Goal: Task Accomplishment & Management: Use online tool/utility

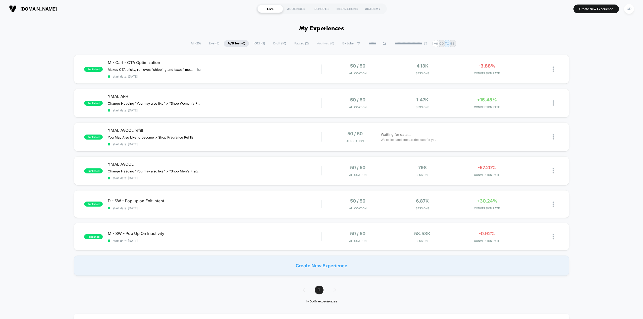
click at [603, 136] on div "published M - Cart - CTA Optimization Makes CTA sticky, removes "shipping and t…" at bounding box center [321, 165] width 643 height 221
click at [603, 9] on button "Create New Experience" at bounding box center [596, 9] width 45 height 9
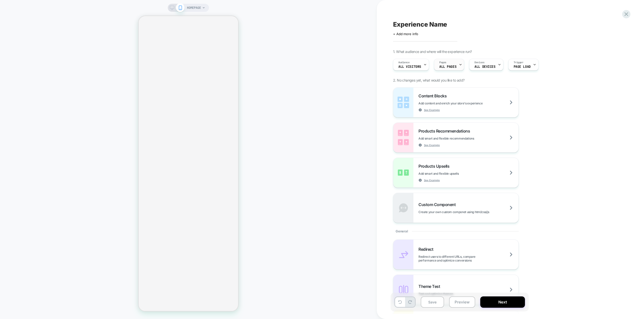
click at [456, 69] on div "Pages ALL PAGES" at bounding box center [447, 64] width 27 height 11
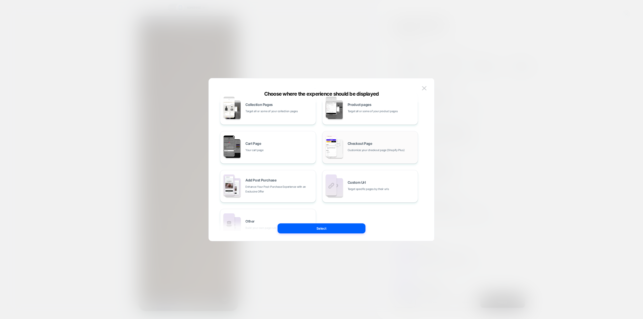
click at [397, 140] on div "Checkout Page Customize your checkout page (Shopify Plus)" at bounding box center [370, 148] width 90 height 28
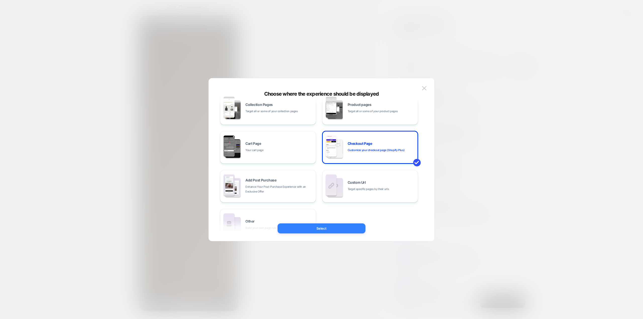
click at [334, 227] on button "Select" at bounding box center [322, 229] width 88 height 10
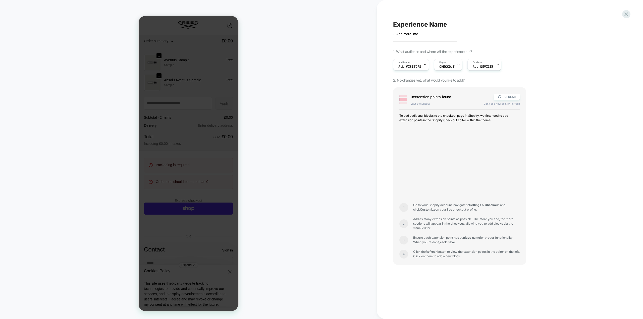
click at [427, 23] on span "Experience Name" at bounding box center [420, 25] width 54 height 8
type textarea "**********"
click at [484, 24] on icon at bounding box center [486, 24] width 6 height 6
click at [510, 96] on button "REFRESH" at bounding box center [507, 97] width 26 height 6
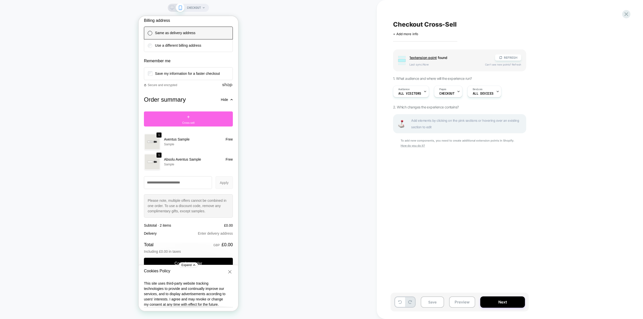
scroll to position [503, 0]
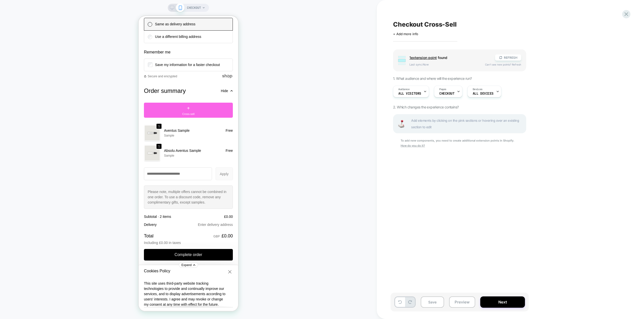
drag, startPoint x: 209, startPoint y: 123, endPoint x: 193, endPoint y: 222, distance: 100.9
click at [194, 225] on div "Order summary Hide + Cross-sell Shopping cart Product image Description Quantit…" at bounding box center [188, 166] width 89 height 159
click at [187, 112] on span "+" at bounding box center [188, 109] width 3 height 8
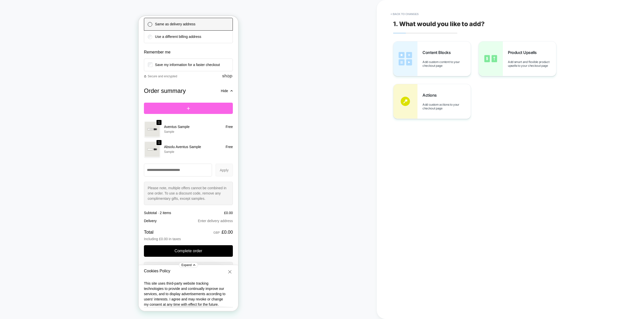
click at [188, 114] on div at bounding box center [188, 108] width 89 height 11
click at [190, 114] on div at bounding box center [188, 108] width 89 height 11
click at [518, 67] on div "Product Upsells Add smart and flexible product upsells to your checkout page" at bounding box center [517, 58] width 77 height 35
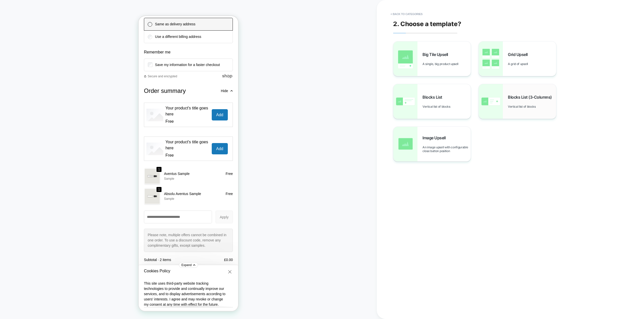
click at [523, 99] on span "Blocks List (3-Columns)" at bounding box center [531, 97] width 46 height 5
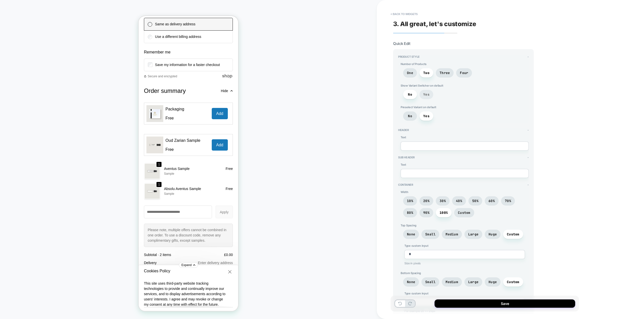
click at [430, 95] on span "Yes" at bounding box center [427, 94] width 14 height 9
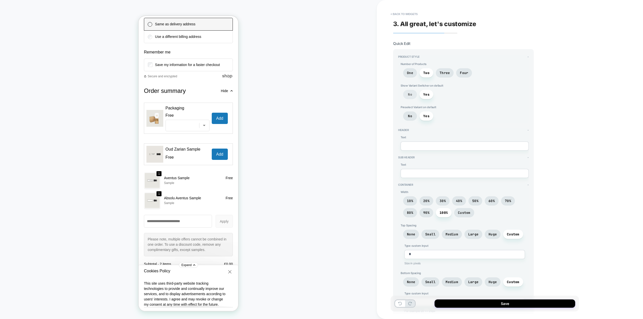
click at [409, 94] on span "No" at bounding box center [410, 94] width 4 height 4
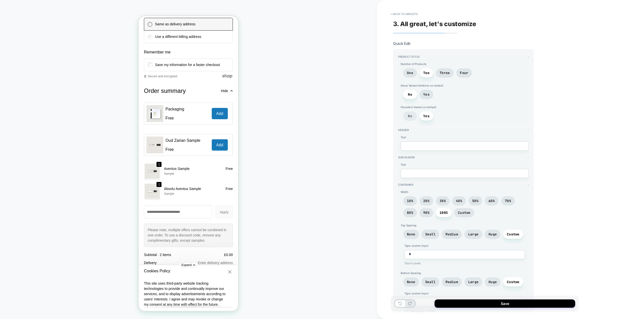
click at [414, 117] on span "No" at bounding box center [410, 116] width 14 height 9
click at [425, 116] on span "Yes" at bounding box center [426, 116] width 6 height 4
type textarea "*"
click at [423, 146] on textarea at bounding box center [465, 146] width 128 height 9
type textarea "*"
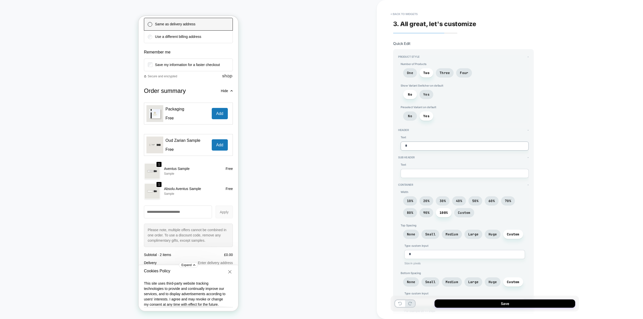
type textarea "*"
type textarea "**"
type textarea "*"
type textarea "***"
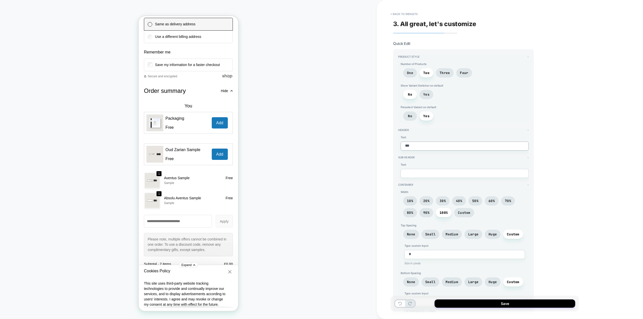
type textarea "*"
type textarea "***"
type textarea "*"
type textarea "*****"
type textarea "*"
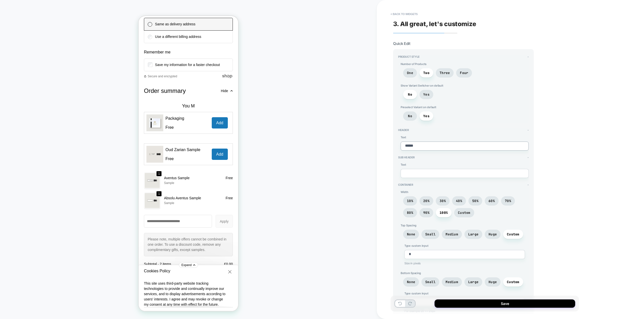
type textarea "*******"
type textarea "*"
type textarea "*******"
type textarea "*"
type textarea "*********"
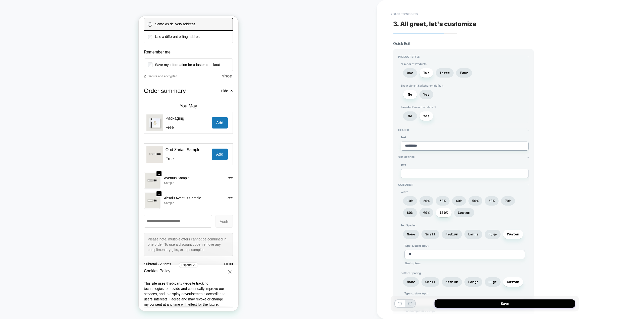
type textarea "*"
type textarea "**********"
type textarea "*"
type textarea "**********"
type textarea "*"
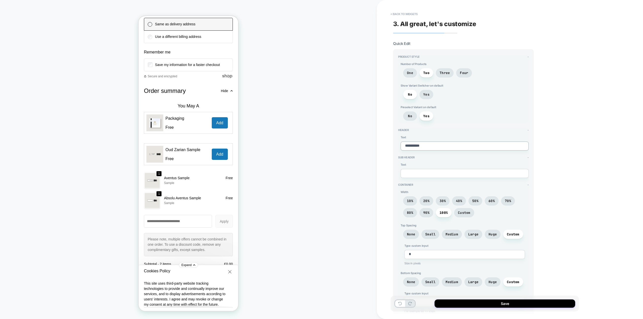
type textarea "**********"
type textarea "*"
type textarea "**********"
type textarea "*"
type textarea "**********"
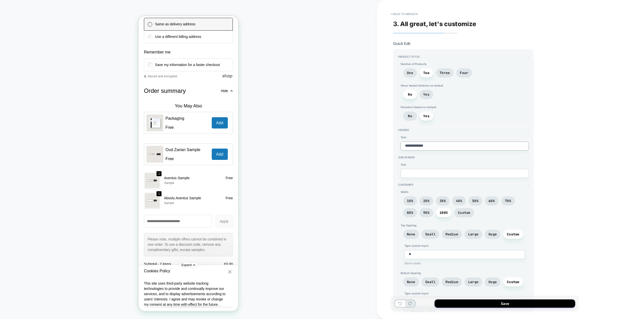
type textarea "*"
type textarea "**********"
type textarea "*"
type textarea "**********"
type textarea "*"
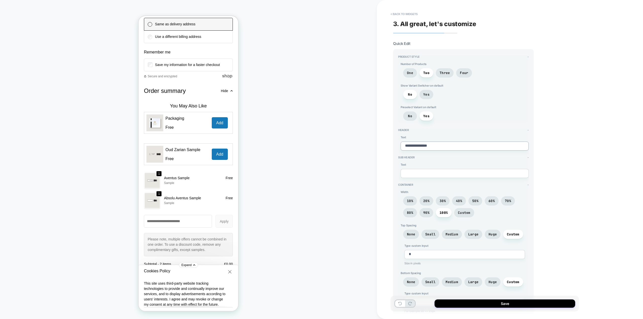
type textarea "**********"
click at [414, 176] on textarea at bounding box center [465, 173] width 128 height 9
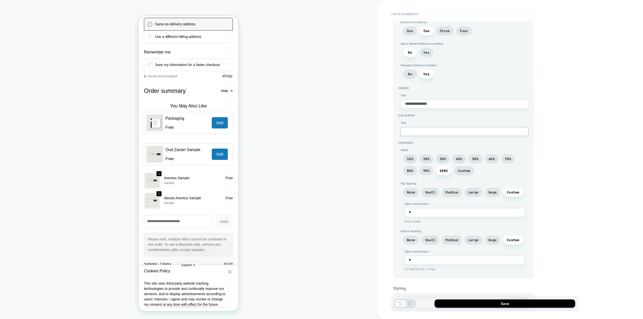
scroll to position [50, 0]
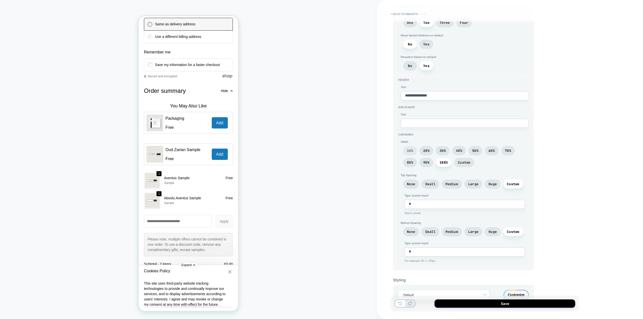
click at [410, 152] on span "10%" at bounding box center [410, 151] width 6 height 4
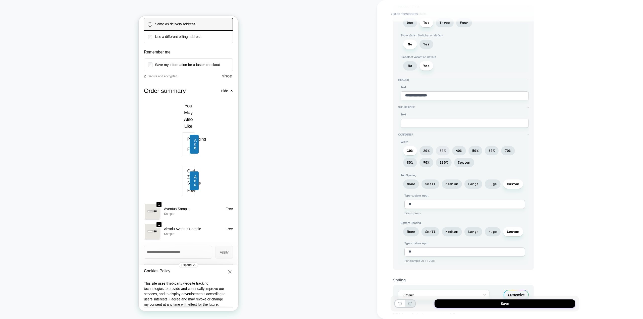
click at [445, 150] on span "30%" at bounding box center [443, 151] width 6 height 4
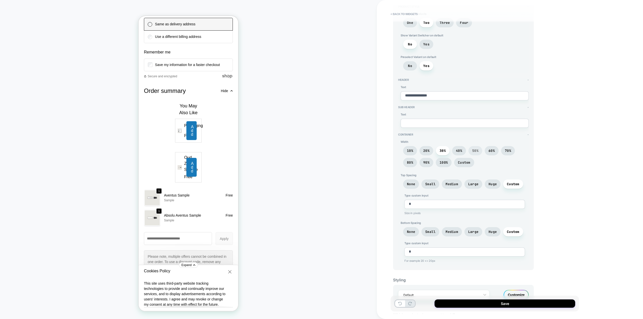
click at [476, 151] on span "50%" at bounding box center [475, 151] width 6 height 4
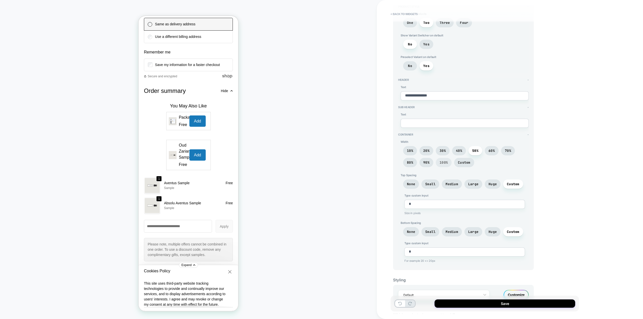
click at [440, 162] on span "100%" at bounding box center [444, 163] width 8 height 4
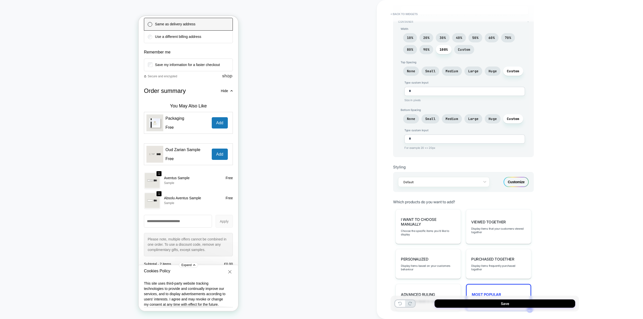
scroll to position [176, 0]
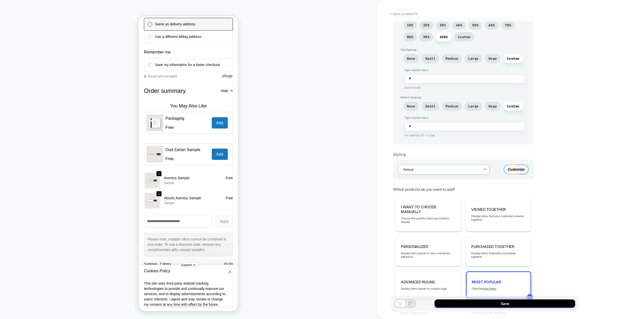
click at [483, 171] on icon at bounding box center [484, 169] width 5 height 5
click at [560, 148] on div "**********" at bounding box center [485, 159] width 188 height 309
click at [515, 169] on div "Customize" at bounding box center [516, 170] width 25 height 10
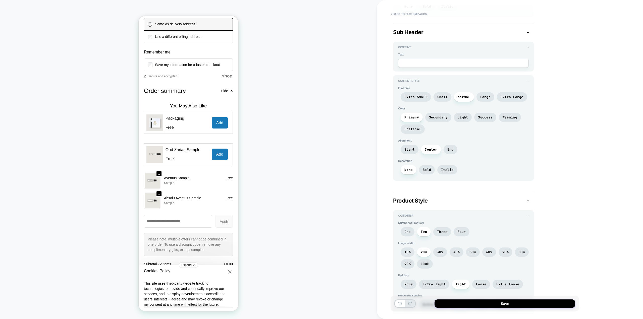
scroll to position [171, 0]
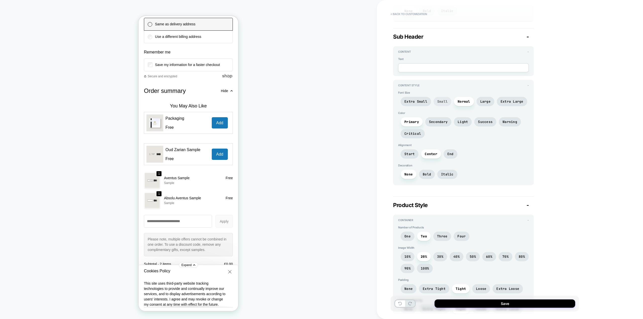
click at [440, 101] on span "Small" at bounding box center [442, 101] width 10 height 4
click at [467, 102] on span "Normal" at bounding box center [464, 101] width 13 height 4
click at [409, 152] on span "Start" at bounding box center [410, 153] width 18 height 9
click at [430, 154] on span "Center" at bounding box center [431, 154] width 13 height 4
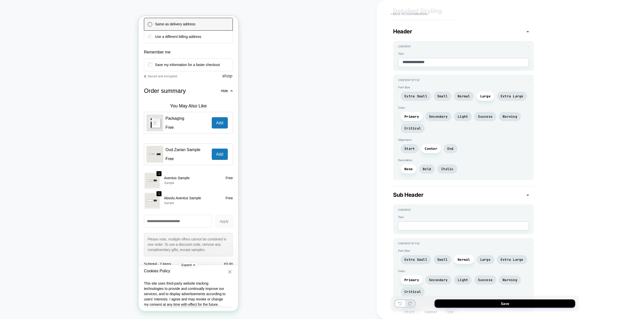
scroll to position [0, 0]
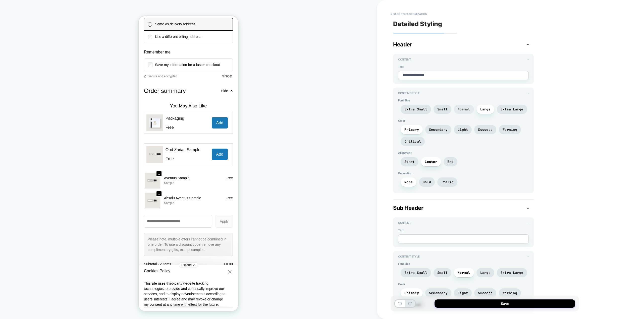
click at [464, 110] on span "Normal" at bounding box center [464, 109] width 13 height 4
click at [485, 110] on span "Large" at bounding box center [485, 109] width 10 height 4
click at [410, 161] on span "Start" at bounding box center [410, 162] width 10 height 4
click at [430, 162] on span "Center" at bounding box center [431, 162] width 13 height 4
click at [411, 159] on span "Start" at bounding box center [410, 161] width 18 height 9
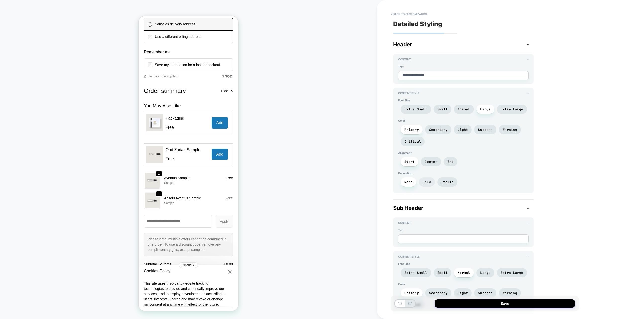
click at [430, 181] on span "Bold" at bounding box center [427, 182] width 8 height 4
click at [408, 180] on span "None" at bounding box center [409, 182] width 16 height 9
click at [444, 183] on span "Italic" at bounding box center [447, 182] width 13 height 4
click at [431, 181] on span "Bold" at bounding box center [427, 182] width 16 height 9
click at [412, 181] on span "None" at bounding box center [409, 182] width 8 height 4
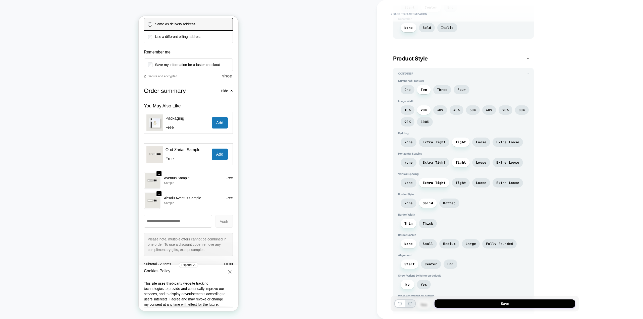
scroll to position [327, 0]
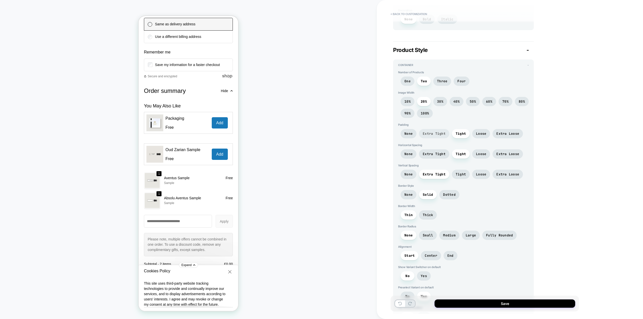
click at [441, 133] on span "Extra Tight" at bounding box center [434, 134] width 23 height 4
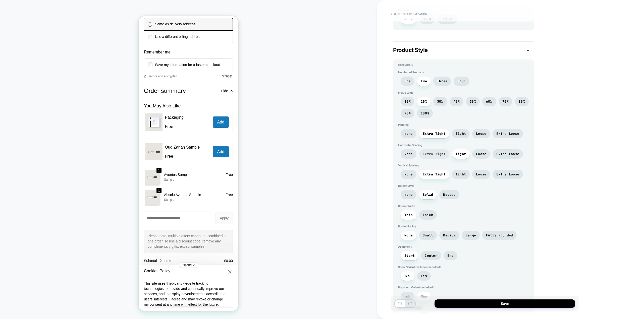
click at [437, 153] on span "Extra Tight" at bounding box center [434, 154] width 23 height 4
click at [456, 154] on span "Tight" at bounding box center [461, 154] width 10 height 4
click at [410, 154] on span "None" at bounding box center [409, 154] width 8 height 4
click at [457, 153] on span "Tight" at bounding box center [461, 154] width 10 height 4
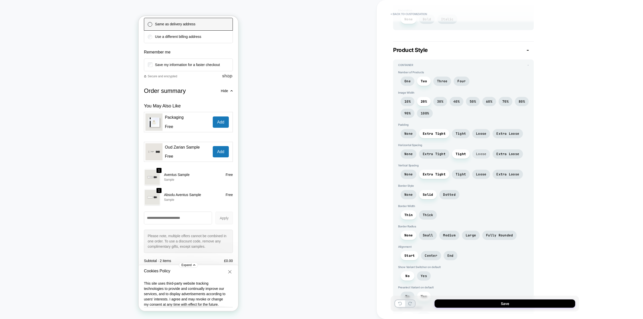
click at [480, 153] on span "Loose" at bounding box center [481, 154] width 10 height 4
click at [463, 154] on span "Tight" at bounding box center [461, 154] width 10 height 4
click at [461, 173] on span "Tight" at bounding box center [461, 174] width 10 height 4
click at [439, 173] on span "Extra Tight" at bounding box center [434, 174] width 23 height 4
click at [412, 175] on span "None" at bounding box center [409, 174] width 8 height 4
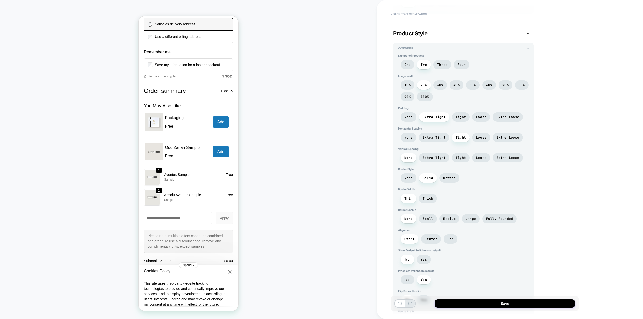
scroll to position [352, 0]
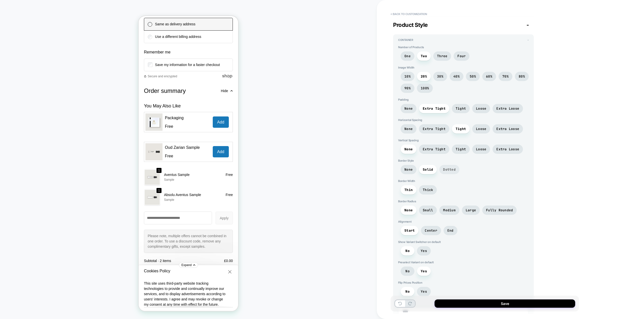
click at [447, 167] on span "Dotted" at bounding box center [449, 169] width 20 height 9
click at [423, 169] on span "Solid" at bounding box center [428, 170] width 10 height 4
click at [411, 170] on span "None" at bounding box center [409, 170] width 8 height 4
click at [429, 169] on span "Solid" at bounding box center [428, 170] width 10 height 4
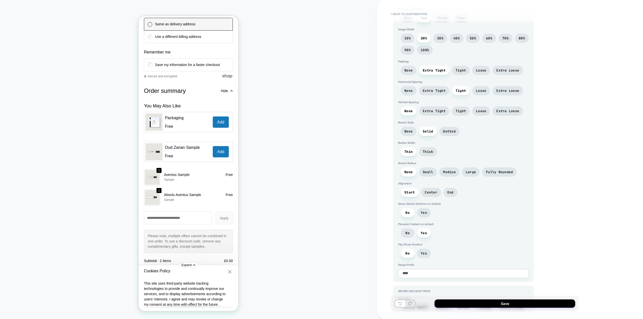
scroll to position [402, 0]
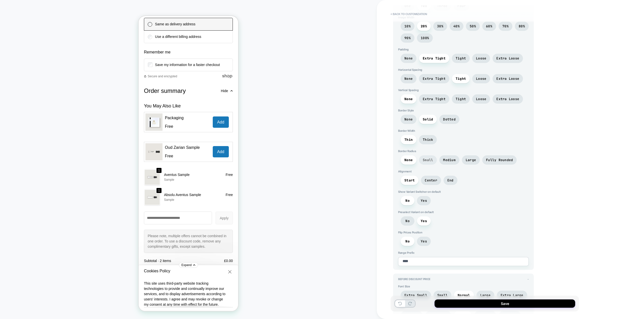
click at [432, 161] on span "Small" at bounding box center [428, 160] width 10 height 4
click at [403, 158] on span "None" at bounding box center [409, 160] width 16 height 9
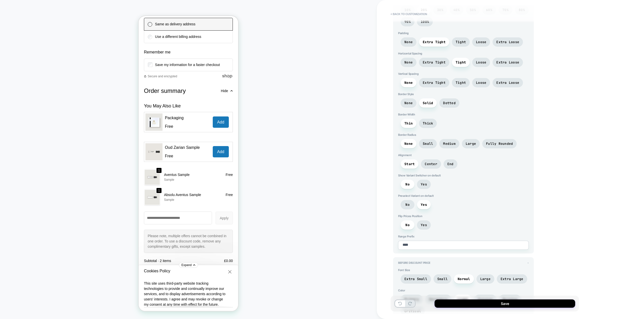
scroll to position [427, 0]
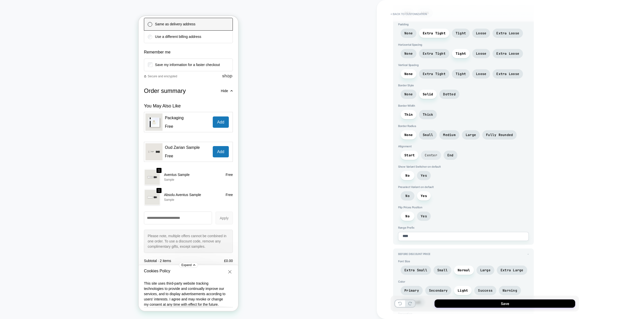
click at [433, 157] on span "Center" at bounding box center [431, 155] width 13 height 4
click at [415, 154] on span "Start" at bounding box center [410, 155] width 18 height 9
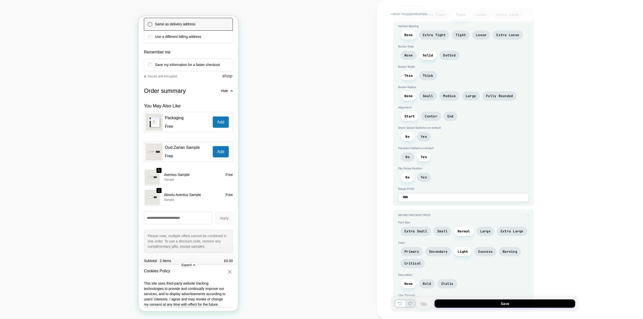
scroll to position [477, 0]
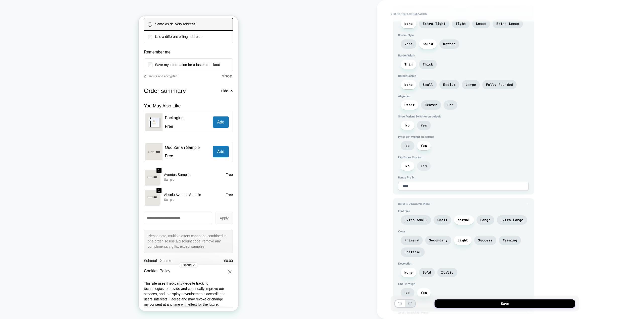
click at [422, 167] on span "Yes" at bounding box center [424, 166] width 6 height 4
click at [406, 166] on span "No" at bounding box center [408, 166] width 4 height 4
click at [419, 184] on textarea "****" at bounding box center [463, 186] width 131 height 9
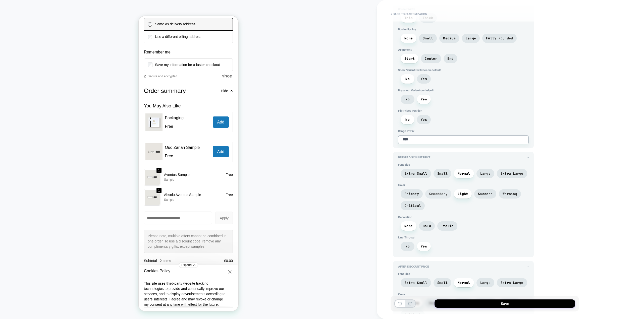
scroll to position [528, 0]
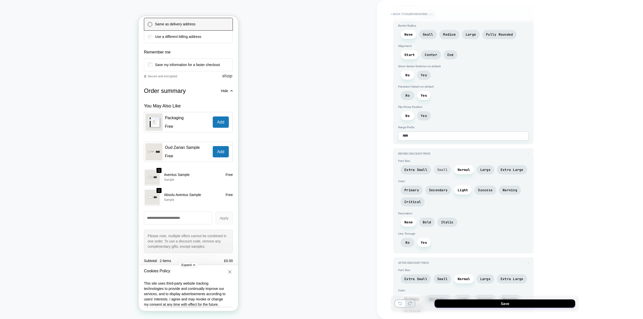
click at [441, 169] on span "Small" at bounding box center [442, 170] width 10 height 4
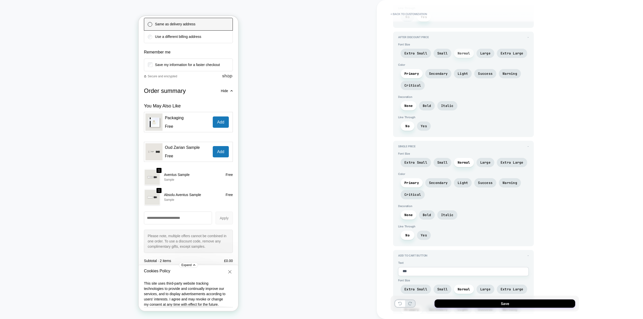
scroll to position [754, 0]
click at [446, 161] on span "Small" at bounding box center [442, 162] width 10 height 4
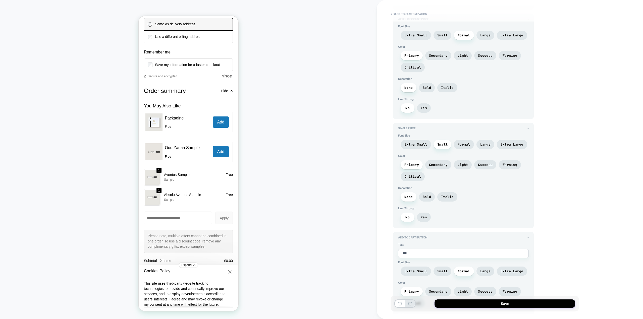
scroll to position [779, 0]
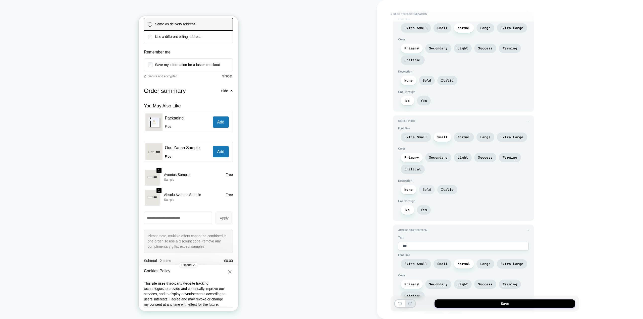
click at [427, 189] on span "Bold" at bounding box center [427, 190] width 8 height 4
click at [406, 191] on span "None" at bounding box center [409, 190] width 8 height 4
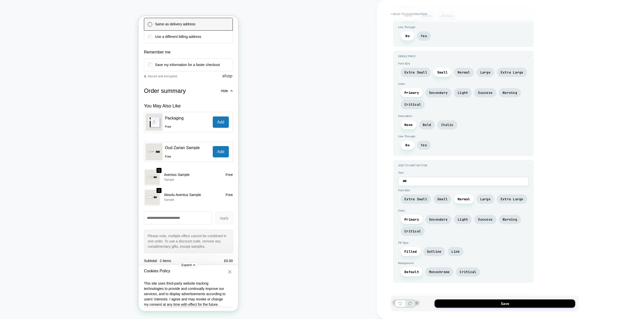
scroll to position [854, 0]
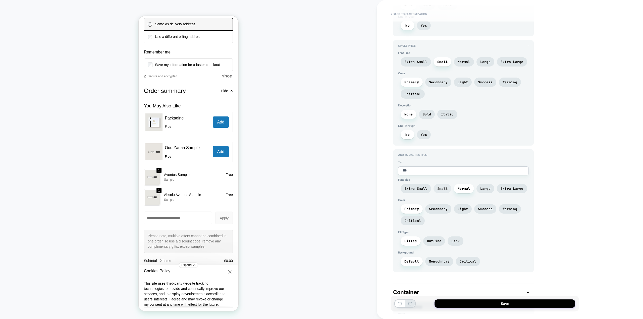
click at [447, 191] on span "Small" at bounding box center [443, 188] width 18 height 9
click at [438, 207] on span "Secondary" at bounding box center [438, 209] width 26 height 9
click at [464, 209] on span "Light" at bounding box center [463, 209] width 10 height 4
click at [489, 208] on span "Success" at bounding box center [485, 209] width 15 height 4
click at [509, 209] on span "Warning" at bounding box center [510, 209] width 15 height 4
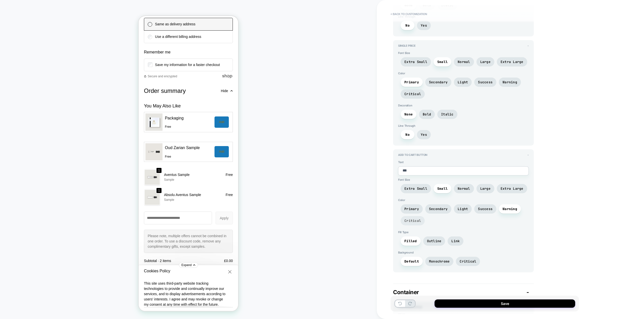
click at [413, 221] on span "Critical" at bounding box center [413, 221] width 17 height 4
click at [414, 209] on span "Primary" at bounding box center [412, 209] width 15 height 4
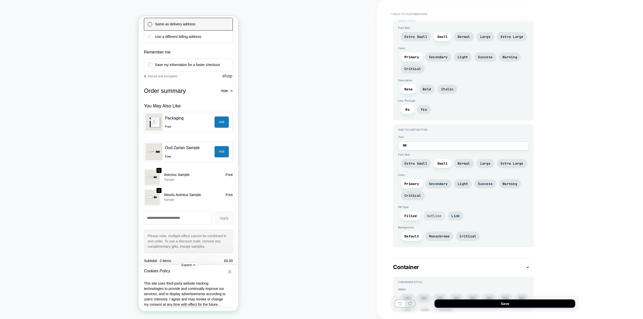
click at [434, 216] on span "Outline" at bounding box center [434, 216] width 15 height 4
click at [453, 216] on span "Link" at bounding box center [456, 216] width 8 height 4
click at [430, 216] on span "Outline" at bounding box center [434, 216] width 15 height 4
click at [407, 216] on span "Filled" at bounding box center [411, 216] width 13 height 4
click at [437, 217] on span "Outline" at bounding box center [434, 216] width 15 height 4
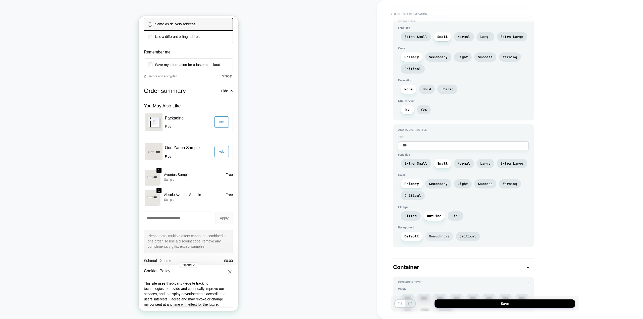
click at [435, 237] on span "Monochrome" at bounding box center [439, 236] width 21 height 4
click at [466, 234] on span "Critical" at bounding box center [468, 236] width 24 height 9
click at [440, 234] on span "Monochrome" at bounding box center [439, 236] width 28 height 9
click at [416, 236] on span "Default" at bounding box center [412, 236] width 15 height 4
click at [444, 235] on span "Monochrome" at bounding box center [439, 236] width 21 height 4
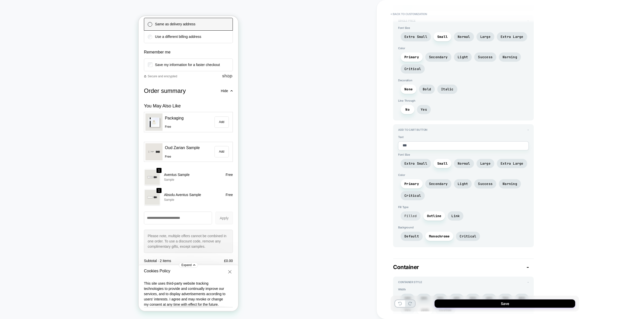
click at [414, 214] on span "Filled" at bounding box center [411, 216] width 13 height 4
click at [442, 186] on span "Secondary" at bounding box center [438, 184] width 19 height 4
click at [467, 184] on span "Light" at bounding box center [463, 184] width 10 height 4
click at [483, 182] on span "Success" at bounding box center [485, 184] width 15 height 4
click at [466, 183] on span "Light" at bounding box center [463, 184] width 10 height 4
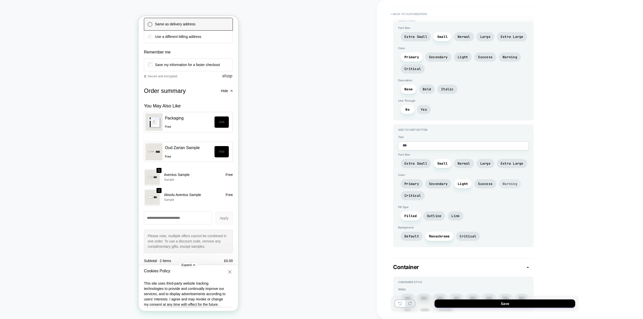
click at [504, 184] on span "Warning" at bounding box center [510, 184] width 15 height 4
click at [418, 195] on span "Critical" at bounding box center [413, 196] width 17 height 4
click at [415, 185] on span "Primary" at bounding box center [412, 184] width 15 height 4
click at [443, 184] on span "Secondary" at bounding box center [438, 184] width 19 height 4
click at [459, 183] on span "Light" at bounding box center [463, 184] width 10 height 4
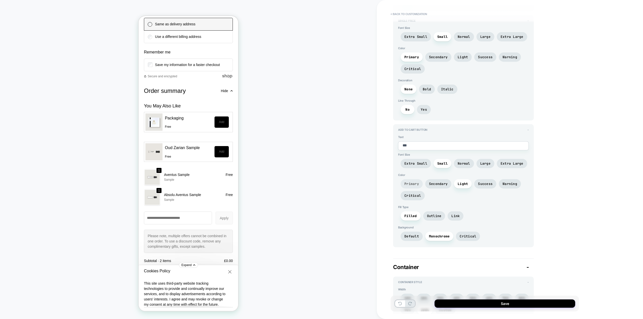
click at [412, 185] on span "Primary" at bounding box center [412, 184] width 15 height 4
click at [429, 214] on span "Outline" at bounding box center [434, 216] width 15 height 4
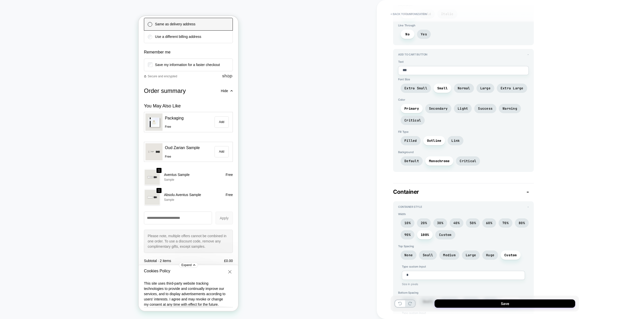
scroll to position [1005, 0]
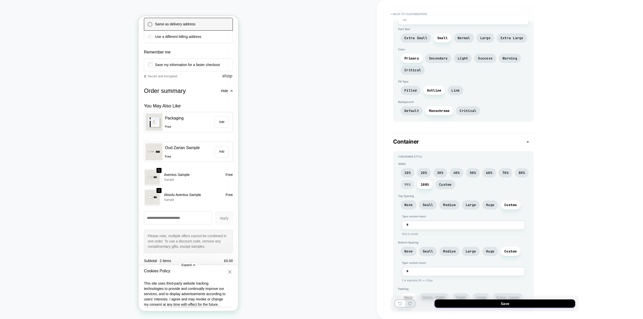
click at [409, 185] on span "90%" at bounding box center [408, 185] width 6 height 4
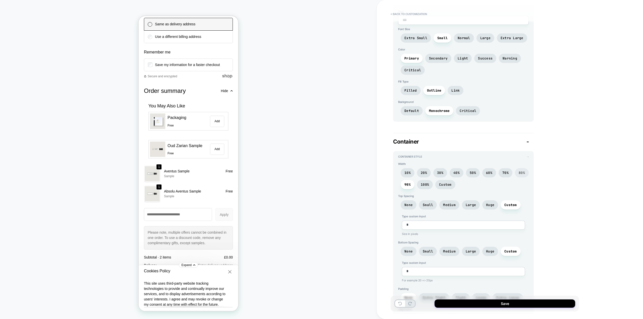
click at [525, 173] on span "80%" at bounding box center [522, 172] width 14 height 9
click at [429, 183] on span "100%" at bounding box center [425, 185] width 8 height 4
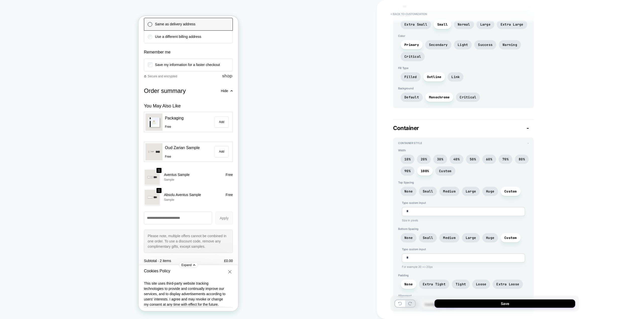
scroll to position [1030, 0]
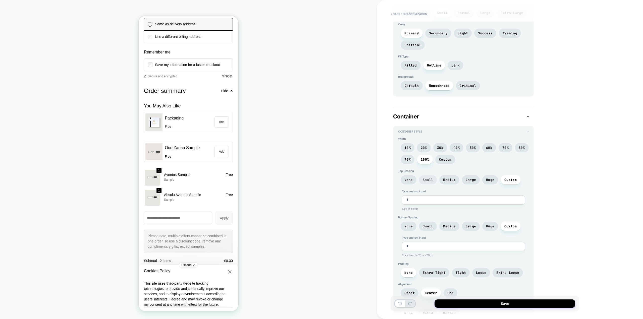
click at [429, 179] on span "Small" at bounding box center [428, 180] width 10 height 4
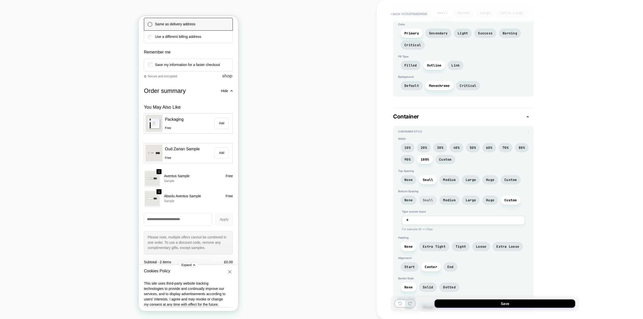
click at [429, 200] on span "Small" at bounding box center [428, 200] width 10 height 4
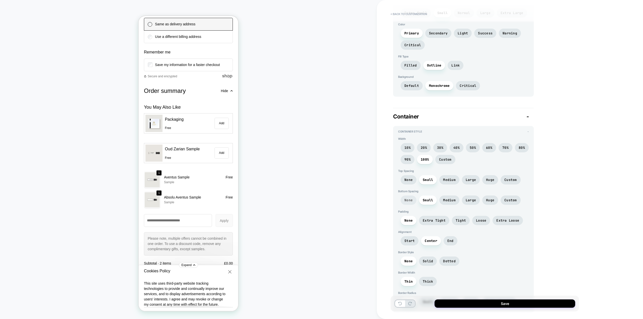
click at [411, 202] on span "None" at bounding box center [409, 200] width 8 height 4
click at [412, 181] on span "None" at bounding box center [409, 180] width 8 height 4
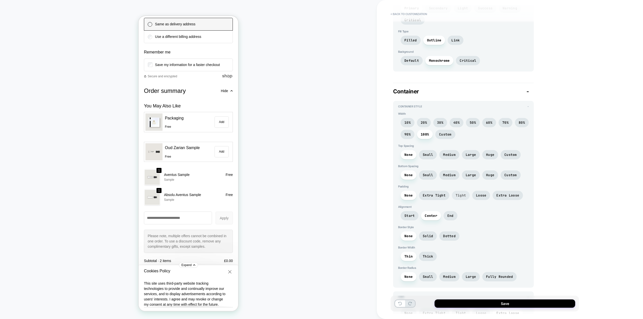
scroll to position [1080, 0]
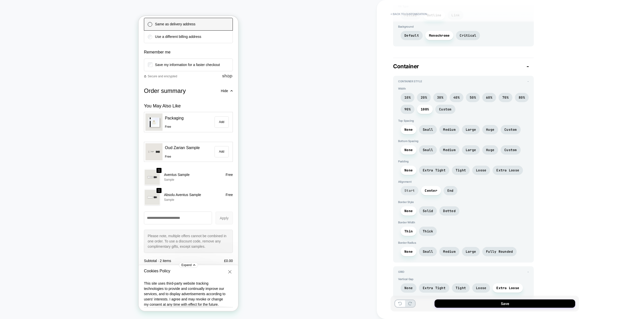
click at [410, 192] on span "Start" at bounding box center [410, 191] width 10 height 4
click at [431, 193] on span "Center" at bounding box center [431, 191] width 13 height 4
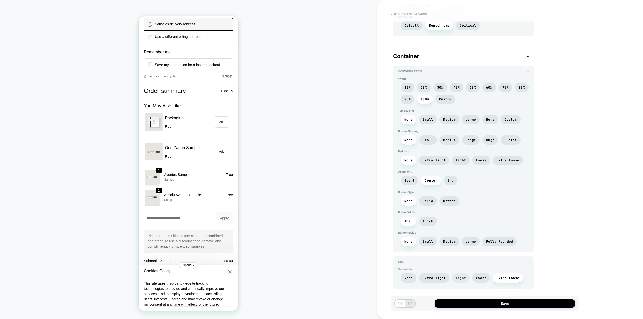
click at [459, 278] on span "Tight" at bounding box center [461, 278] width 10 height 4
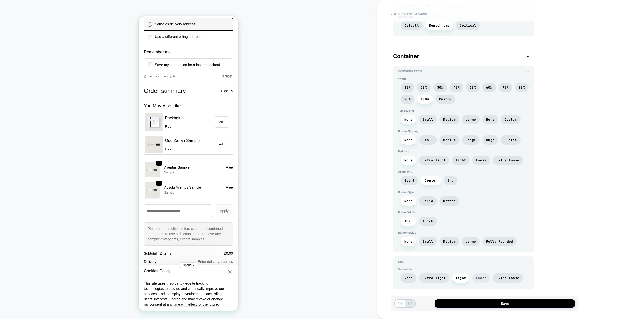
click at [483, 278] on span "Loose" at bounding box center [481, 278] width 10 height 4
click at [460, 277] on span "Tight" at bounding box center [461, 278] width 10 height 4
click at [439, 277] on span "Extra Tight" at bounding box center [434, 278] width 23 height 4
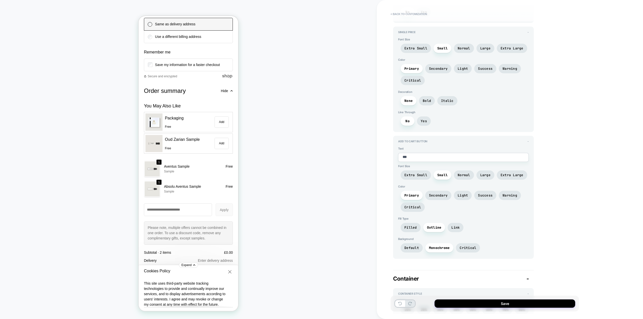
scroll to position [889, 0]
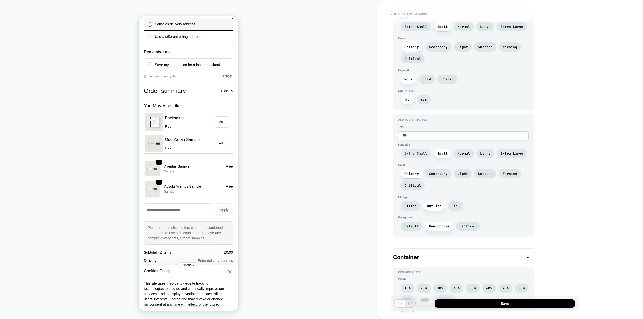
click at [421, 153] on span "Extra Small" at bounding box center [416, 154] width 23 height 4
click at [439, 154] on span "Small" at bounding box center [442, 154] width 10 height 4
click at [435, 173] on span "Secondary" at bounding box center [438, 174] width 19 height 4
click at [460, 174] on span "Light" at bounding box center [463, 174] width 10 height 4
click at [490, 175] on span "Success" at bounding box center [485, 174] width 15 height 4
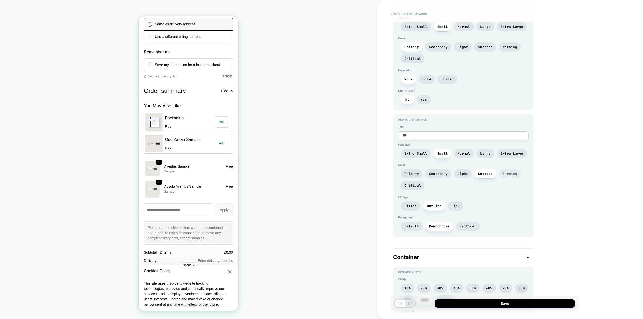
click at [507, 176] on span "Warning" at bounding box center [510, 174] width 15 height 4
click at [415, 185] on span "Critical" at bounding box center [413, 186] width 17 height 4
click at [415, 173] on span "Primary" at bounding box center [412, 174] width 15 height 4
click at [418, 204] on span "Filled" at bounding box center [411, 206] width 20 height 9
click at [433, 205] on span "Outline" at bounding box center [434, 206] width 15 height 4
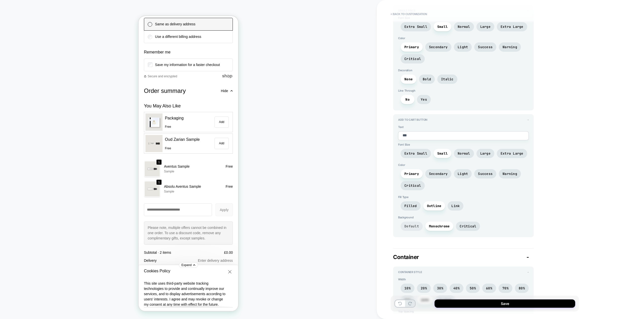
click at [412, 225] on span "Default" at bounding box center [412, 226] width 15 height 4
click at [434, 225] on span "Monochrome" at bounding box center [439, 226] width 21 height 4
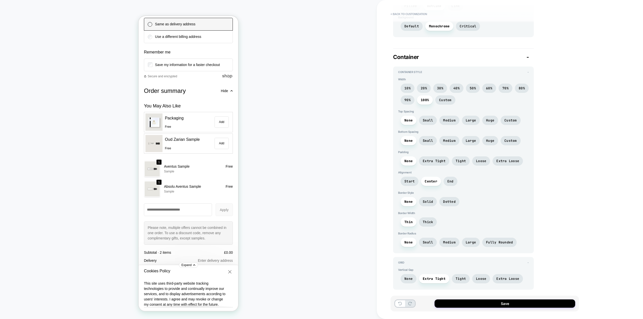
scroll to position [1090, 0]
click at [515, 304] on button "Save" at bounding box center [505, 304] width 141 height 8
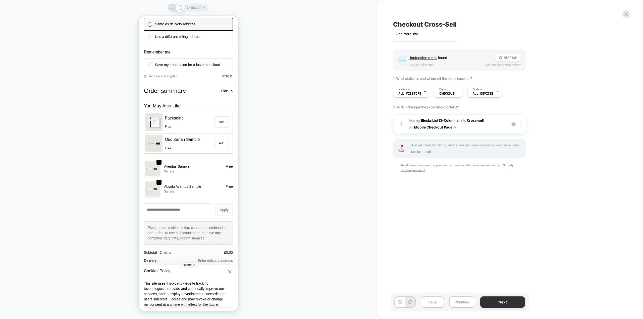
click at [509, 303] on button "Next" at bounding box center [502, 302] width 45 height 11
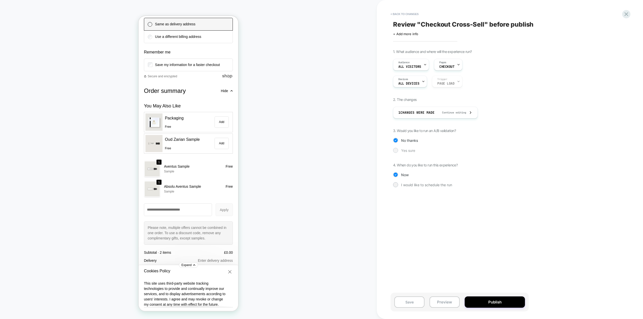
click at [411, 149] on span "Yes sure" at bounding box center [408, 150] width 14 height 4
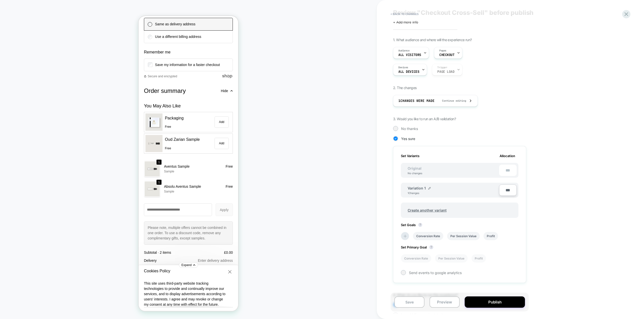
scroll to position [0, 0]
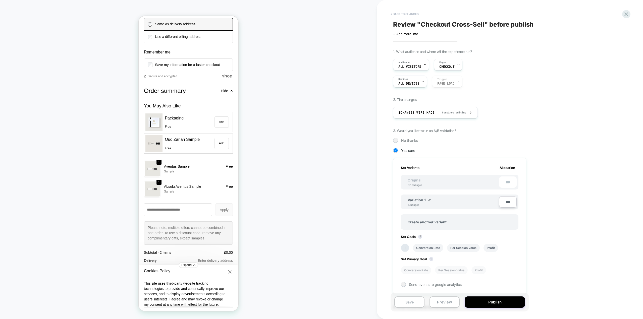
click at [400, 14] on button "< Back to changes" at bounding box center [404, 14] width 33 height 8
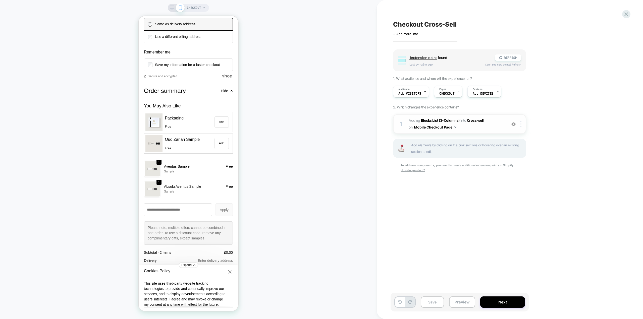
click at [467, 123] on span "#_loomi_addon_1758793021517 Adding Blocks List (3-Columns) INTO Cross-sell Cros…" at bounding box center [457, 124] width 96 height 14
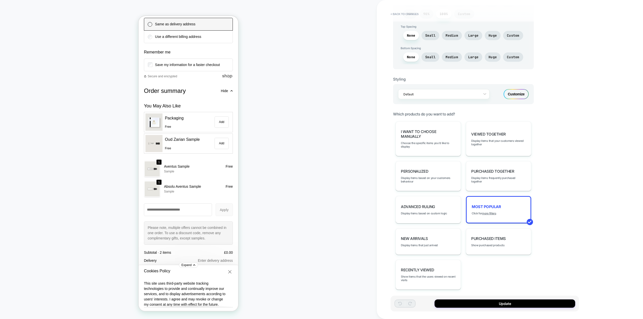
scroll to position [201, 0]
click at [441, 134] on span "I want to choose manually" at bounding box center [428, 132] width 55 height 10
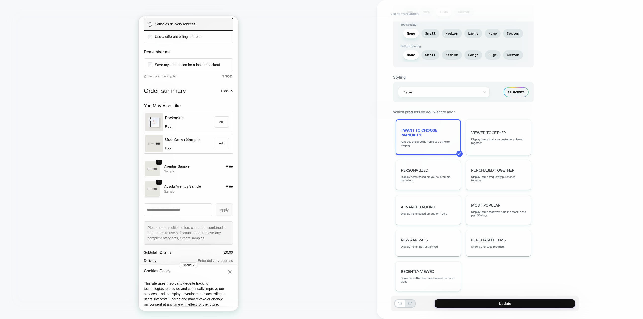
type textarea "*"
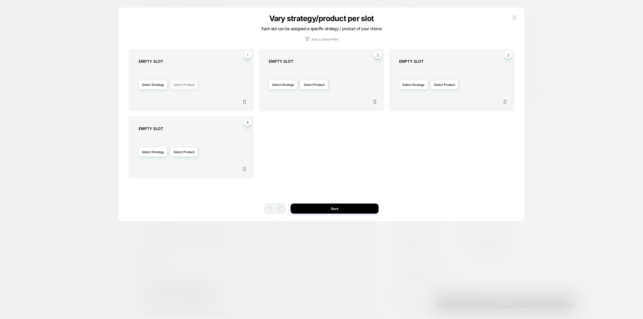
click at [187, 81] on button "Select Product" at bounding box center [184, 84] width 28 height 9
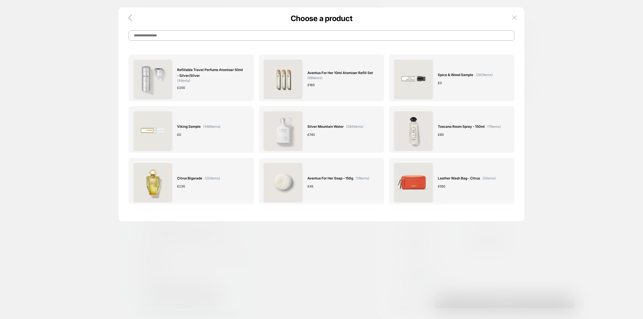
click at [217, 36] on input at bounding box center [322, 35] width 386 height 10
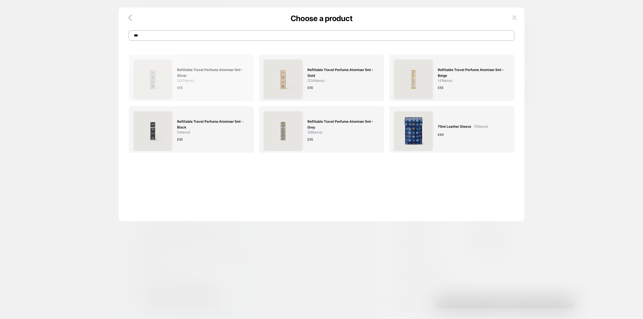
type input "***"
click at [216, 85] on div "Refillable Travel Perfume Atomiser 5ml - Silver ( 237 items) £ 55" at bounding box center [210, 79] width 67 height 39
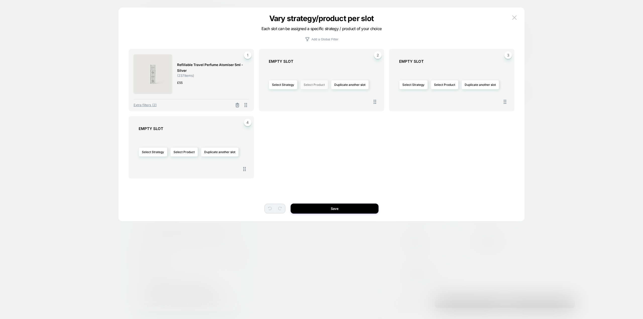
click at [314, 87] on button "Select Product" at bounding box center [314, 84] width 28 height 9
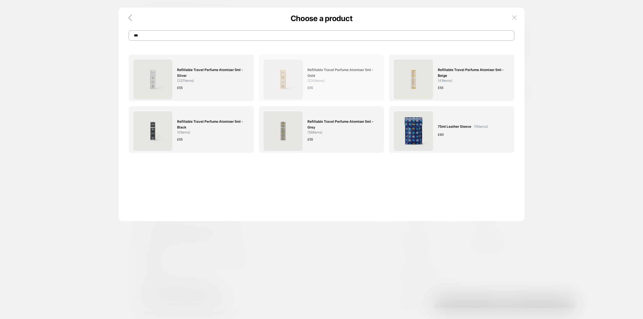
click at [349, 86] on div "£ 55" at bounding box center [341, 87] width 67 height 5
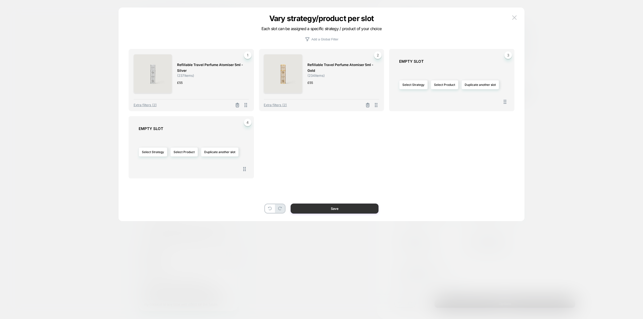
click at [341, 208] on button "Save" at bounding box center [335, 209] width 88 height 10
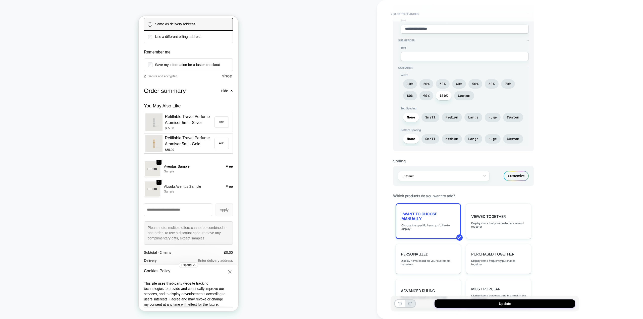
scroll to position [108, 0]
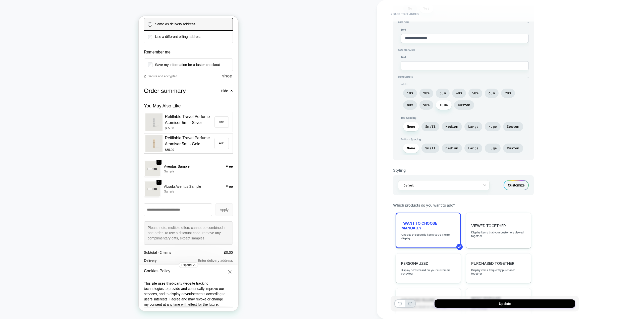
click at [520, 185] on div "Customize" at bounding box center [516, 185] width 25 height 10
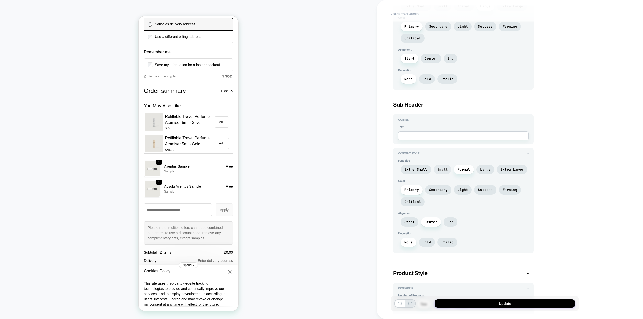
click at [445, 170] on span "Small" at bounding box center [442, 170] width 10 height 4
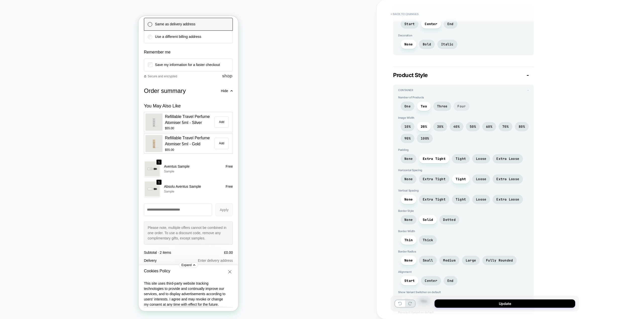
scroll to position [327, 0]
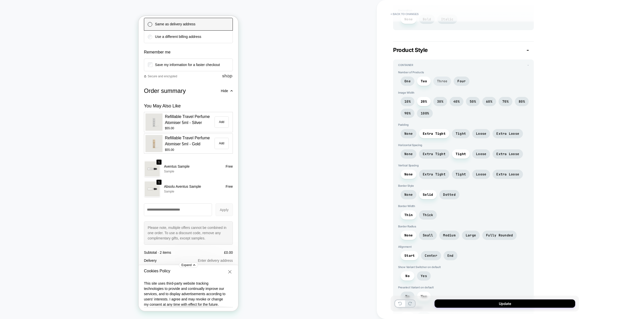
click at [445, 79] on span "Three" at bounding box center [442, 81] width 18 height 9
click at [424, 82] on span "Two" at bounding box center [424, 81] width 6 height 4
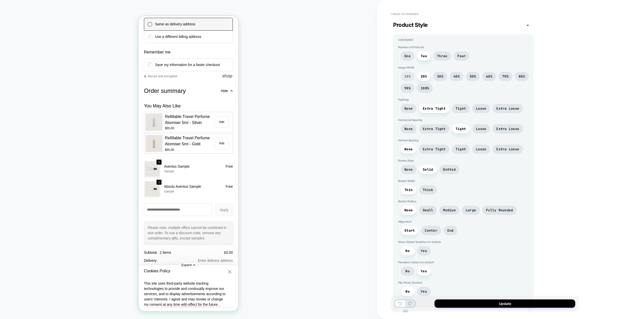
click at [410, 76] on span "10%" at bounding box center [408, 76] width 6 height 4
click at [423, 75] on span "20%" at bounding box center [424, 76] width 6 height 4
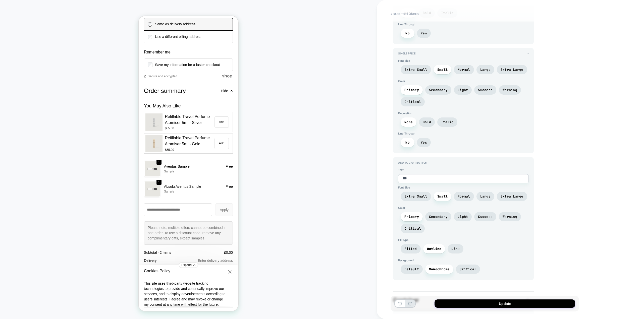
scroll to position [854, 0]
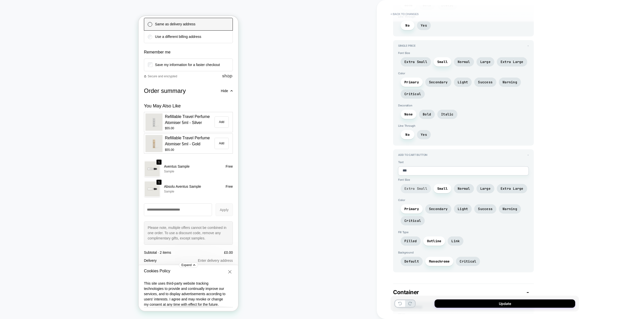
click at [426, 188] on span "Extra Small" at bounding box center [416, 189] width 23 height 4
click at [437, 188] on span "Small" at bounding box center [442, 189] width 10 height 4
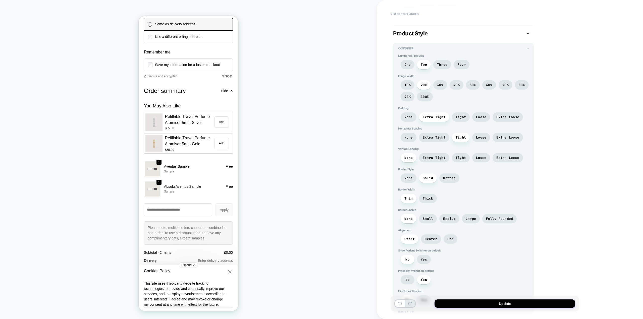
scroll to position [352, 0]
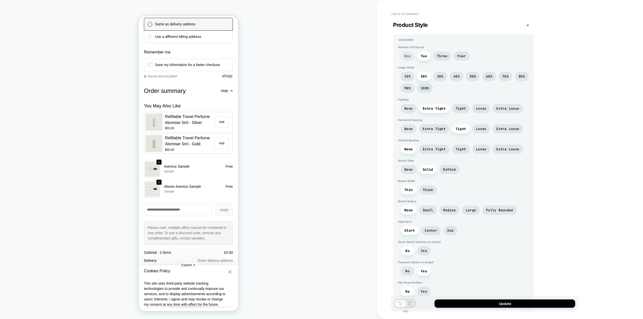
click at [409, 56] on span "One" at bounding box center [408, 56] width 6 height 4
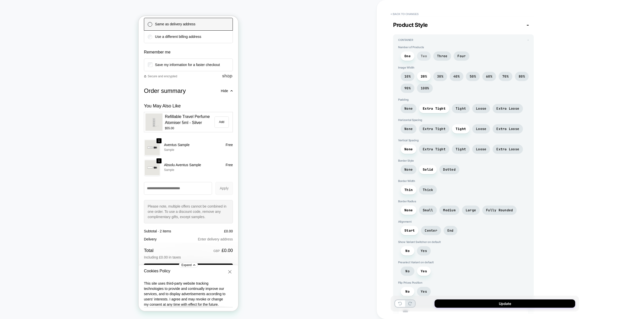
click at [426, 56] on span "Two" at bounding box center [424, 56] width 6 height 4
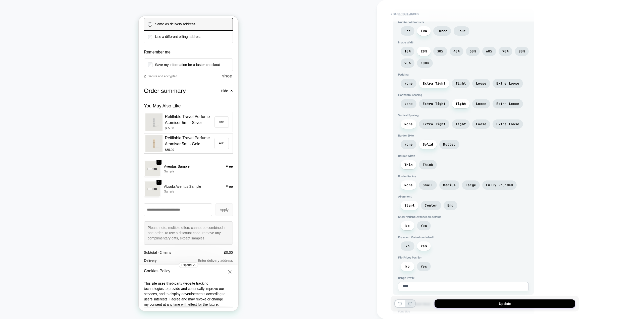
scroll to position [402, 0]
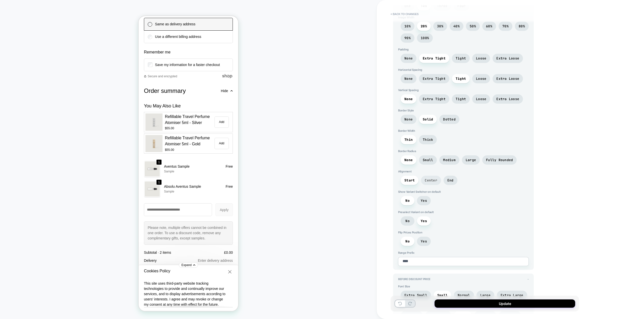
click at [428, 179] on span "Center" at bounding box center [431, 180] width 13 height 4
click at [412, 179] on span "Start" at bounding box center [410, 180] width 10 height 4
click at [424, 202] on span "Yes" at bounding box center [424, 201] width 6 height 4
click at [405, 201] on span "No" at bounding box center [408, 200] width 14 height 9
click at [411, 221] on span "No" at bounding box center [408, 221] width 14 height 9
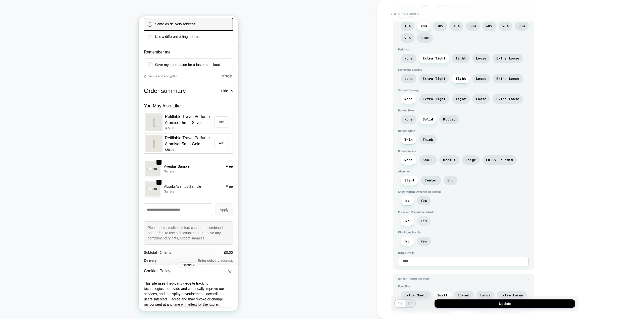
click at [423, 220] on span "Yes" at bounding box center [424, 221] width 6 height 4
click at [413, 262] on textarea "****" at bounding box center [463, 261] width 131 height 9
click at [451, 236] on div "Flip Prices Position No Yes" at bounding box center [463, 240] width 131 height 18
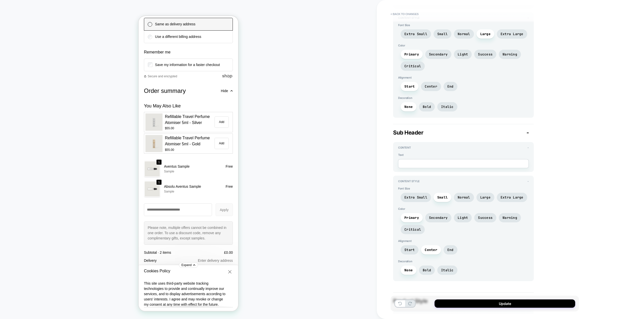
scroll to position [0, 0]
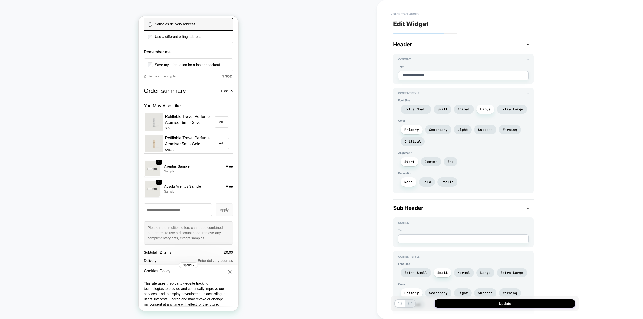
type textarea "*"
drag, startPoint x: 438, startPoint y: 75, endPoint x: 395, endPoint y: 76, distance: 43.5
click at [395, 76] on div "**********" at bounding box center [463, 69] width 141 height 30
type textarea "*"
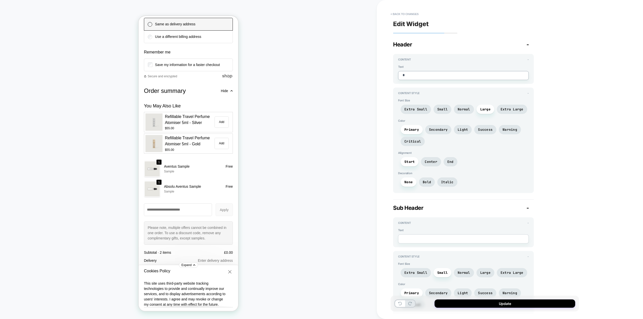
type textarea "**"
type textarea "*"
type textarea "***"
type textarea "*"
type textarea "****"
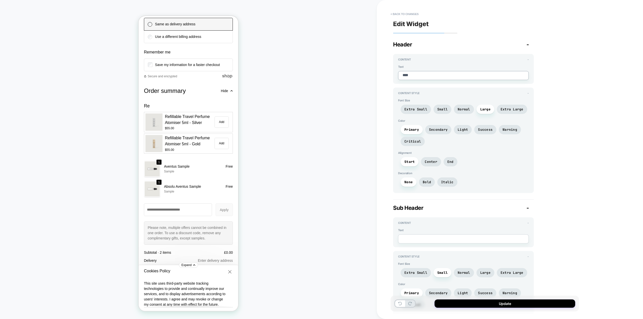
type textarea "*"
type textarea "*****"
type textarea "*"
type textarea "******"
type textarea "*"
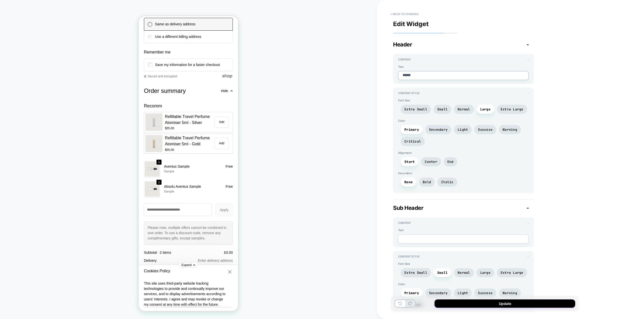
type textarea "*******"
type textarea "*"
type textarea "********"
type textarea "*"
type textarea "*********"
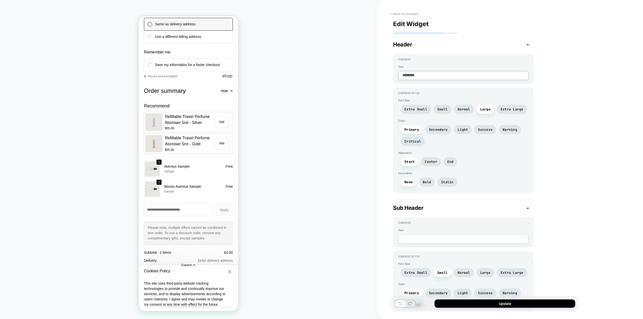
type textarea "*"
type textarea "**********"
type textarea "*"
type textarea "**********"
type textarea "*"
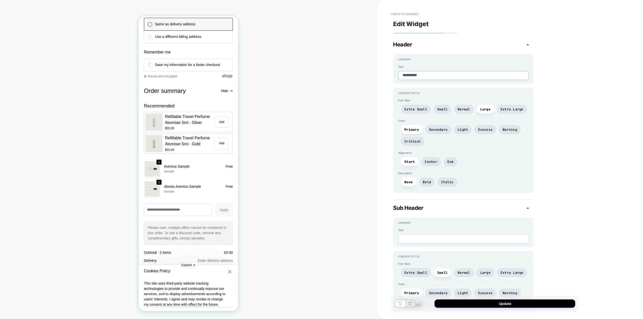
type textarea "**********"
type textarea "*"
type textarea "**********"
type textarea "*"
type textarea "**********"
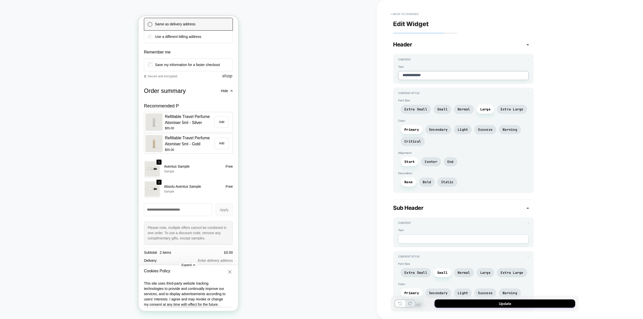
type textarea "*"
type textarea "**********"
type textarea "*"
type textarea "**********"
type textarea "*"
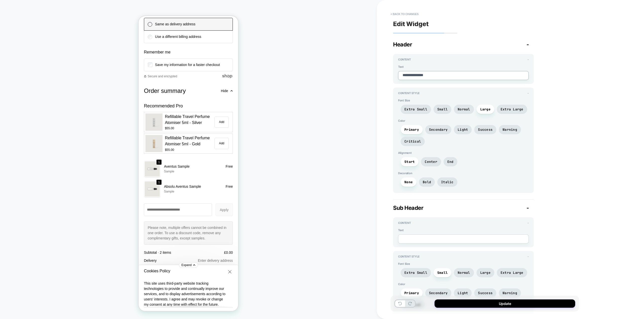
type textarea "**********"
type textarea "*"
type textarea "**********"
type textarea "*"
type textarea "**********"
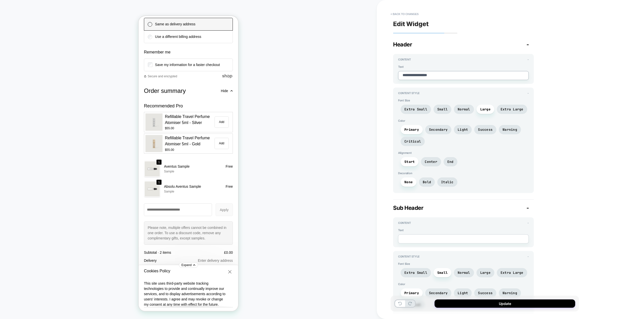
type textarea "*"
type textarea "**********"
type textarea "*"
type textarea "**********"
click at [461, 108] on span "Normal" at bounding box center [464, 109] width 13 height 4
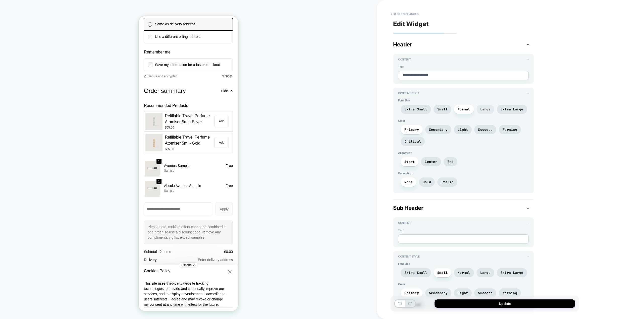
click at [481, 110] on span "Large" at bounding box center [485, 109] width 10 height 4
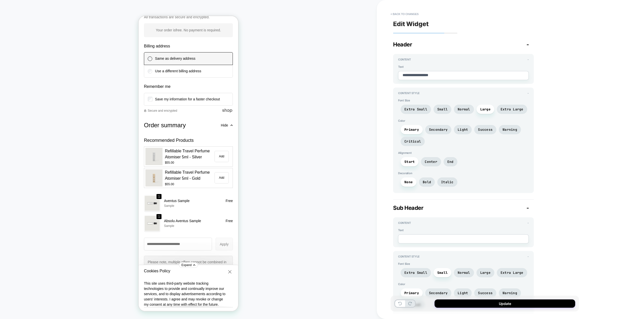
scroll to position [464, 0]
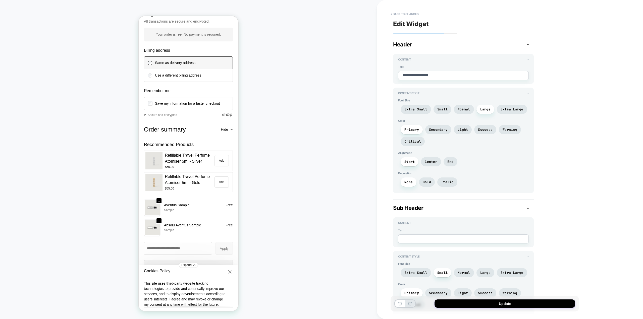
click at [230, 131] on icon "button" at bounding box center [231, 129] width 3 height 3
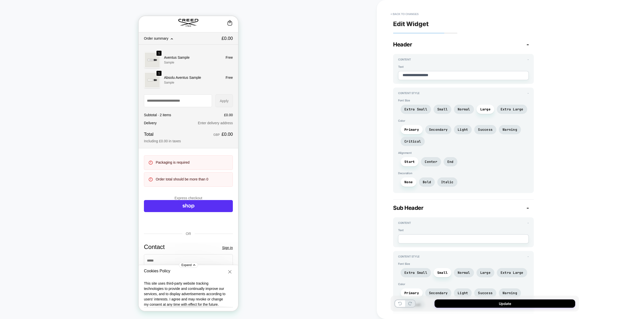
scroll to position [0, 0]
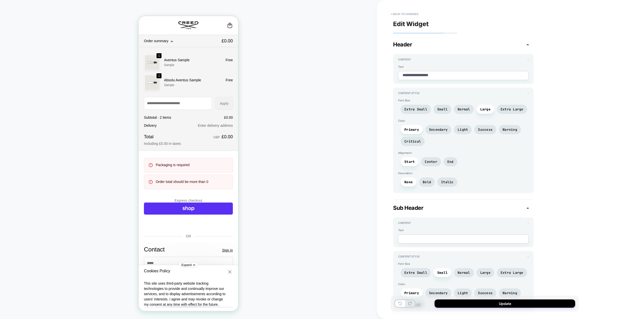
click at [167, 43] on span "Order summary" at bounding box center [156, 41] width 24 height 4
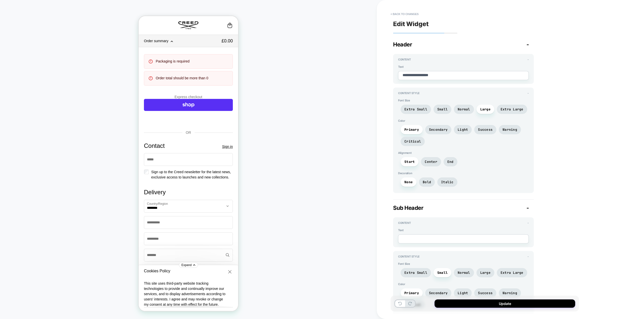
click at [168, 43] on span "Order summary" at bounding box center [181, 41] width 75 height 4
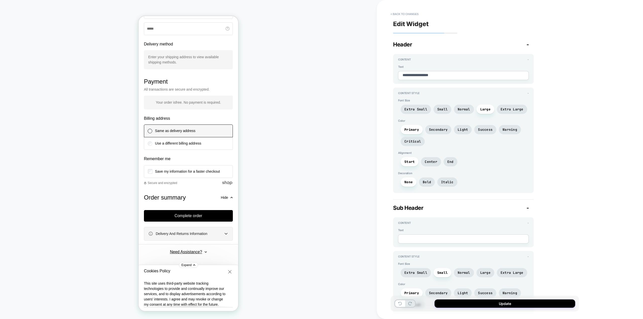
scroll to position [409, 0]
click at [226, 196] on div "Hide" at bounding box center [227, 198] width 12 height 4
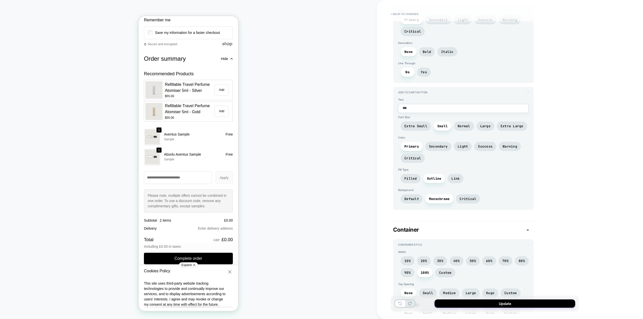
scroll to position [980, 0]
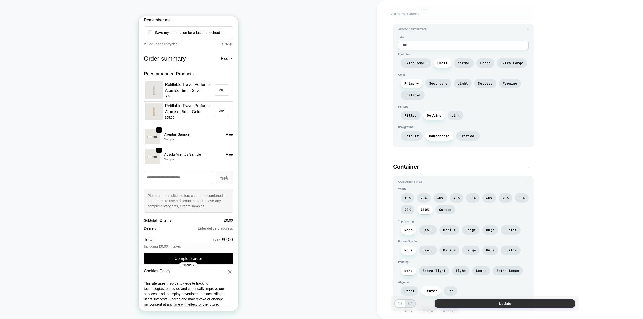
click at [501, 302] on button "Update" at bounding box center [505, 304] width 141 height 8
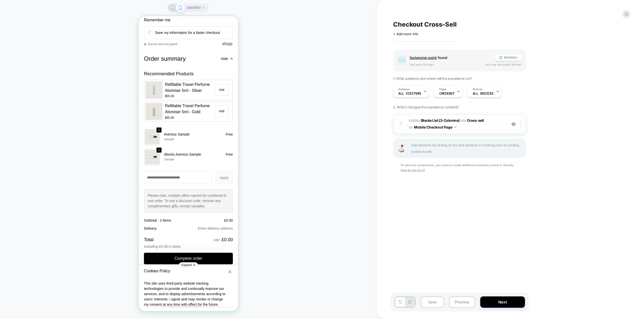
click at [515, 125] on img at bounding box center [514, 124] width 4 height 4
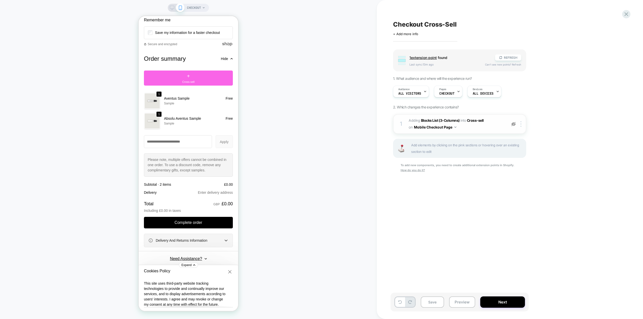
click at [515, 125] on img at bounding box center [514, 124] width 4 height 4
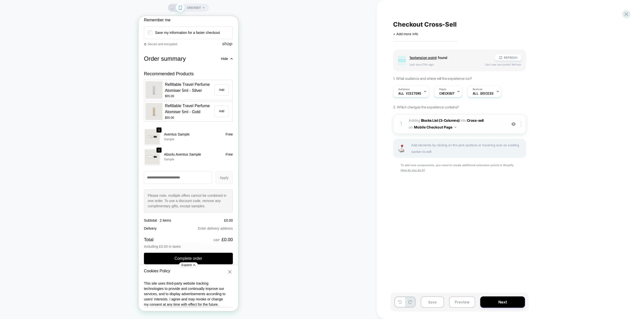
click at [515, 125] on img at bounding box center [514, 124] width 4 height 4
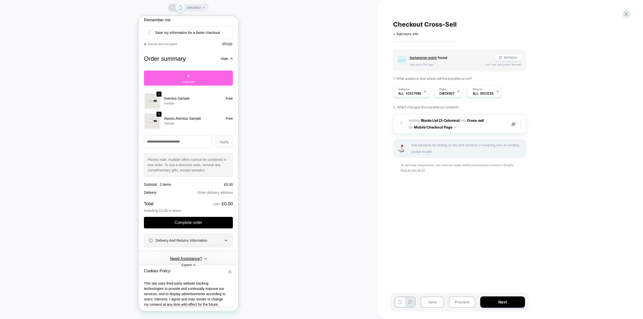
click at [515, 125] on img at bounding box center [514, 124] width 4 height 4
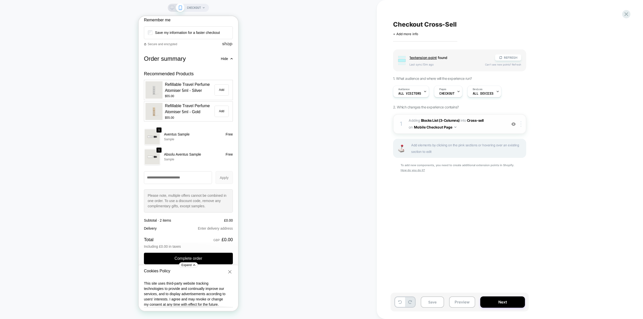
click at [522, 124] on img at bounding box center [521, 124] width 1 height 6
click at [544, 109] on div "Group 1 extension point found REFRESH Last sync: 13m ago Can't see new points? …" at bounding box center [484, 117] width 183 height 136
click at [484, 91] on div "Devices ALL DEVICES" at bounding box center [483, 91] width 31 height 11
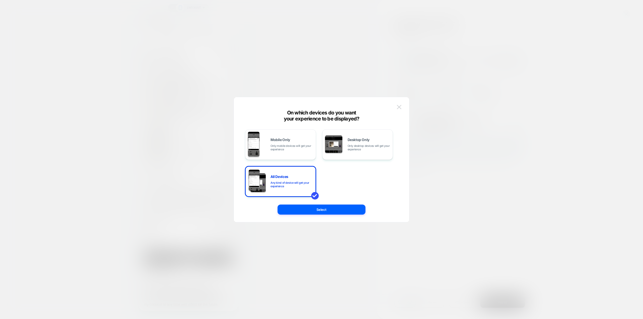
click at [400, 107] on img at bounding box center [399, 107] width 5 height 4
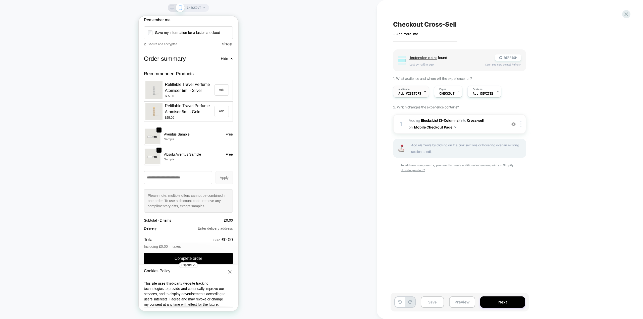
click at [415, 92] on span "All Visitors" at bounding box center [409, 94] width 23 height 4
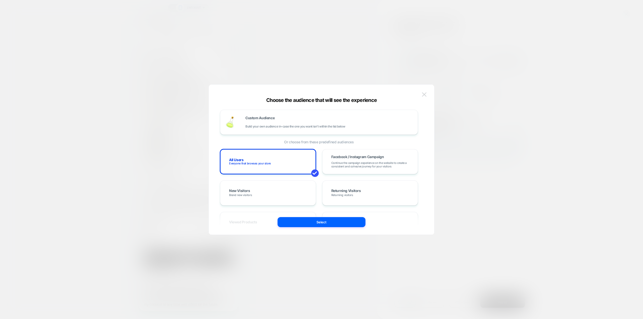
click at [426, 95] on img at bounding box center [424, 94] width 5 height 4
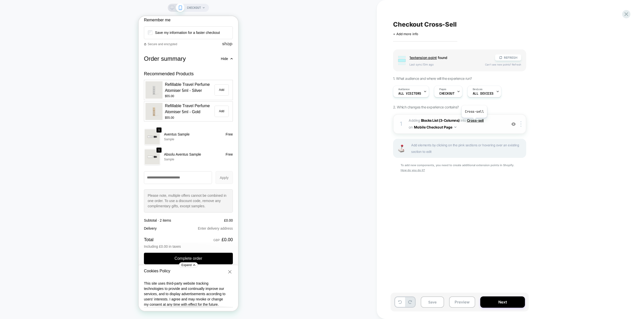
click at [474, 122] on span "Cross-sell" at bounding box center [475, 120] width 17 height 4
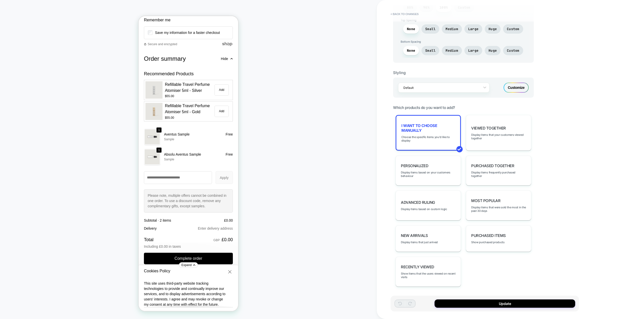
scroll to position [208, 0]
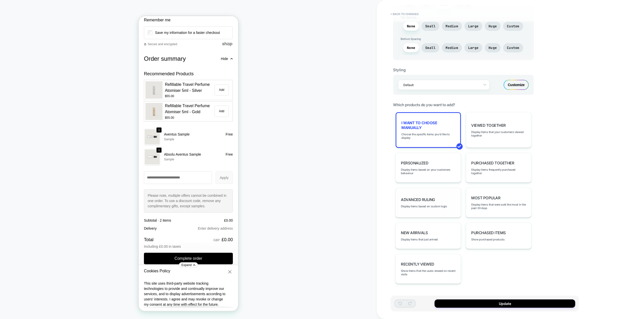
click at [441, 202] on div "Advanced Ruling Display items based on custom logic" at bounding box center [428, 203] width 65 height 30
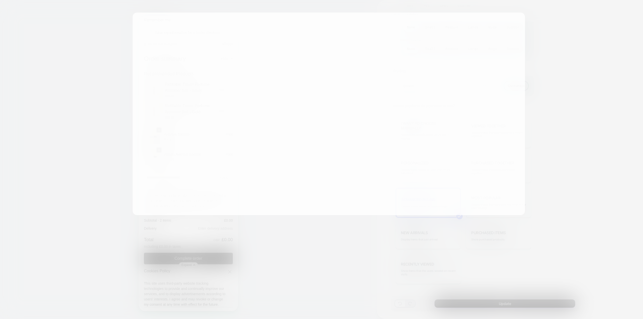
type textarea "*"
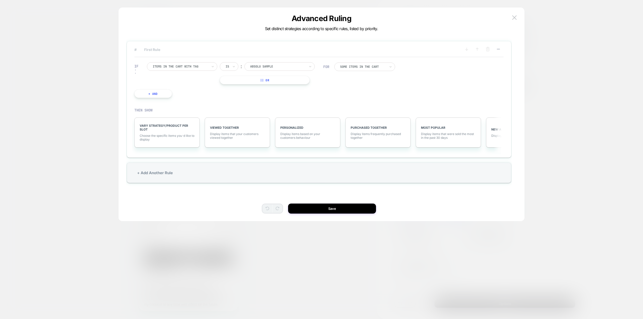
click at [165, 51] on span "# First Rule" at bounding box center [296, 49] width 325 height 4
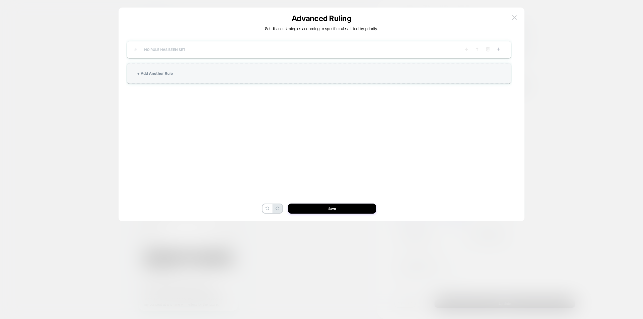
click at [172, 49] on span "# NO RULE HAS BEEN SET" at bounding box center [296, 49] width 325 height 4
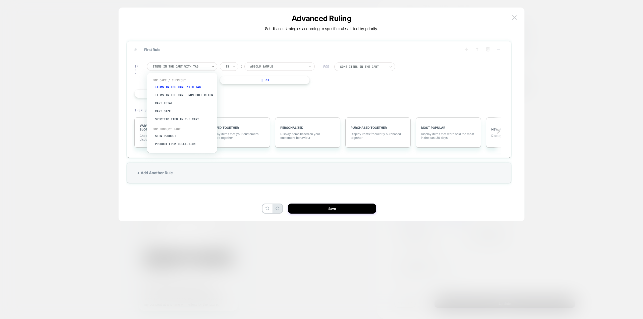
click at [179, 65] on div at bounding box center [180, 66] width 55 height 5
click at [278, 99] on div "IF Items in the cart with tag Is ︰ Absolu Sample || Or + And" at bounding box center [229, 80] width 194 height 51
click at [210, 68] on div "Items in the cart with tag" at bounding box center [182, 66] width 70 height 9
click at [191, 123] on div "Specific item in the cart" at bounding box center [184, 119] width 65 height 8
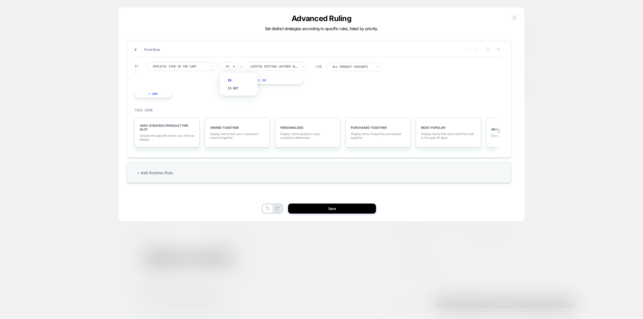
click at [232, 67] on icon at bounding box center [234, 66] width 4 height 5
click at [273, 65] on div at bounding box center [274, 66] width 48 height 5
click at [184, 84] on div "Specific item in the cart Is ︰ limited edition leather sleeve 50ml blue || Or" at bounding box center [231, 73] width 169 height 22
click at [193, 67] on div at bounding box center [180, 66] width 55 height 5
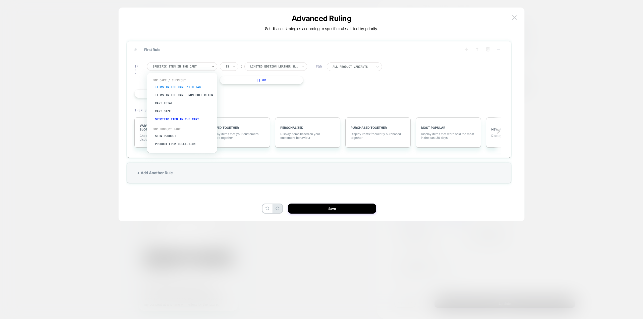
click at [181, 88] on div "Items in the cart with tag" at bounding box center [184, 87] width 65 height 8
click at [275, 64] on div "Absolu Sample" at bounding box center [279, 66] width 70 height 9
click at [339, 97] on div "IF Items in the cart with tag Is ︰ Absolu Sample || Or + And FOR Some Items in …" at bounding box center [319, 80] width 370 height 46
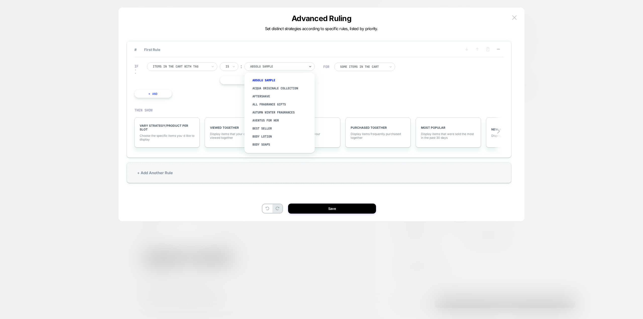
click at [280, 67] on div at bounding box center [277, 66] width 55 height 5
click at [275, 63] on div "Absolu Sample" at bounding box center [279, 66] width 70 height 9
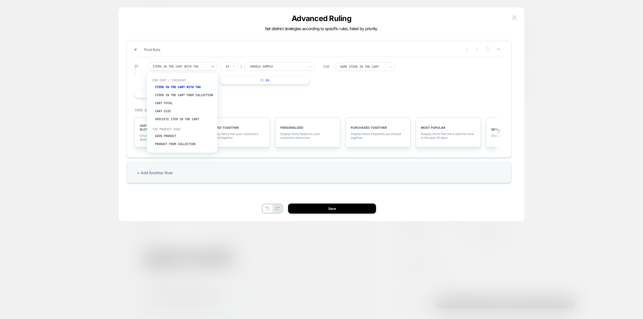
click at [192, 64] on div "Items in the cart with tag" at bounding box center [182, 66] width 70 height 9
click at [194, 96] on div "Items in the cart from collection" at bounding box center [184, 95] width 65 height 8
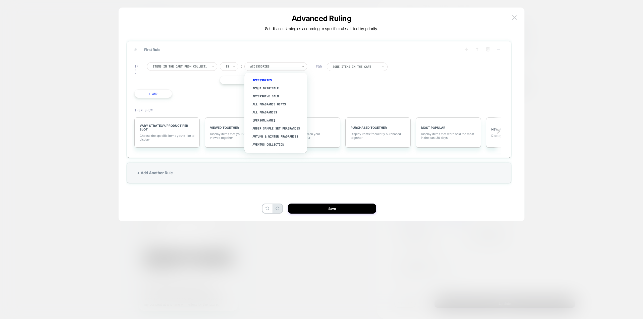
click at [256, 66] on div at bounding box center [274, 66] width 48 height 5
click at [268, 112] on div "All Fragrances" at bounding box center [278, 113] width 58 height 8
click at [364, 68] on div at bounding box center [356, 66] width 46 height 3
click at [365, 80] on div "All Items in the cart" at bounding box center [360, 81] width 56 height 8
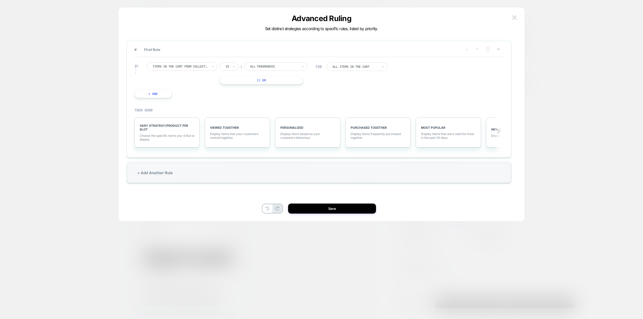
click at [261, 67] on div at bounding box center [274, 66] width 48 height 5
click at [160, 135] on span "Choose the specific items you׳d like to display" at bounding box center [166, 138] width 55 height 8
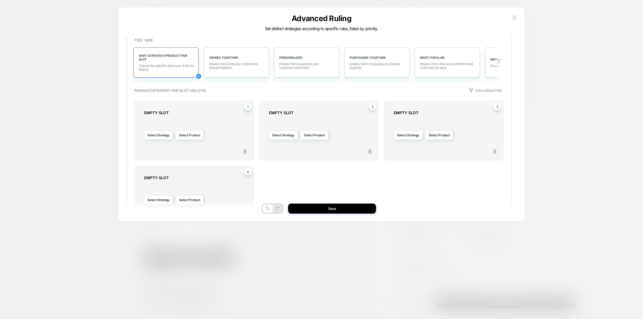
scroll to position [75, 0]
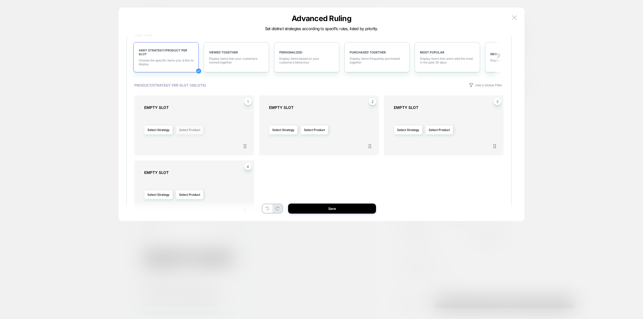
click at [188, 130] on button "Select Product" at bounding box center [190, 129] width 28 height 9
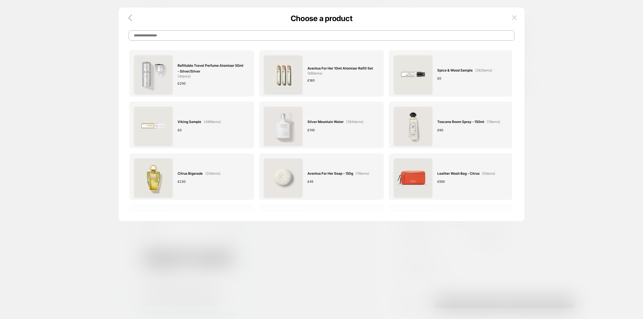
click at [175, 33] on input at bounding box center [322, 35] width 386 height 10
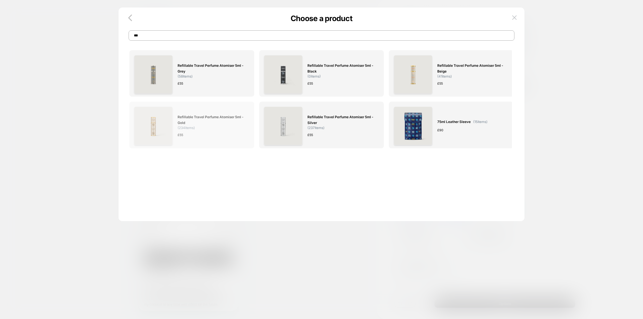
type input "***"
click at [214, 120] on span "Refillable Travel Perfume Atomiser 5ml - Gold" at bounding box center [211, 120] width 66 height 12
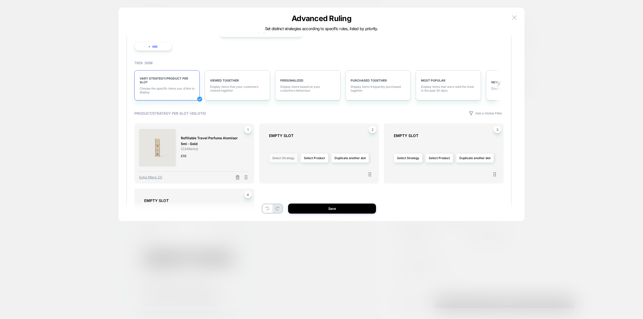
scroll to position [50, 0]
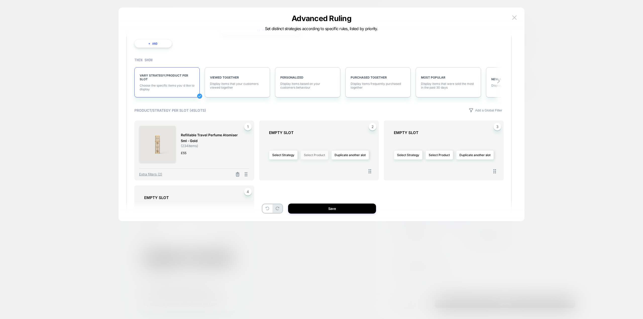
click at [317, 156] on button "Select Product" at bounding box center [315, 155] width 28 height 9
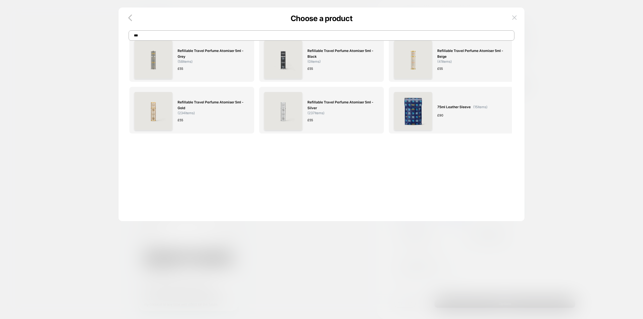
scroll to position [0, 0]
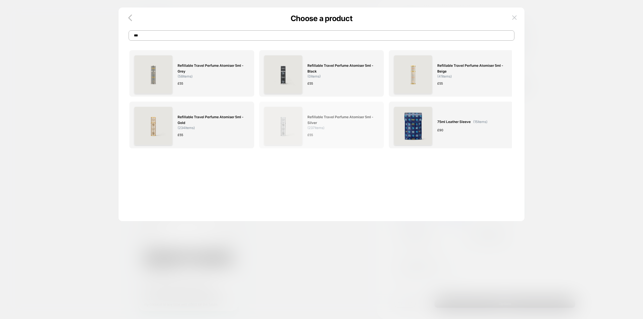
click at [317, 122] on span "Refillable Travel Perfume Atomiser 5ml - Silver" at bounding box center [341, 120] width 66 height 12
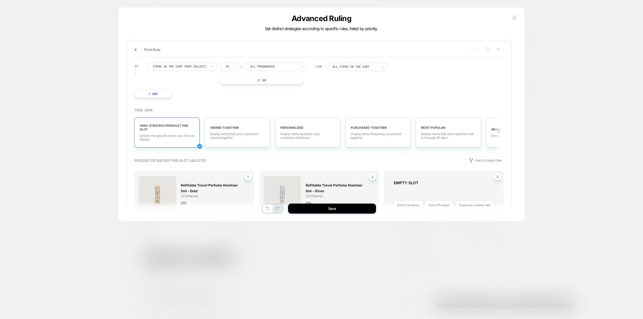
scroll to position [101, 0]
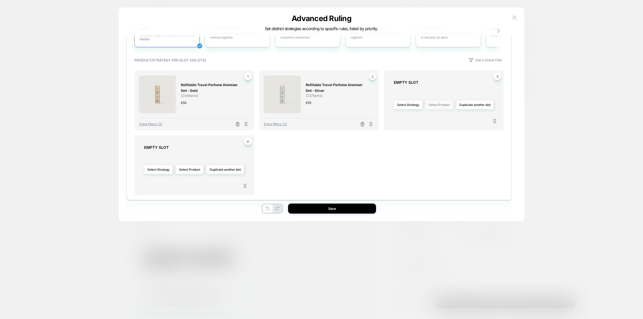
click at [444, 105] on button "Select Product" at bounding box center [440, 104] width 28 height 9
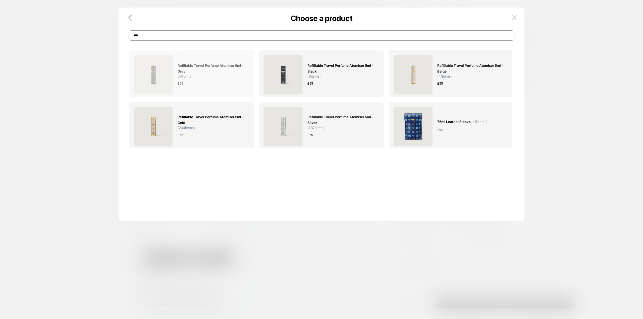
click at [209, 81] on div "£ 55" at bounding box center [211, 83] width 66 height 5
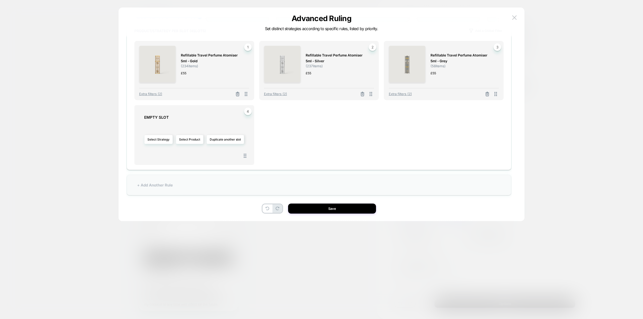
scroll to position [15, 0]
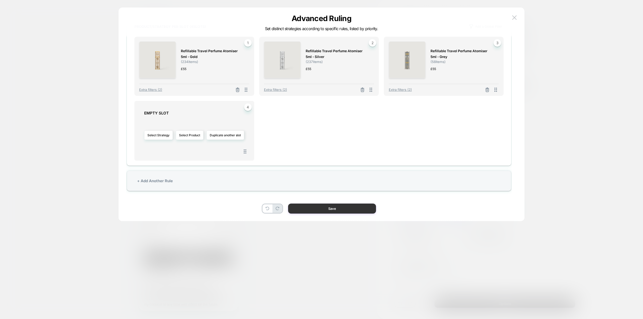
click at [334, 207] on button "Save" at bounding box center [332, 209] width 88 height 10
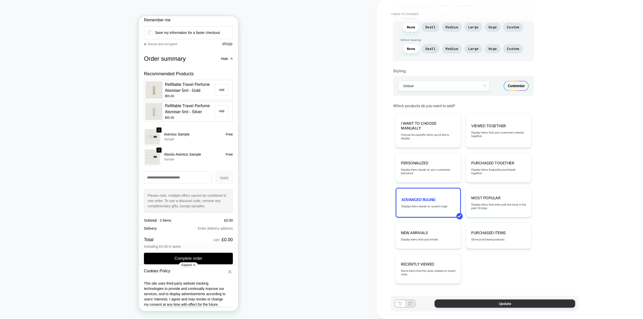
click at [508, 304] on button "Update" at bounding box center [505, 304] width 141 height 8
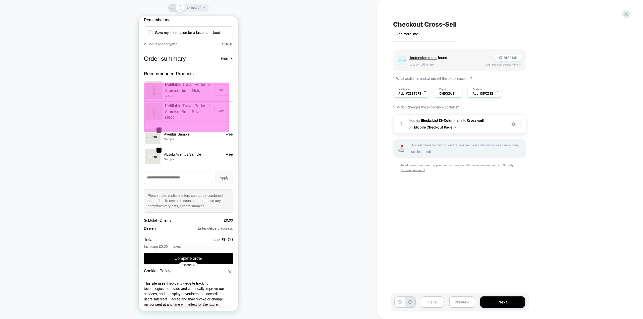
click at [470, 121] on span "Cross-sell" at bounding box center [475, 120] width 17 height 4
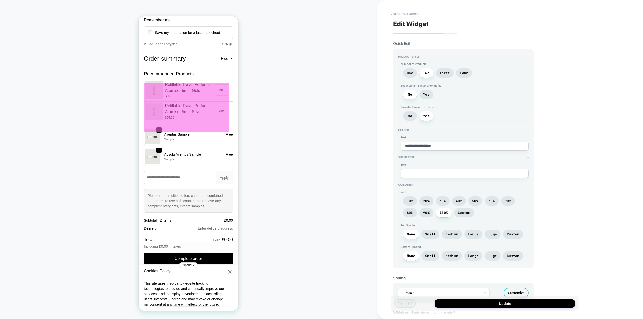
type textarea "*"
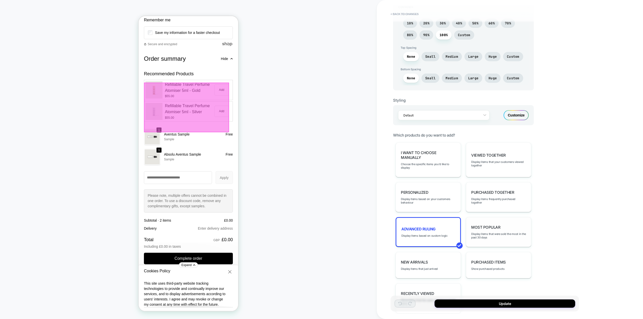
scroll to position [207, 0]
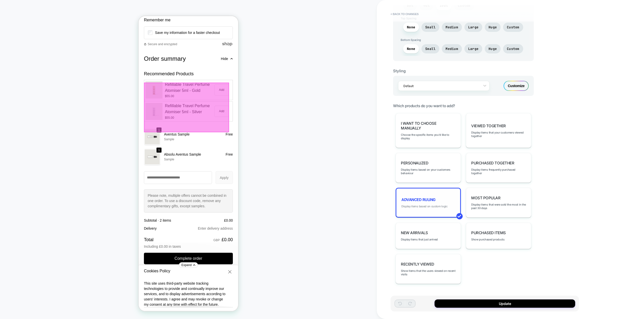
click at [420, 205] on span "Display items based on custom logic" at bounding box center [425, 207] width 46 height 4
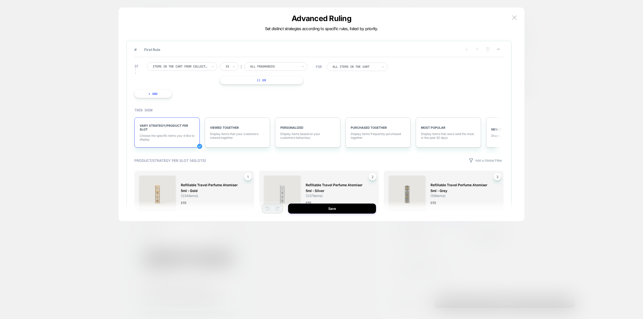
click at [198, 68] on div at bounding box center [180, 66] width 55 height 5
click at [276, 100] on div "IF Items in the cart from collection Is ︰ All Fragrances || Or + And" at bounding box center [225, 80] width 186 height 51
click at [193, 67] on div at bounding box center [180, 66] width 55 height 5
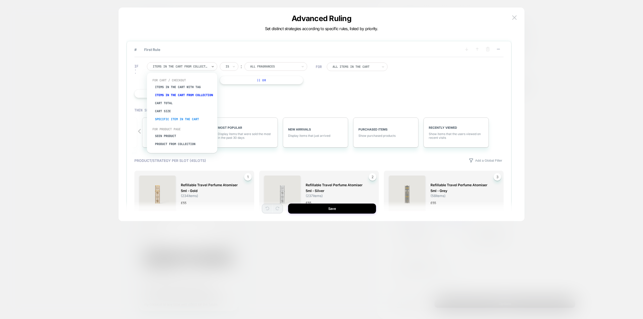
click at [189, 122] on div "Specific item in the cart" at bounding box center [184, 119] width 65 height 8
click at [192, 68] on div at bounding box center [180, 66] width 55 height 5
click at [182, 96] on div "Items in the cart from collection" at bounding box center [184, 95] width 65 height 8
click at [271, 67] on div at bounding box center [274, 66] width 48 height 5
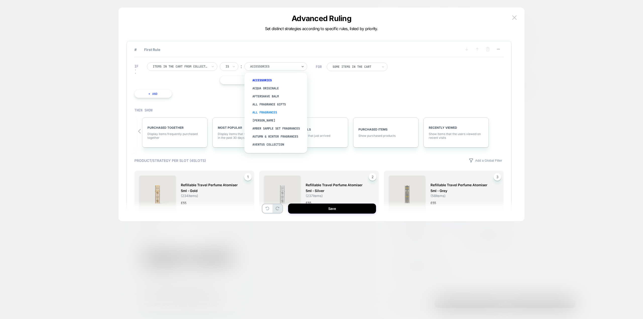
click at [274, 112] on div "All Fragrances" at bounding box center [278, 113] width 58 height 8
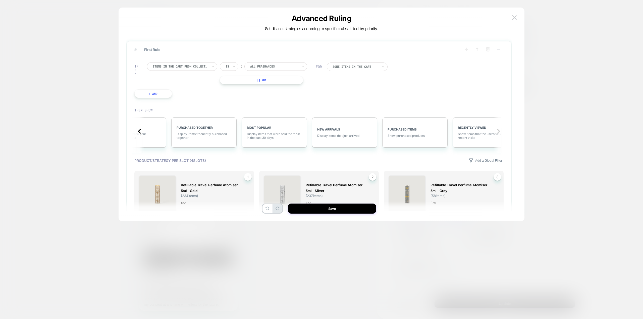
click at [139, 131] on icon at bounding box center [139, 131] width 3 height 5
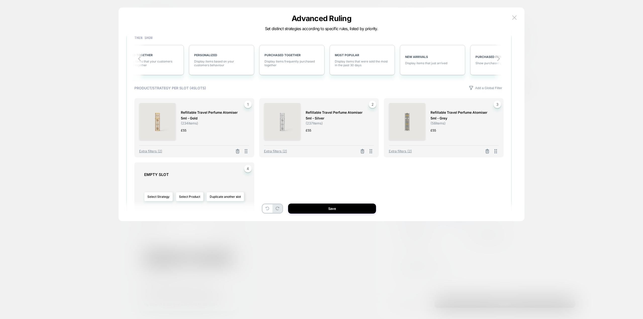
scroll to position [75, 0]
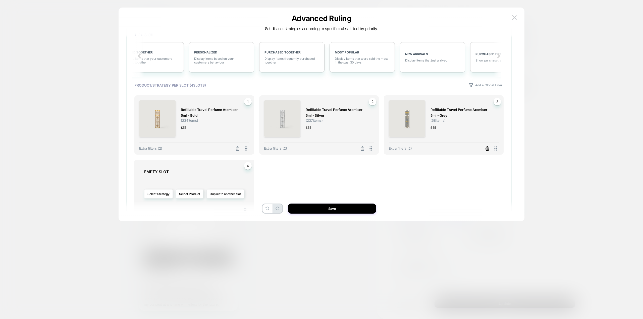
click at [487, 149] on icon at bounding box center [487, 148] width 5 height 5
click at [361, 150] on icon at bounding box center [362, 149] width 3 height 3
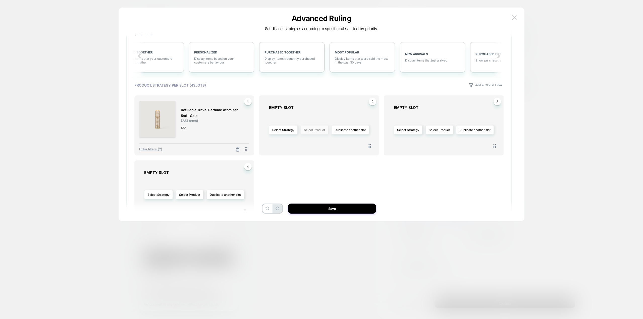
click at [317, 131] on button "Select Product" at bounding box center [315, 129] width 28 height 9
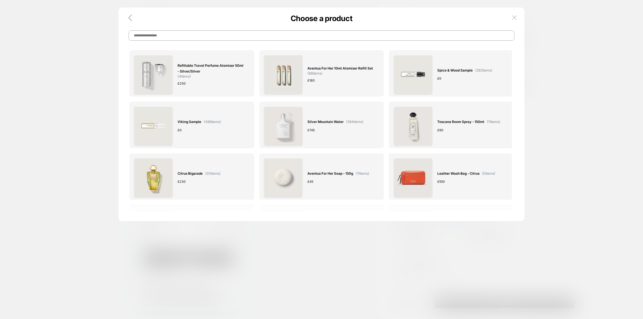
click at [184, 35] on input at bounding box center [322, 35] width 386 height 10
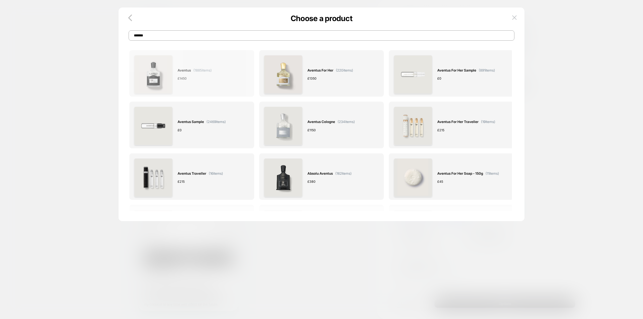
type input "*******"
click at [215, 81] on div "Aventus ( 1885 items) £ 1450" at bounding box center [191, 74] width 115 height 38
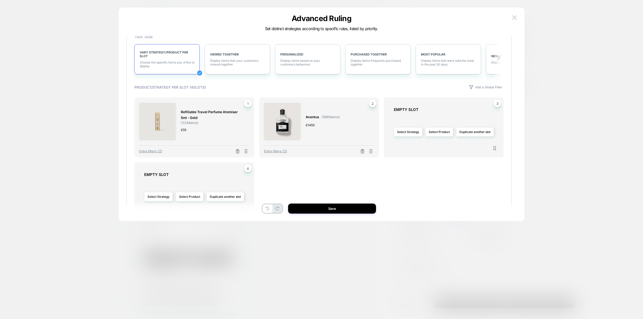
scroll to position [75, 0]
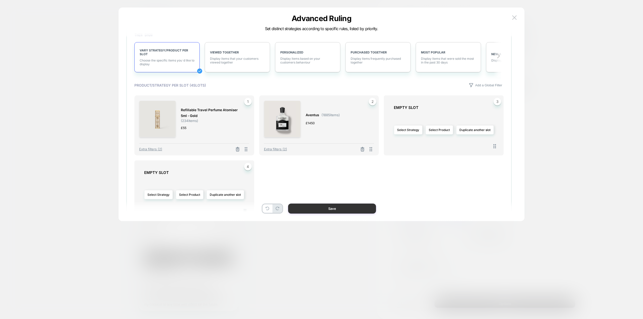
click at [332, 209] on button "Save" at bounding box center [332, 209] width 88 height 10
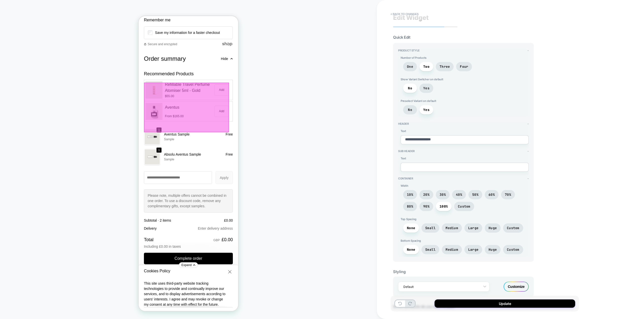
scroll to position [0, 0]
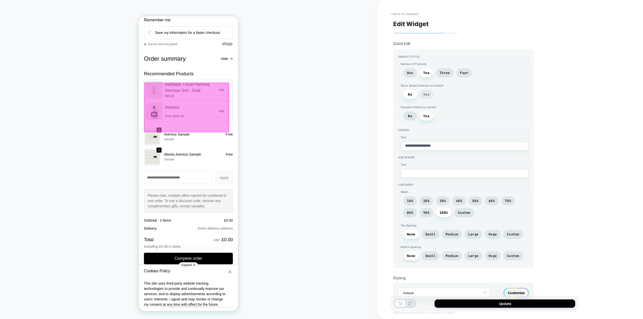
click at [428, 93] on span "Yes" at bounding box center [426, 94] width 6 height 4
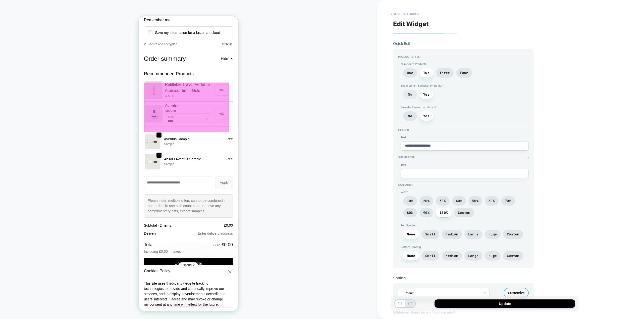
click at [410, 96] on span "No" at bounding box center [410, 94] width 4 height 4
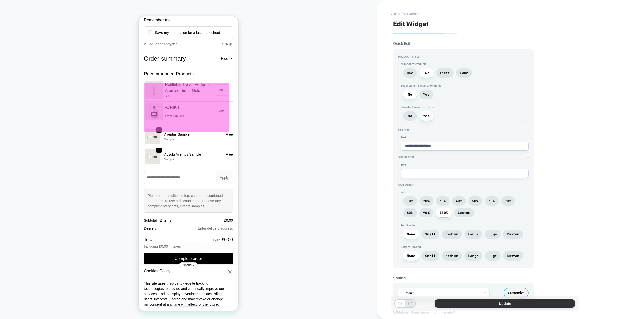
click at [511, 303] on button "Update" at bounding box center [505, 304] width 141 height 8
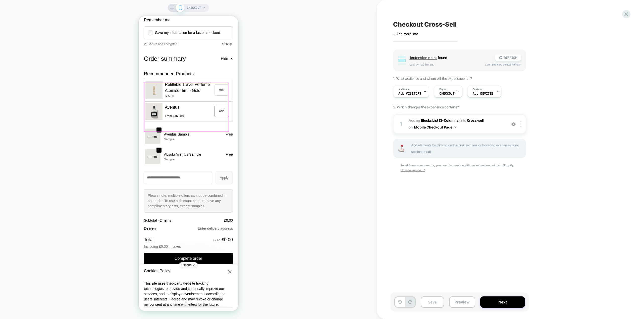
click at [221, 117] on button "Add" at bounding box center [222, 111] width 14 height 11
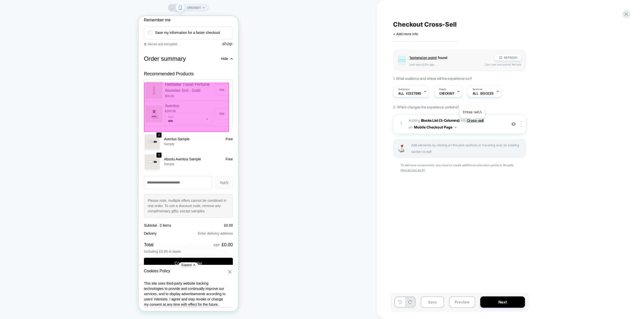
click at [472, 122] on span "Cross-sell" at bounding box center [475, 120] width 17 height 4
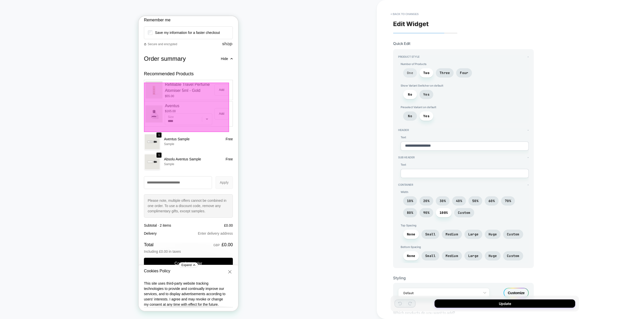
click at [412, 72] on span "One" at bounding box center [410, 73] width 6 height 4
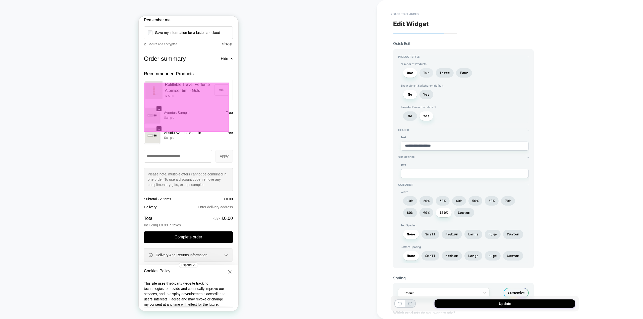
click at [429, 72] on span "Two" at bounding box center [426, 73] width 6 height 4
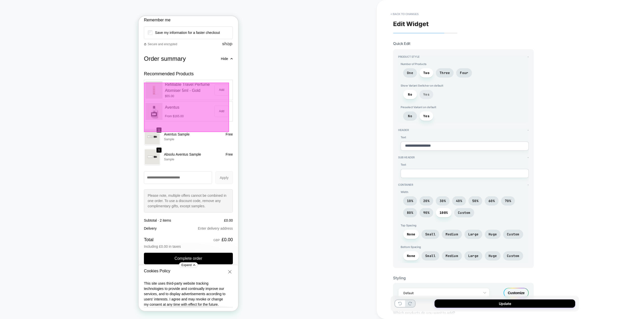
click at [425, 95] on span "Yes" at bounding box center [426, 94] width 6 height 4
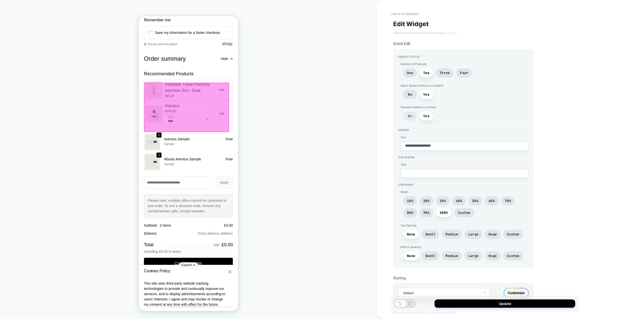
click at [413, 115] on span "No" at bounding box center [410, 116] width 14 height 9
click at [508, 303] on button "Update" at bounding box center [505, 304] width 141 height 8
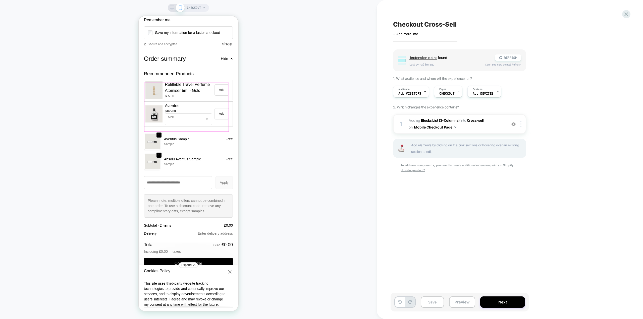
click at [296, 138] on div "CHECKOUT" at bounding box center [188, 159] width 377 height 309
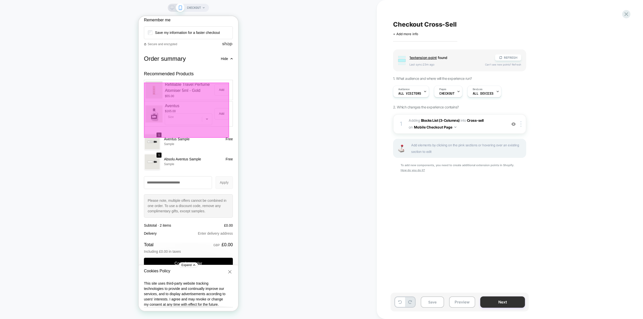
click at [508, 301] on button "Next" at bounding box center [502, 302] width 45 height 11
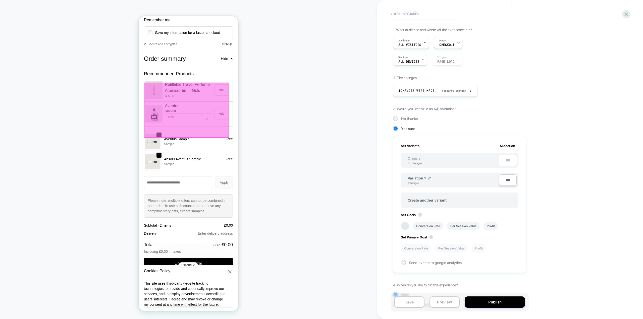
scroll to position [43, 0]
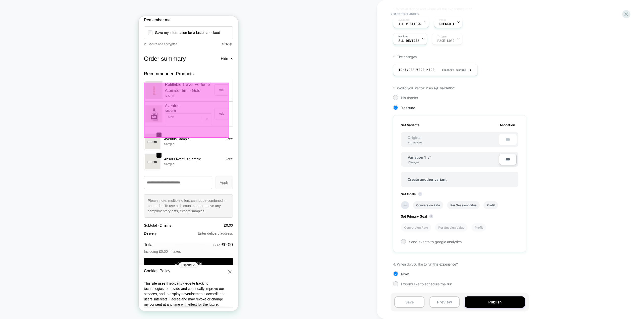
click at [284, 111] on div "CHECKOUT" at bounding box center [188, 159] width 377 height 309
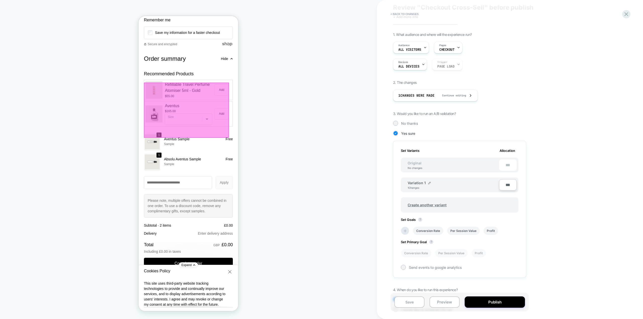
scroll to position [0, 0]
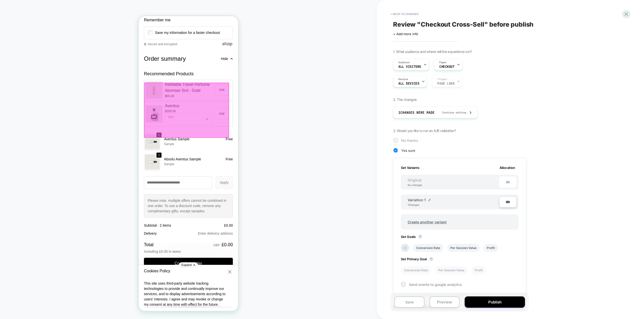
click at [411, 139] on span "No thanks" at bounding box center [409, 140] width 17 height 4
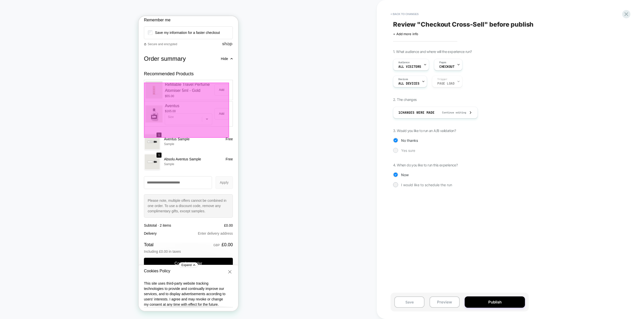
click at [404, 152] on span "Yes sure" at bounding box center [408, 150] width 14 height 4
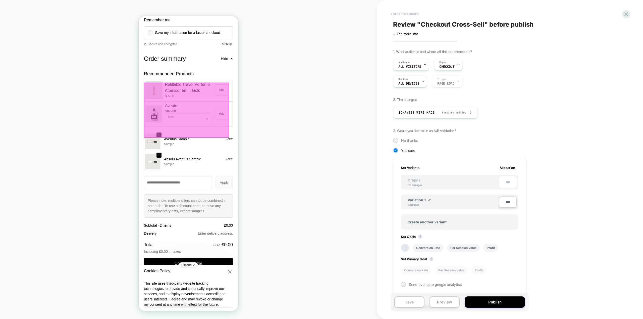
click at [405, 14] on button "< Back to changes" at bounding box center [404, 14] width 33 height 8
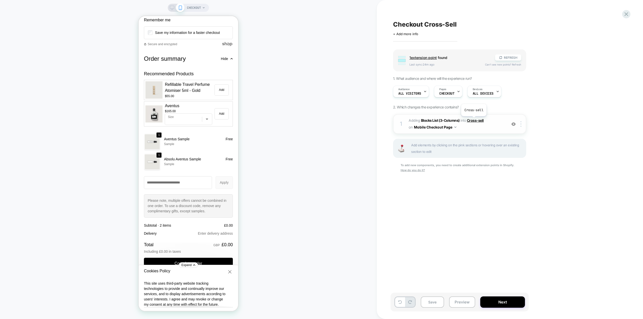
click at [474, 120] on span "Cross-sell" at bounding box center [475, 120] width 17 height 4
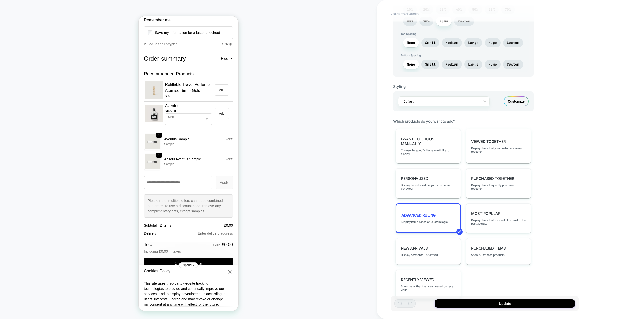
scroll to position [207, 0]
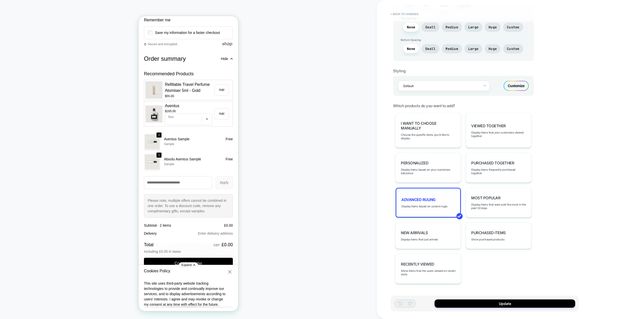
click at [420, 198] on span "Advanced Ruling" at bounding box center [419, 199] width 34 height 5
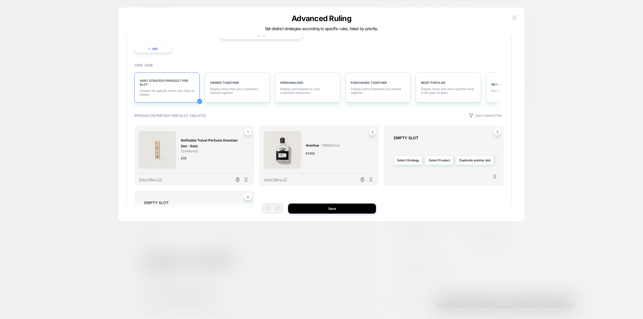
scroll to position [50, 0]
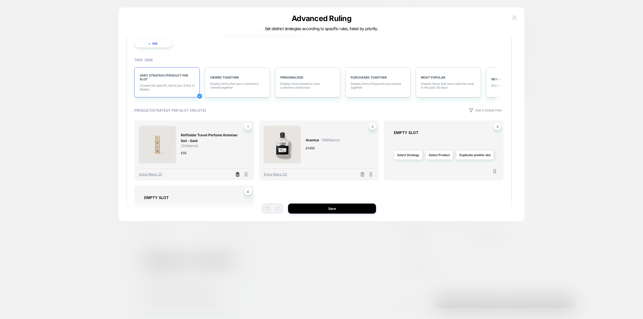
click at [239, 176] on icon at bounding box center [237, 174] width 5 height 5
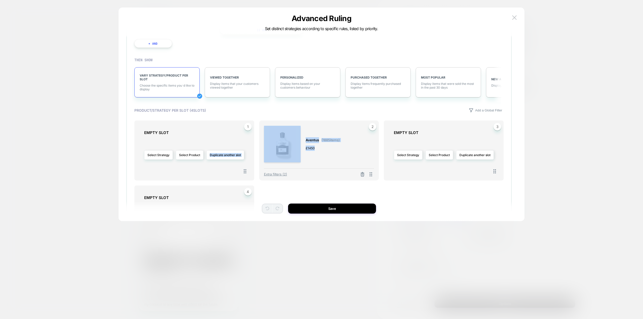
drag, startPoint x: 352, startPoint y: 153, endPoint x: 197, endPoint y: 148, distance: 154.3
click at [199, 152] on div "1 EMPTY SLOT Select Strategy Select Product Duplicate another slot Aventus ( 18…" at bounding box center [319, 183] width 370 height 125
click at [197, 139] on div "Select Strategy Select Product Duplicate another slot" at bounding box center [196, 155] width 105 height 35
click at [181, 153] on button "Select Product" at bounding box center [190, 155] width 28 height 9
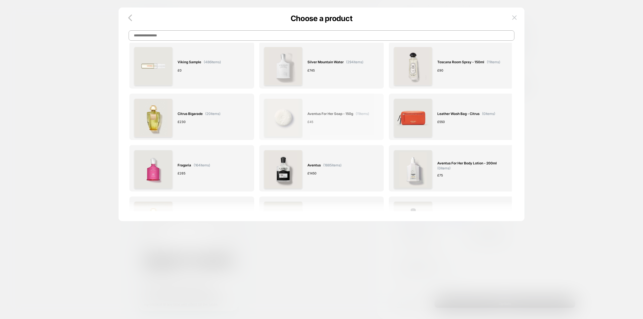
scroll to position [101, 0]
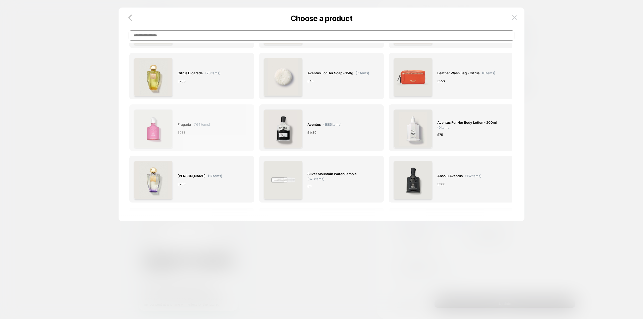
click at [204, 133] on div "£ 265" at bounding box center [194, 132] width 33 height 5
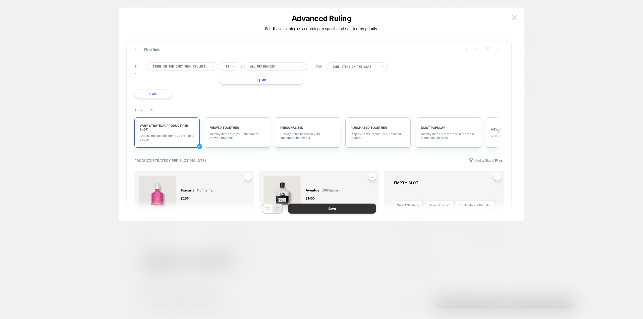
click at [333, 207] on button "Save" at bounding box center [332, 209] width 88 height 10
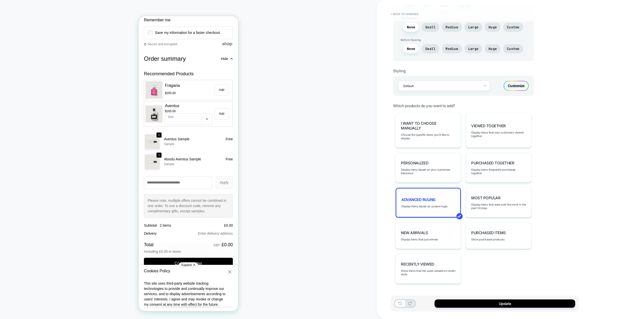
click at [437, 199] on div "Advanced Ruling Display items based on custom logic" at bounding box center [428, 203] width 65 height 30
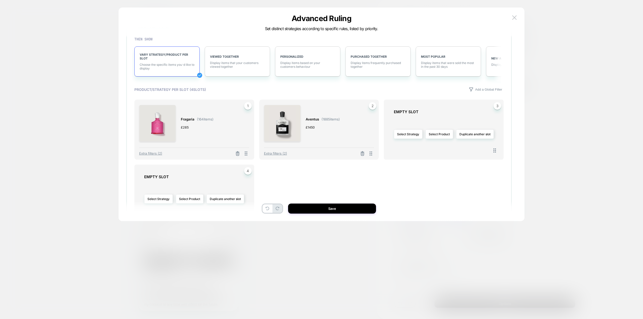
scroll to position [75, 0]
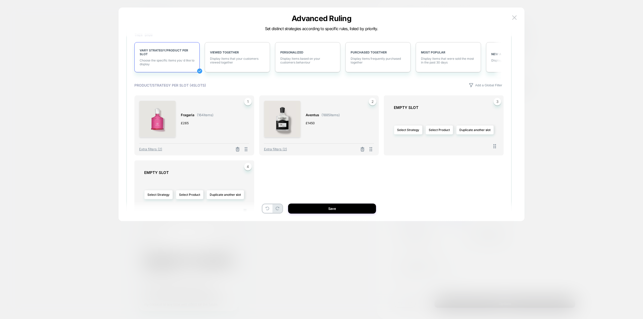
click at [234, 150] on button at bounding box center [238, 150] width 8 height 6
click at [194, 131] on button "Select Product" at bounding box center [190, 129] width 28 height 9
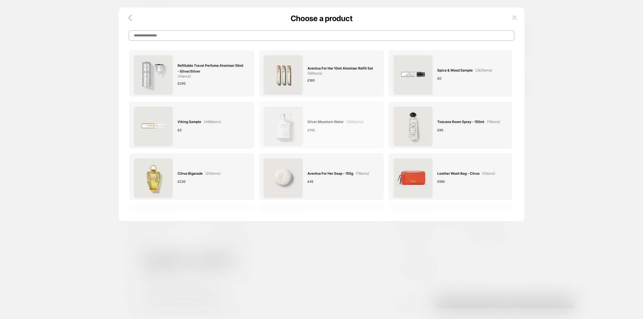
click at [342, 125] on div "Silver Mountain Water ( 294 items) £ 745" at bounding box center [336, 126] width 56 height 38
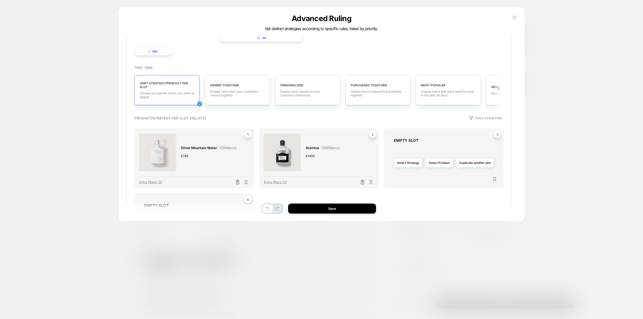
scroll to position [75, 0]
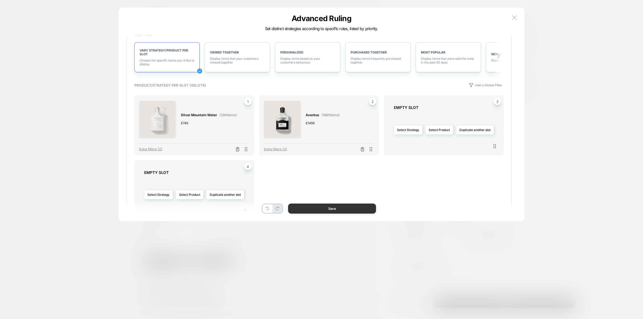
click at [340, 208] on button "Save" at bounding box center [332, 209] width 88 height 10
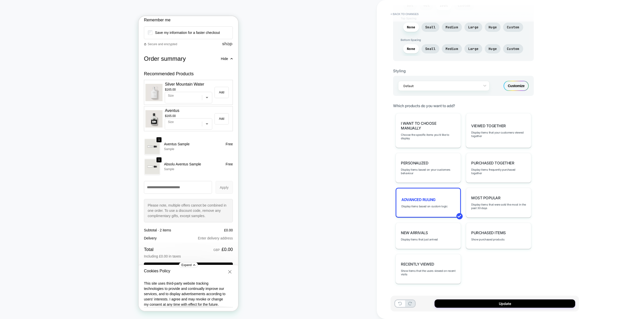
click at [515, 82] on div "Customize" at bounding box center [516, 86] width 25 height 10
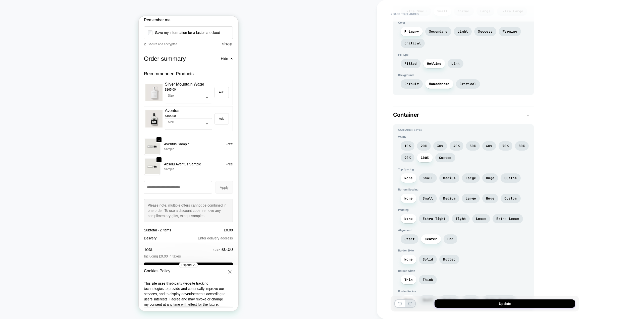
scroll to position [1015, 0]
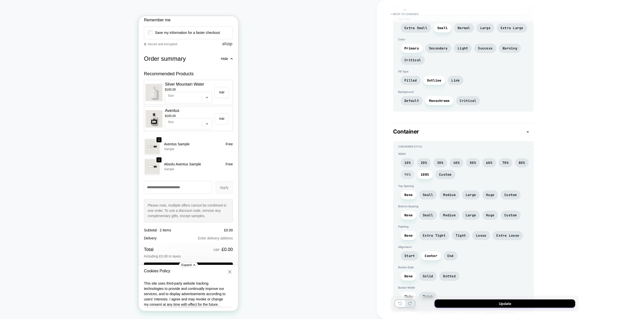
click at [407, 175] on span "90%" at bounding box center [408, 175] width 6 height 4
click at [424, 175] on span "100%" at bounding box center [425, 175] width 8 height 4
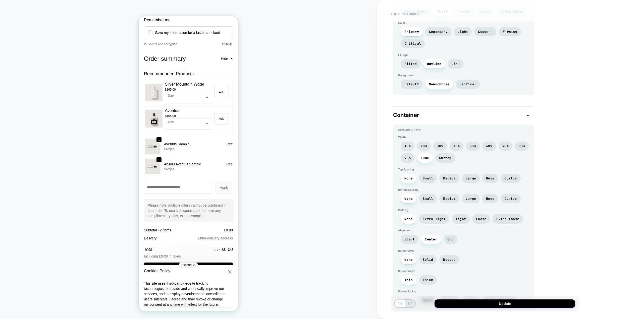
scroll to position [1040, 0]
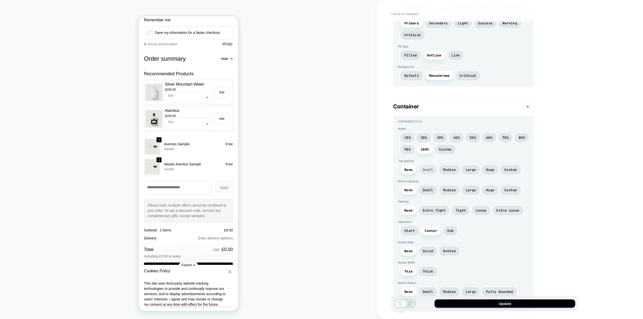
click at [423, 170] on span "Small" at bounding box center [428, 170] width 10 height 4
click at [407, 170] on span "None" at bounding box center [409, 170] width 8 height 4
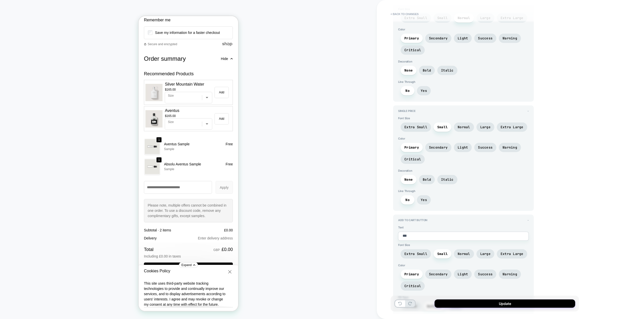
scroll to position [764, 0]
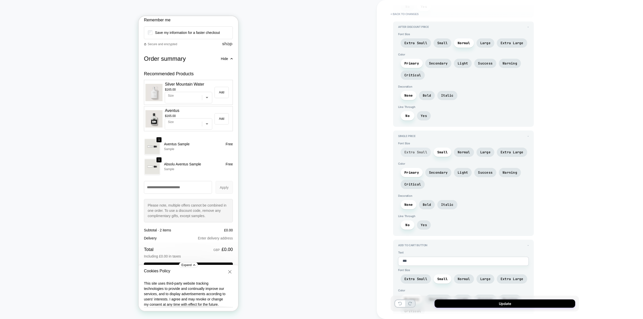
click at [418, 152] on span "Extra Small" at bounding box center [416, 152] width 23 height 4
click at [440, 151] on span "Small" at bounding box center [442, 152] width 10 height 4
click at [437, 171] on span "Secondary" at bounding box center [438, 173] width 19 height 4
click at [416, 172] on span "Primary" at bounding box center [412, 173] width 15 height 4
click at [430, 204] on span "Bold" at bounding box center [427, 205] width 8 height 4
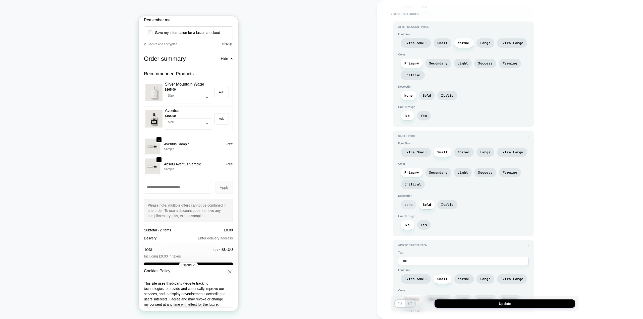
click at [409, 204] on span "None" at bounding box center [409, 205] width 8 height 4
click at [424, 223] on span "Yes" at bounding box center [424, 225] width 6 height 4
click at [406, 224] on span "No" at bounding box center [408, 225] width 4 height 4
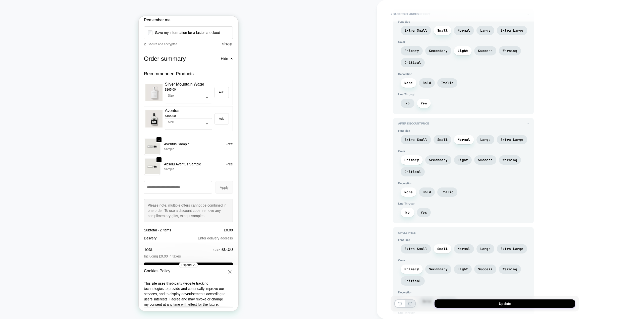
scroll to position [663, 0]
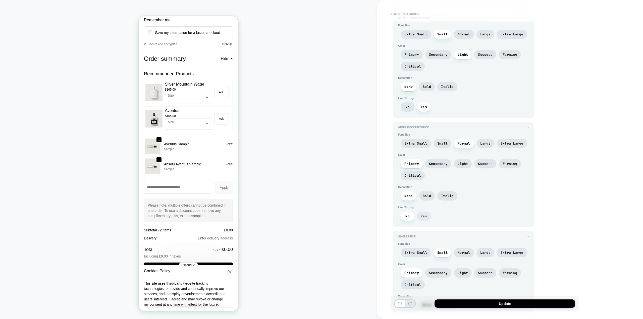
click at [425, 217] on span "Yes" at bounding box center [424, 216] width 6 height 4
click at [410, 216] on span "No" at bounding box center [408, 216] width 14 height 9
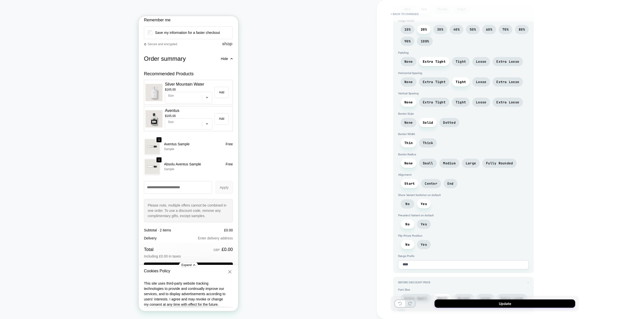
scroll to position [387, 0]
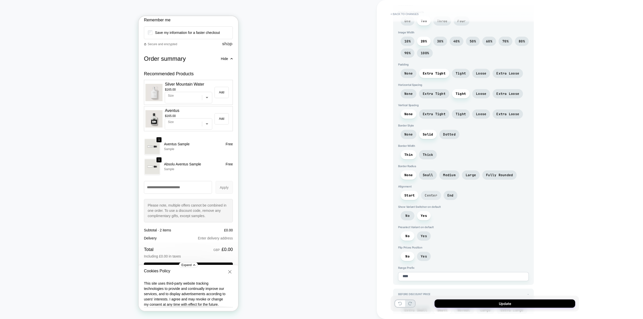
click at [438, 196] on span "Center" at bounding box center [431, 195] width 20 height 9
click at [415, 196] on span "Start" at bounding box center [410, 195] width 18 height 9
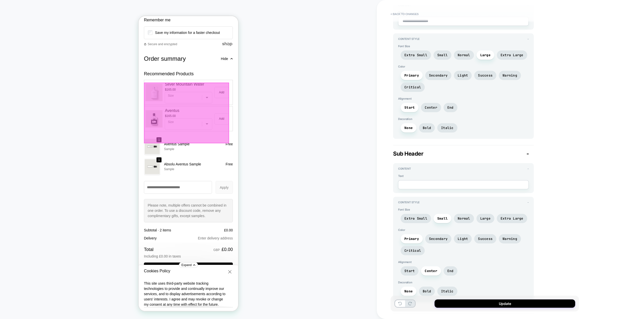
scroll to position [0, 0]
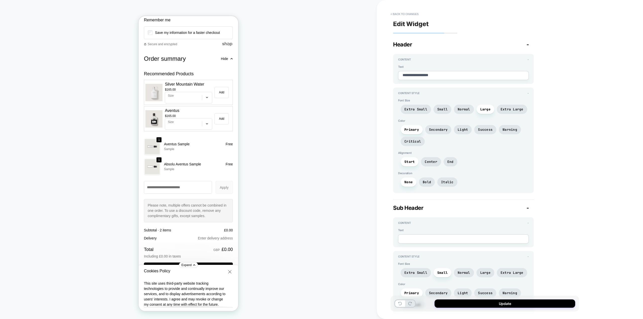
drag, startPoint x: 402, startPoint y: 13, endPoint x: 412, endPoint y: 40, distance: 29.3
click at [402, 13] on button "< Back to changes" at bounding box center [404, 14] width 33 height 8
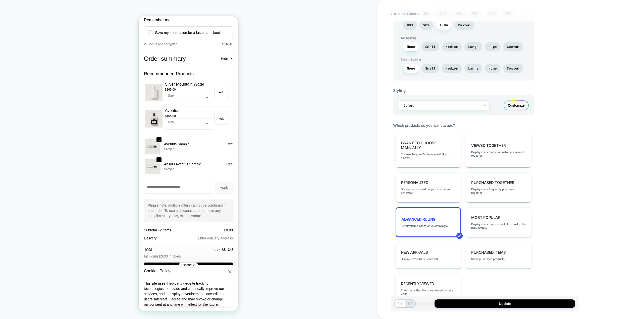
scroll to position [207, 0]
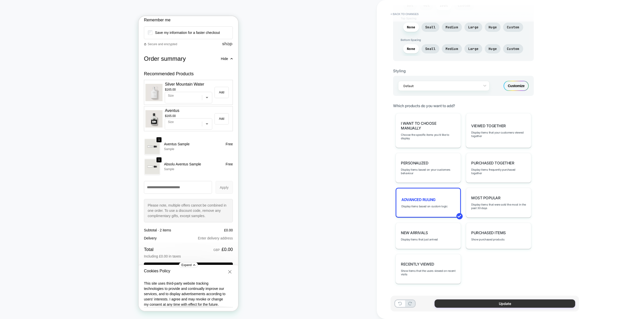
click at [508, 302] on button "Update" at bounding box center [505, 304] width 141 height 8
type textarea "*"
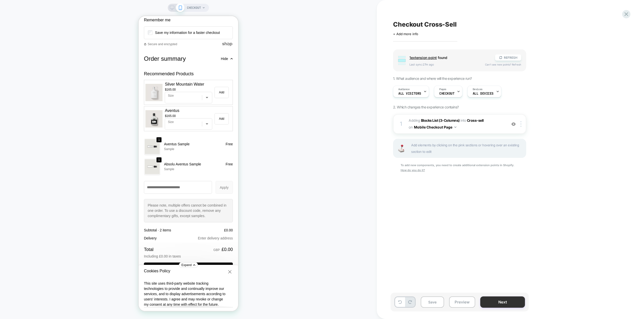
click at [505, 304] on button "Next" at bounding box center [502, 302] width 45 height 11
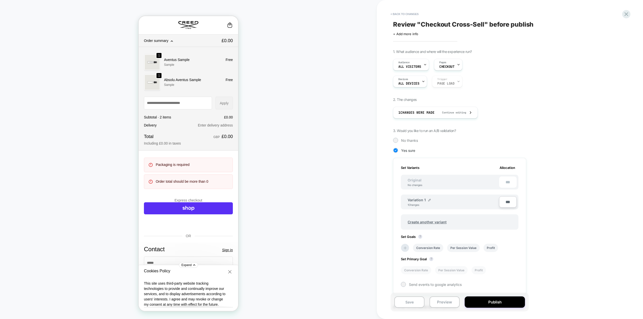
scroll to position [0, 0]
drag, startPoint x: 415, startPoint y: 303, endPoint x: 433, endPoint y: 277, distance: 31.4
click at [415, 303] on button "Save" at bounding box center [409, 302] width 30 height 11
click at [626, 14] on icon at bounding box center [626, 14] width 7 height 7
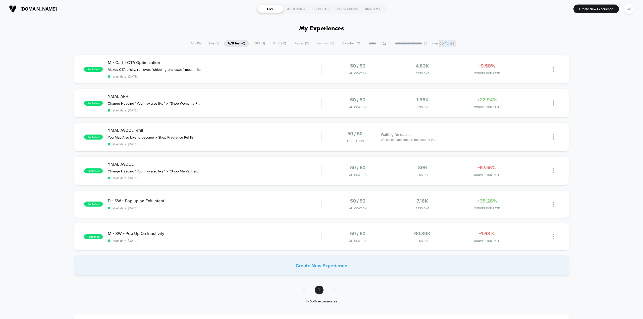
click at [279, 44] on span "Draft ( 10 )" at bounding box center [280, 43] width 20 height 7
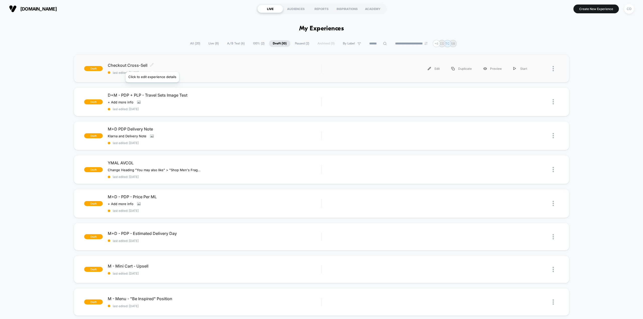
click at [152, 66] on icon at bounding box center [152, 65] width 4 height 4
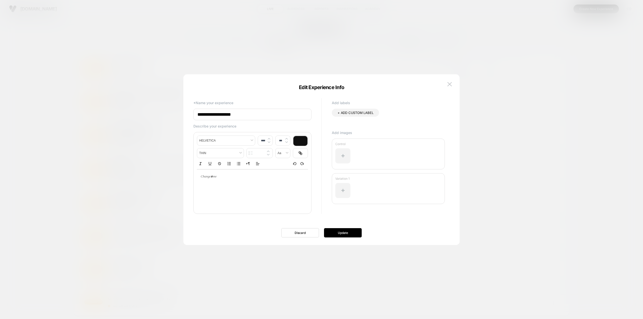
type input "****"
click at [212, 177] on p at bounding box center [250, 177] width 97 height 5
type input "****"
click at [336, 233] on button "Update" at bounding box center [343, 232] width 38 height 9
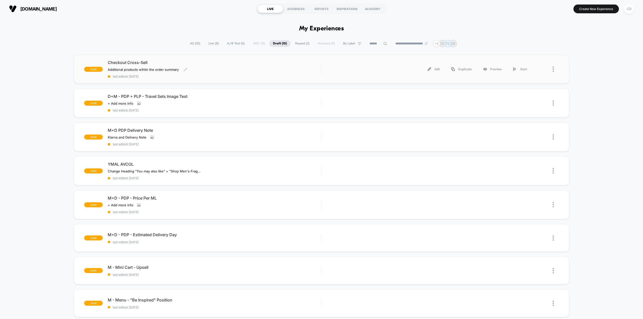
click at [140, 62] on span "Checkout Cross-Sell" at bounding box center [215, 62] width 214 height 5
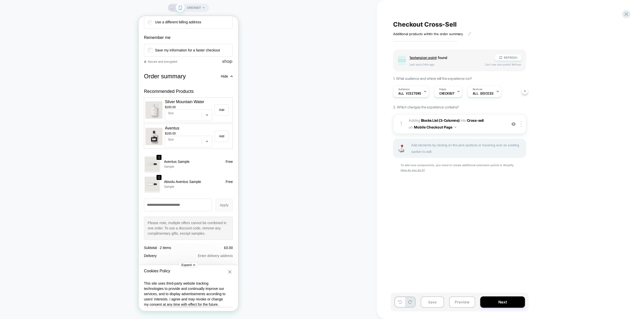
scroll to position [503, 0]
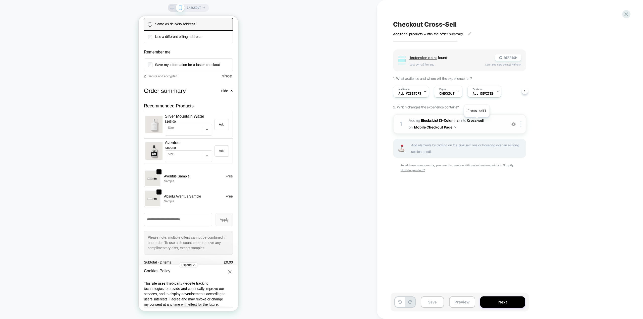
click at [477, 121] on span "Cross-sell" at bounding box center [475, 120] width 17 height 4
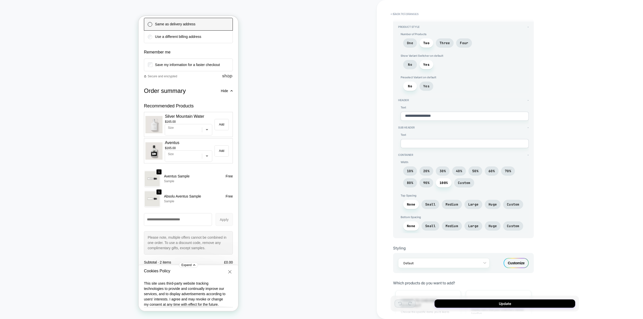
scroll to position [0, 0]
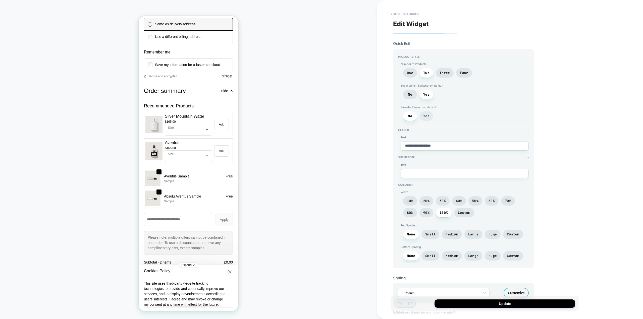
click at [427, 115] on span "Yes" at bounding box center [426, 116] width 6 height 4
click at [409, 117] on span "No" at bounding box center [410, 116] width 4 height 4
click at [424, 117] on span "Yes" at bounding box center [426, 116] width 6 height 4
click at [413, 116] on span "No" at bounding box center [410, 116] width 14 height 9
type textarea "*"
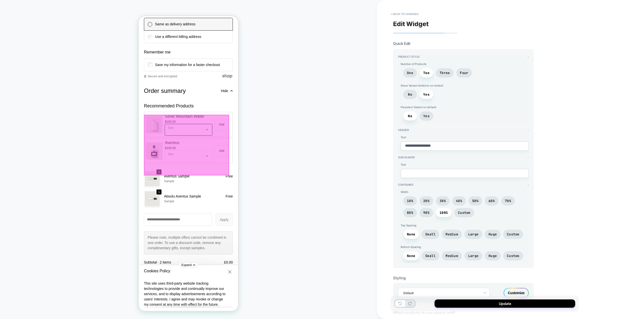
click at [202, 136] on select "**** **** ***** ***** *****" at bounding box center [188, 130] width 47 height 12
click at [165, 132] on select "**** **** ***** ***** *****" at bounding box center [188, 130] width 47 height 12
click at [204, 143] on div at bounding box center [186, 145] width 85 height 61
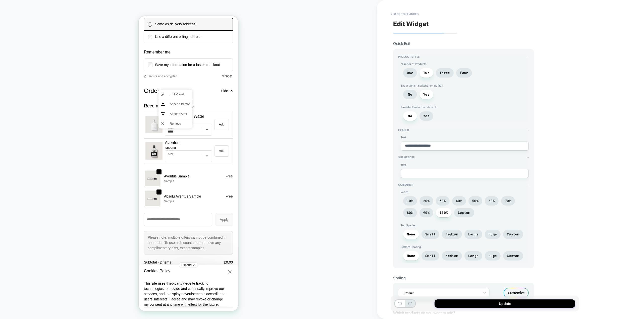
click at [203, 136] on select "**** **** ***** ***** *****" at bounding box center [188, 130] width 47 height 12
select select "****"
click at [165, 132] on select "**** **** ***** ***** *****" at bounding box center [188, 130] width 47 height 12
click at [429, 116] on span "Yes" at bounding box center [426, 116] width 6 height 4
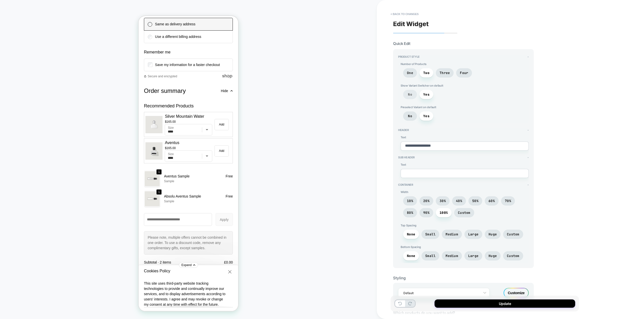
click at [413, 94] on span "No" at bounding box center [410, 94] width 14 height 9
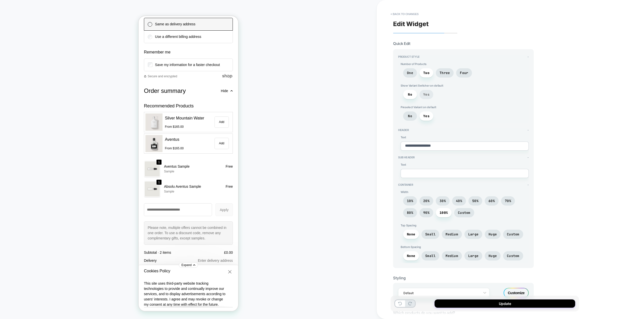
click at [427, 95] on span "Yes" at bounding box center [426, 94] width 6 height 4
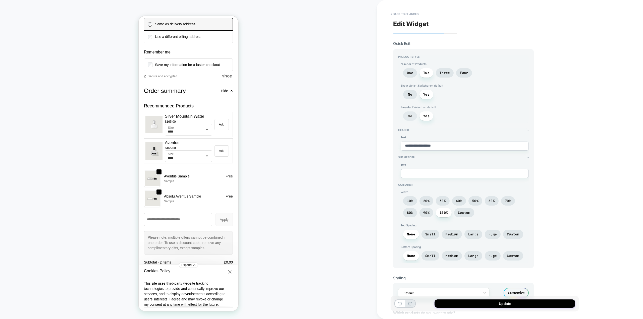
click at [409, 115] on span "No" at bounding box center [410, 116] width 4 height 4
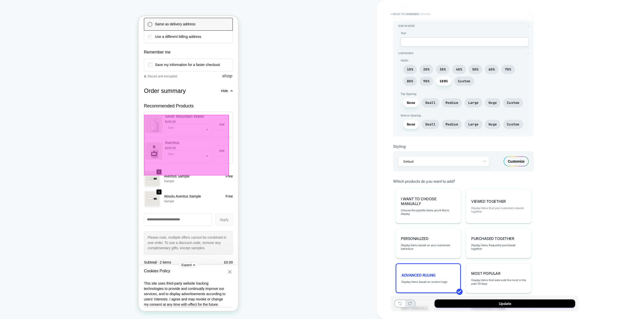
scroll to position [207, 0]
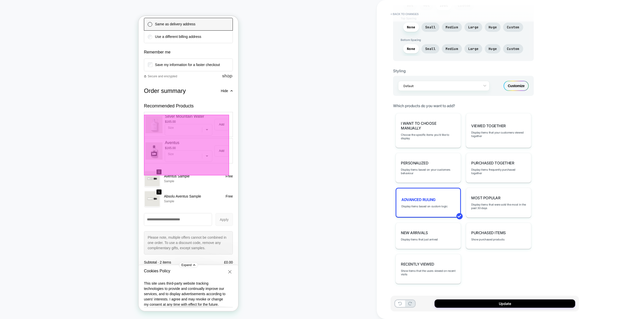
click at [512, 87] on div "Customize" at bounding box center [516, 86] width 25 height 10
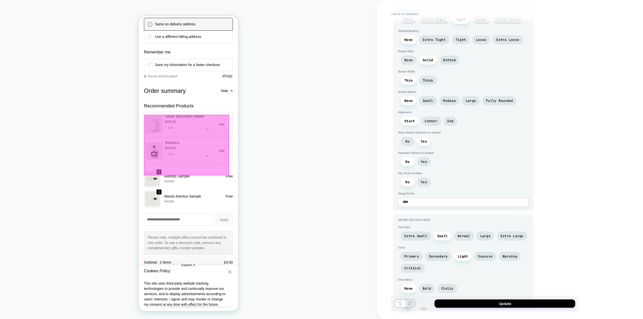
scroll to position [462, 0]
click at [428, 203] on textarea "****" at bounding box center [463, 201] width 131 height 9
type textarea "*"
type textarea "****"
type textarea "*"
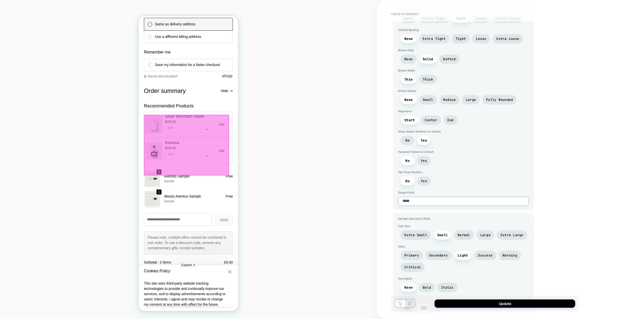
type textarea "****"
click at [422, 181] on span "Yes" at bounding box center [424, 181] width 6 height 4
click at [423, 160] on span "Yes" at bounding box center [424, 161] width 6 height 4
click at [411, 183] on span "No" at bounding box center [408, 181] width 14 height 9
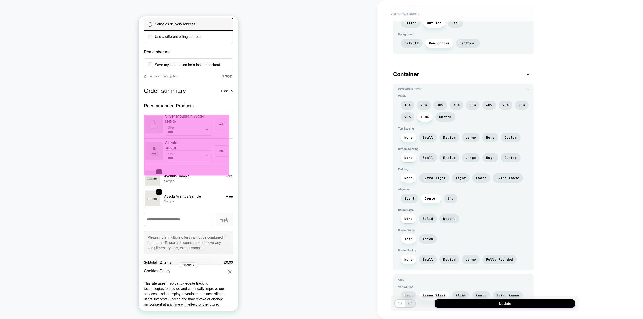
scroll to position [1090, 0]
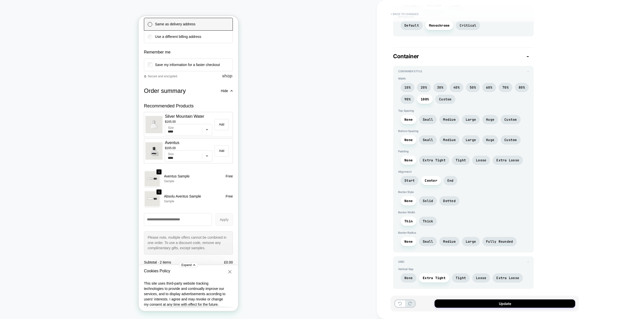
click at [414, 13] on button "< Back to changes" at bounding box center [404, 14] width 33 height 8
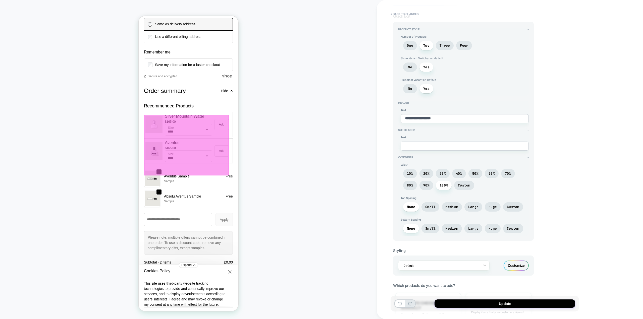
scroll to position [126, 0]
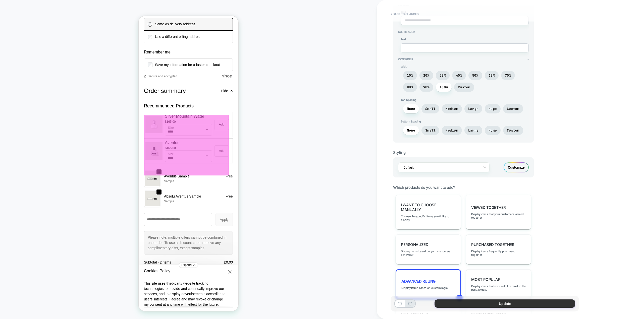
click at [490, 304] on button "Update" at bounding box center [505, 304] width 141 height 8
type textarea "*"
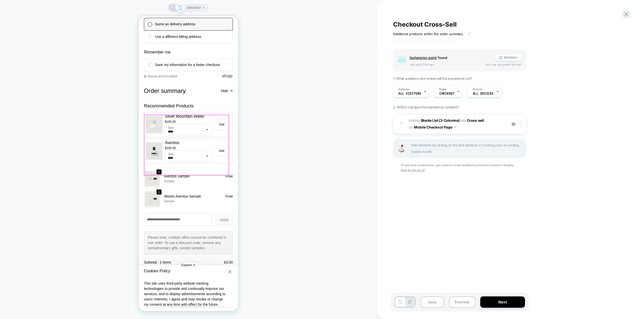
click at [455, 215] on div "Checkout Cross-Sell Additional products wihtin the order summary ﻿ Click to edi…" at bounding box center [485, 159] width 188 height 309
click at [375, 206] on div "CHECKOUT" at bounding box center [188, 159] width 377 height 309
click at [230, 92] on icon "button" at bounding box center [231, 91] width 3 height 3
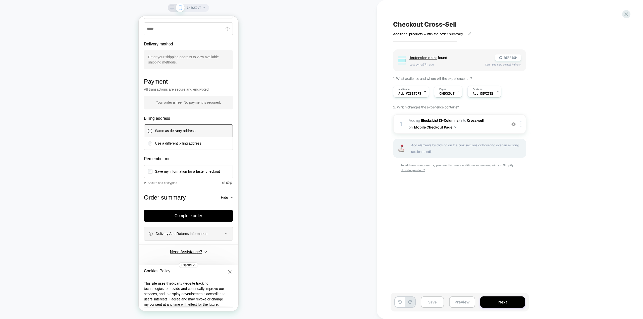
scroll to position [409, 0]
click at [222, 198] on span "Hide" at bounding box center [224, 198] width 7 height 4
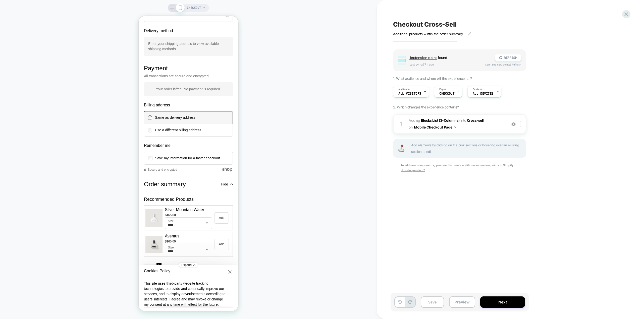
scroll to position [503, 0]
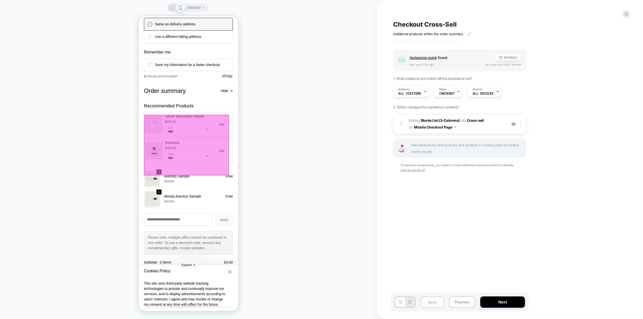
click at [434, 300] on button "Save" at bounding box center [432, 302] width 23 height 11
click at [627, 13] on icon at bounding box center [626, 14] width 7 height 7
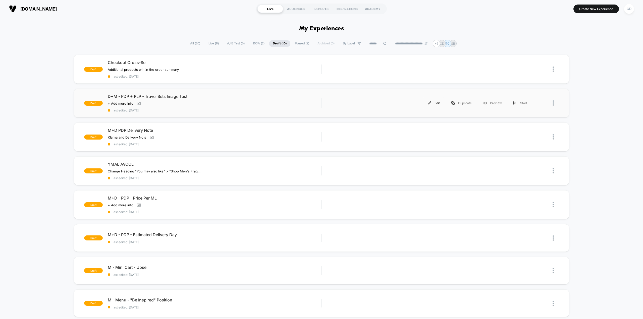
click at [431, 103] on img at bounding box center [429, 103] width 3 height 3
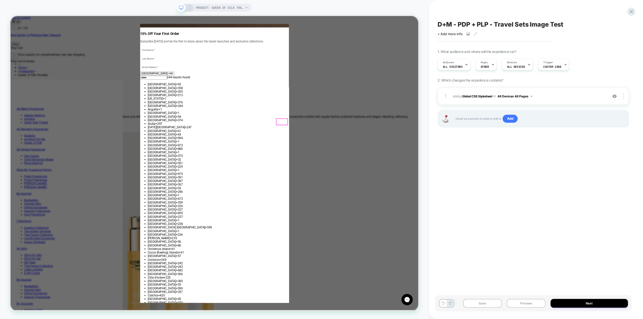
drag, startPoint x: 372, startPoint y: 155, endPoint x: 498, endPoint y: 158, distance: 126.2
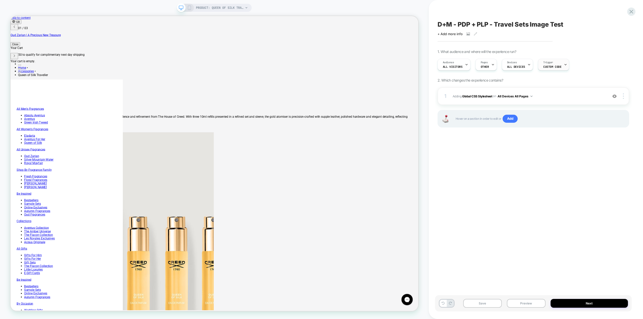
click at [557, 66] on span "Custom Code" at bounding box center [552, 67] width 18 height 4
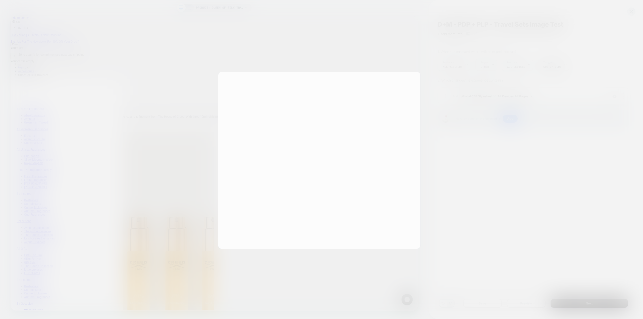
scroll to position [0, 201]
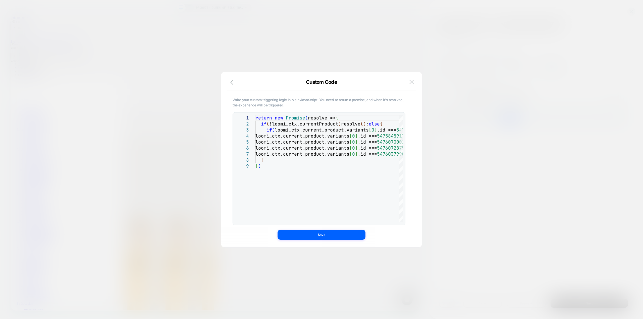
click at [411, 81] on img at bounding box center [412, 82] width 5 height 4
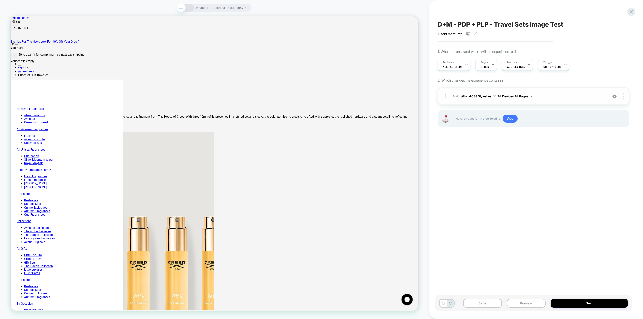
click at [525, 96] on button "All Devices All Pages" at bounding box center [515, 96] width 35 height 6
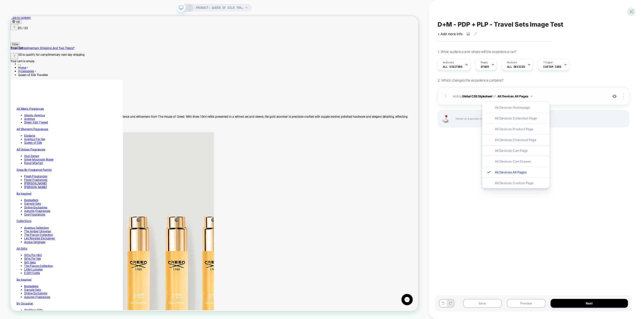
scroll to position [0, 403]
click at [577, 173] on div "D+M - PDP + PLP - Travel Sets Image Test Click to view images Click to edit exp…" at bounding box center [533, 159] width 197 height 309
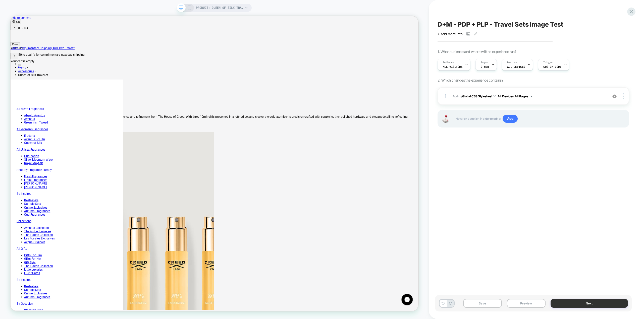
click at [587, 303] on button "Next" at bounding box center [589, 303] width 77 height 9
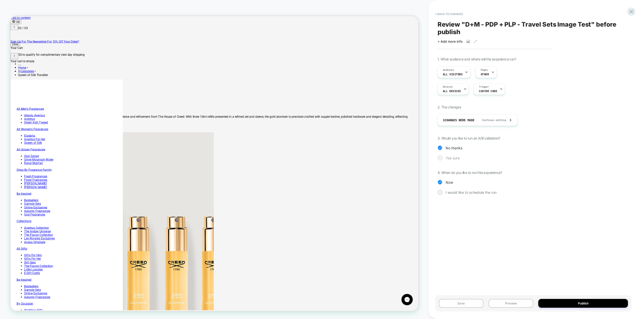
scroll to position [0, 201]
click at [457, 158] on span "Yes sure" at bounding box center [453, 158] width 14 height 4
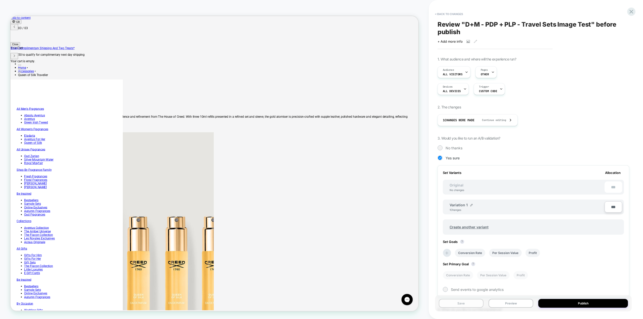
scroll to position [0, 403]
click at [464, 304] on button "Save" at bounding box center [461, 303] width 45 height 9
click at [456, 13] on button "< Back to changes" at bounding box center [449, 14] width 33 height 8
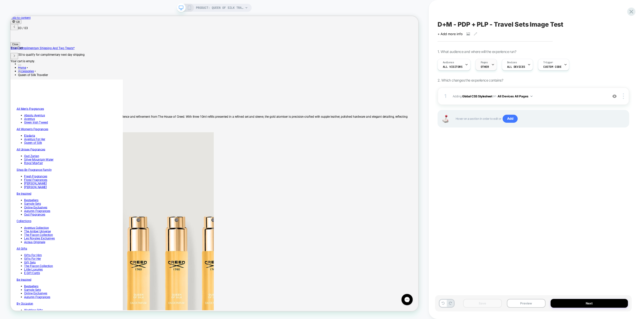
click at [491, 66] on icon at bounding box center [492, 64] width 3 height 3
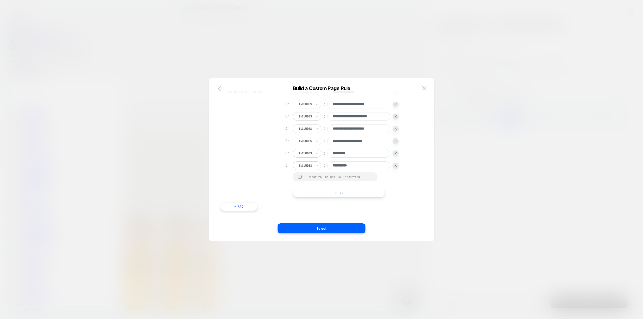
scroll to position [0, 0]
drag, startPoint x: 424, startPoint y: 87, endPoint x: 585, endPoint y: 130, distance: 167.0
click at [424, 87] on img at bounding box center [424, 88] width 5 height 4
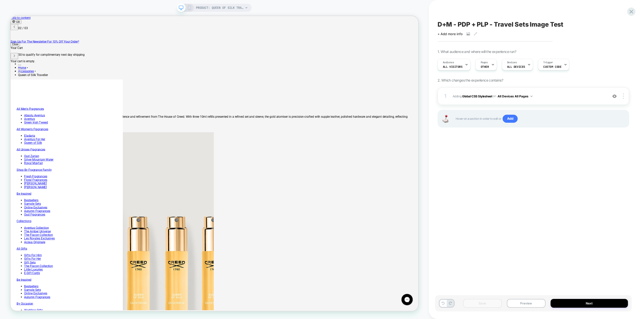
scroll to position [0, 201]
click at [577, 303] on button "Next" at bounding box center [589, 303] width 77 height 9
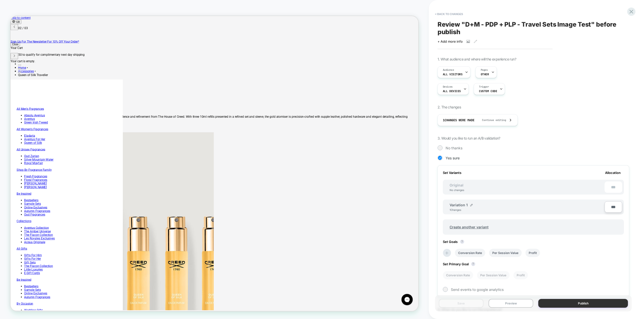
click at [561, 305] on button "Publish" at bounding box center [583, 303] width 90 height 9
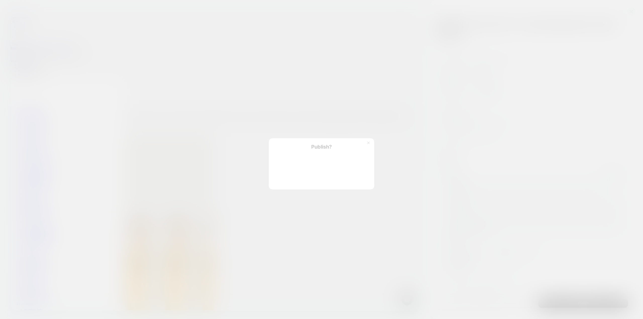
scroll to position [0, 403]
drag, startPoint x: 307, startPoint y: 183, endPoint x: 320, endPoint y: 182, distance: 13.1
click at [307, 183] on button "Yes, Publish" at bounding box center [296, 180] width 45 height 13
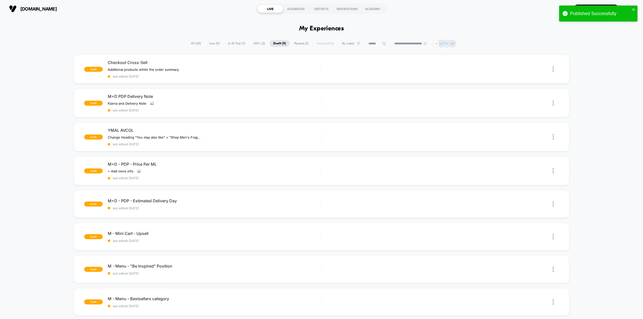
click at [216, 45] on span "Live ( 9 )" at bounding box center [215, 43] width 18 height 7
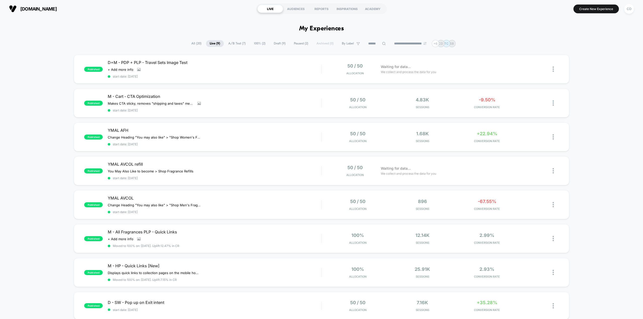
click at [272, 43] on span "Draft ( 9 )" at bounding box center [279, 43] width 19 height 7
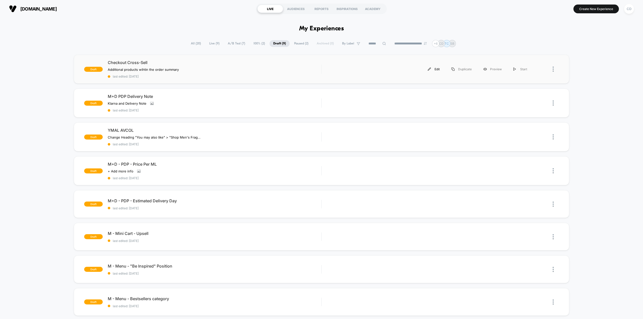
click at [433, 69] on div "Edit" at bounding box center [434, 69] width 24 height 11
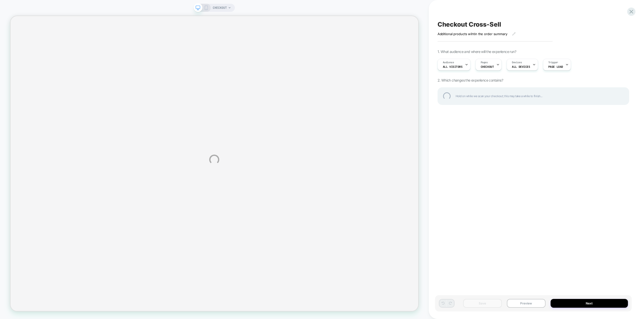
click at [583, 68] on div "CHECKOUT Checkout Cross-Sell Additional products wihtin the order summary ﻿ Cli…" at bounding box center [321, 159] width 643 height 319
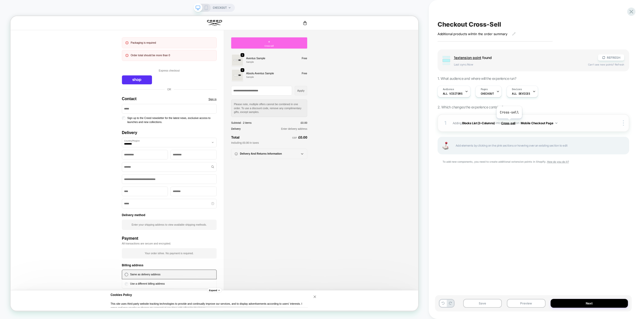
click at [509, 122] on span "Cross-sell" at bounding box center [508, 123] width 14 height 4
click at [358, 50] on div "+ Cross-sell" at bounding box center [356, 51] width 102 height 15
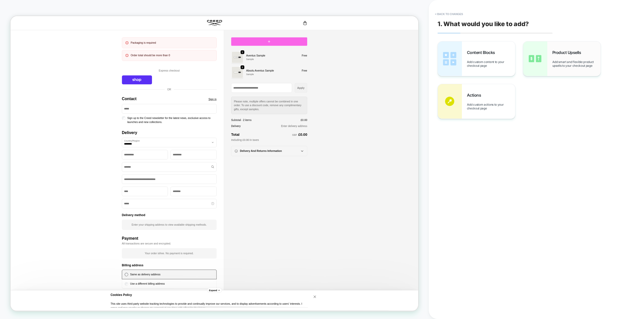
click at [557, 48] on div "Product Upsells Add smart and flexible product upsells to your checkout page" at bounding box center [561, 58] width 77 height 35
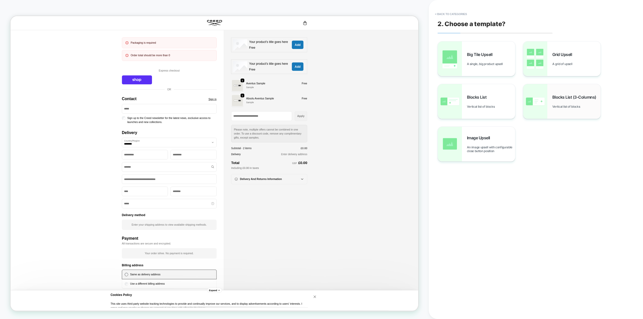
click at [549, 98] on div "Blocks List (3-Columns) Vertical list of blocks" at bounding box center [561, 101] width 77 height 35
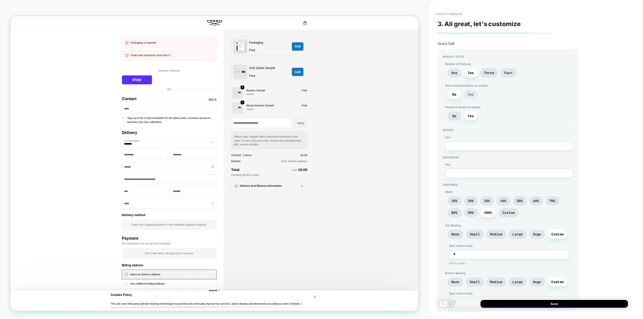
click at [467, 94] on span "Yes" at bounding box center [471, 94] width 14 height 9
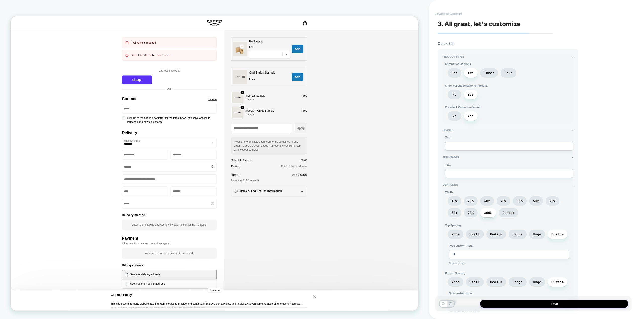
click at [456, 13] on button "< Back to widgets" at bounding box center [449, 14] width 32 height 8
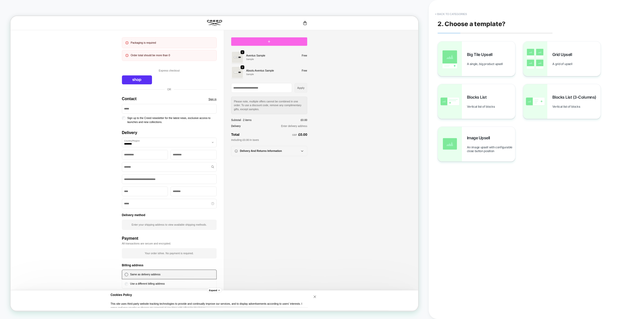
click at [462, 16] on button "< Back to categories" at bounding box center [451, 14] width 37 height 8
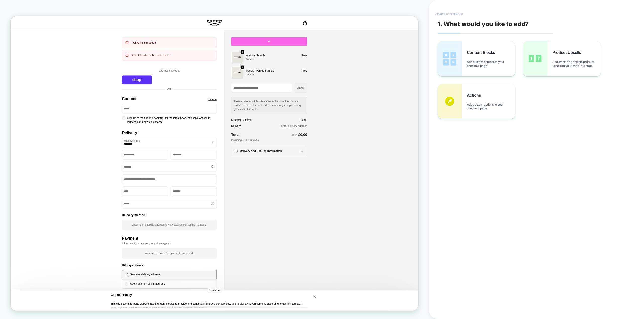
click at [462, 15] on button "< Back to changes" at bounding box center [449, 14] width 33 height 8
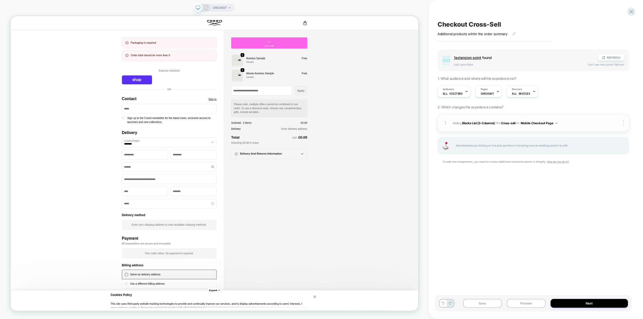
click at [539, 124] on button "Mobile Checkout Page" at bounding box center [539, 123] width 37 height 6
click at [589, 246] on div "Checkout Cross-Sell Additional products wihtin the order summary ﻿ Click to edi…" at bounding box center [533, 159] width 197 height 309
click at [585, 302] on button "Next" at bounding box center [589, 303] width 77 height 9
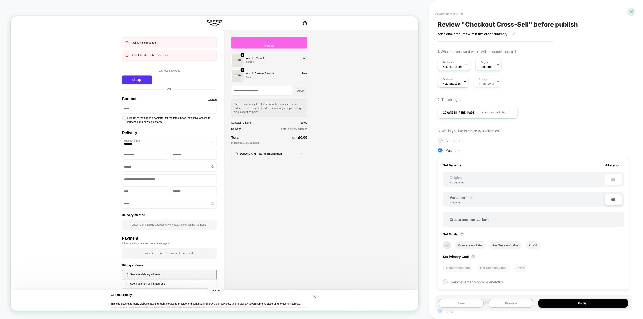
click at [223, 7] on span "CHECKOUT" at bounding box center [220, 8] width 14 height 8
click at [205, 5] on div at bounding box center [321, 159] width 643 height 319
click at [453, 13] on button "< Back to changes" at bounding box center [449, 14] width 33 height 8
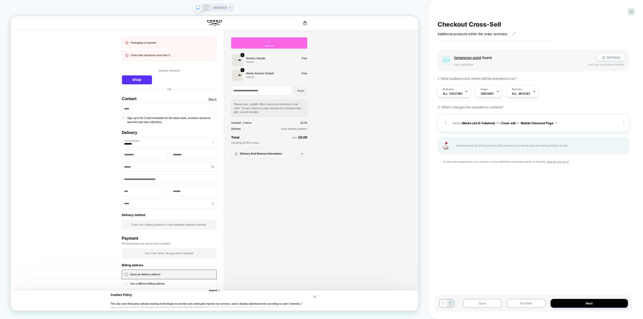
click at [207, 7] on icon at bounding box center [206, 8] width 5 height 5
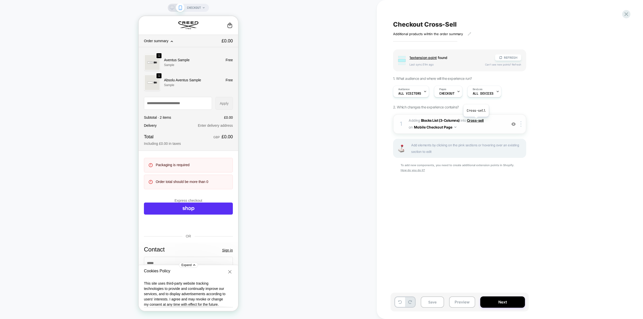
click at [476, 121] on span "Cross-sell" at bounding box center [475, 120] width 17 height 4
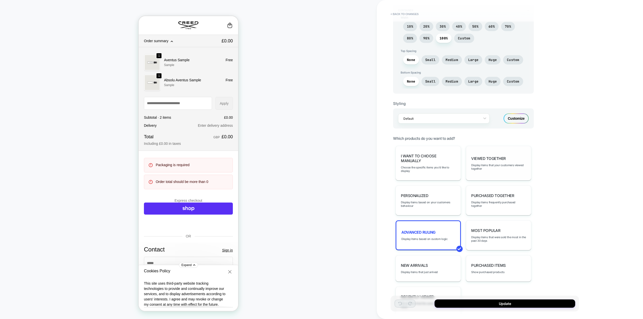
scroll to position [207, 0]
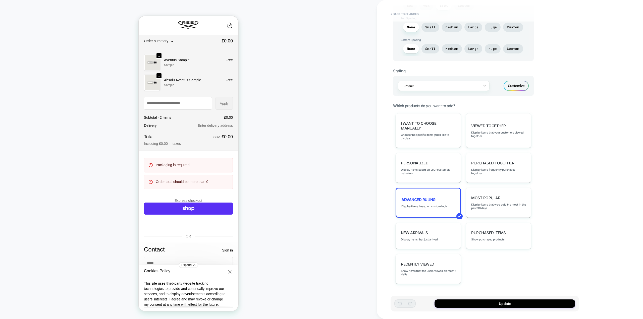
click at [524, 85] on div "Customize" at bounding box center [516, 86] width 25 height 10
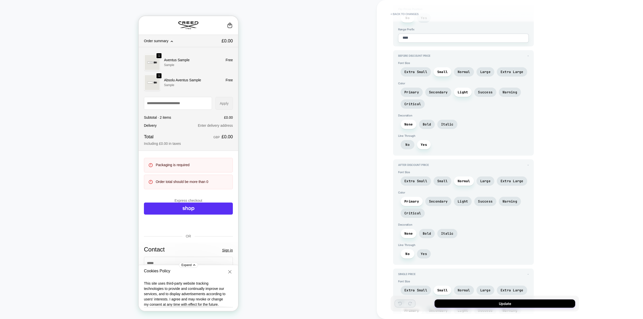
scroll to position [663, 0]
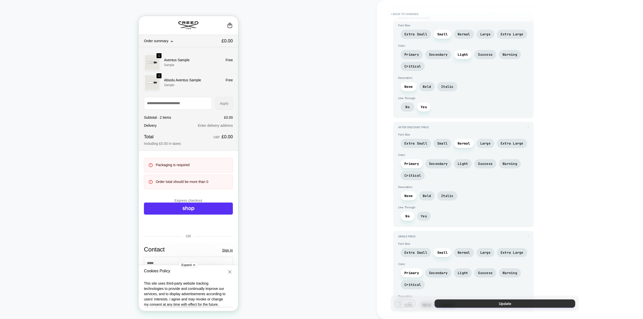
click at [505, 302] on button "Update" at bounding box center [505, 304] width 141 height 8
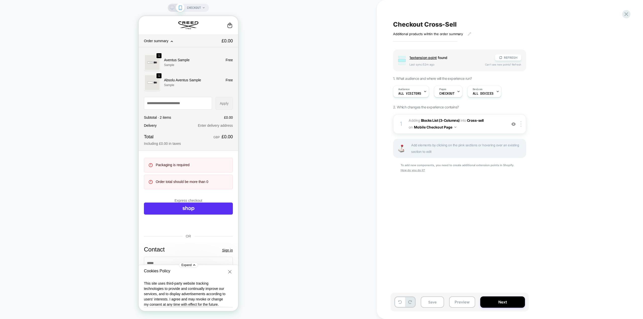
click at [171, 43] on icon "button" at bounding box center [172, 41] width 3 height 3
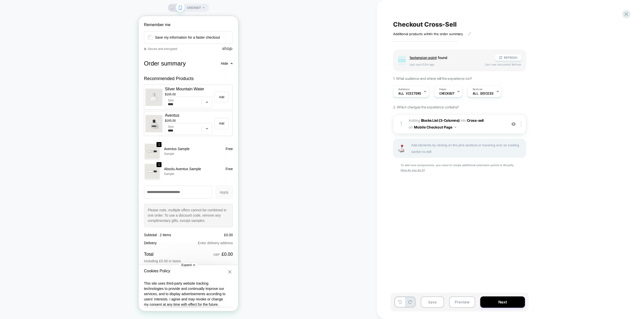
scroll to position [427, 0]
click at [476, 120] on span "Cross-sell" at bounding box center [475, 120] width 17 height 4
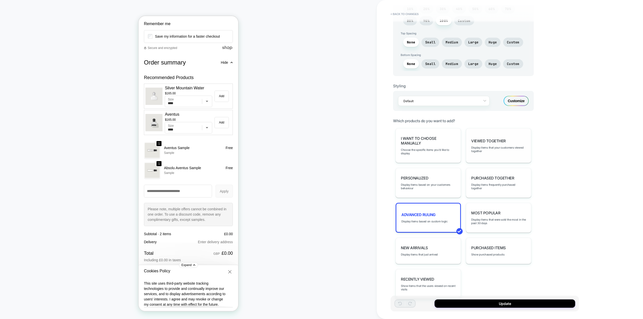
scroll to position [207, 0]
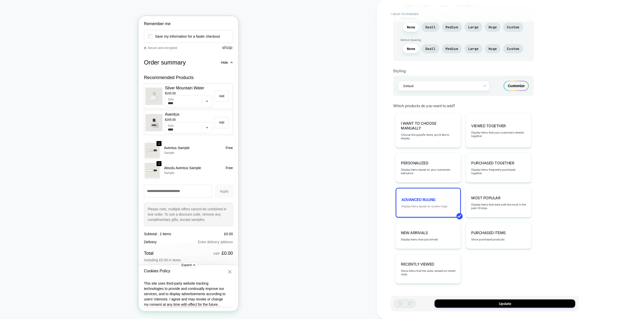
click at [433, 205] on span "Display items based on custom logic" at bounding box center [425, 207] width 46 height 4
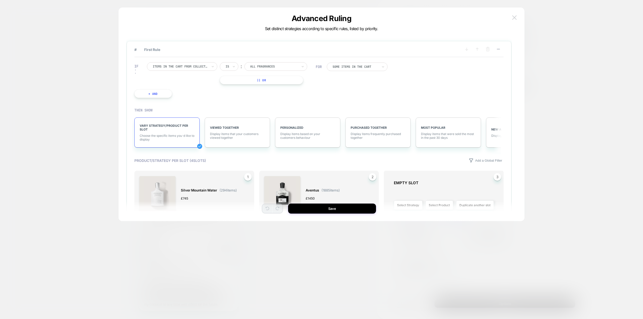
click at [517, 16] on img at bounding box center [514, 17] width 5 height 4
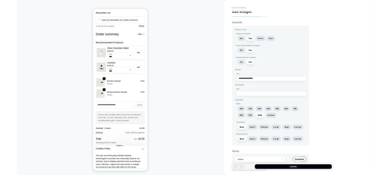
scroll to position [0, 0]
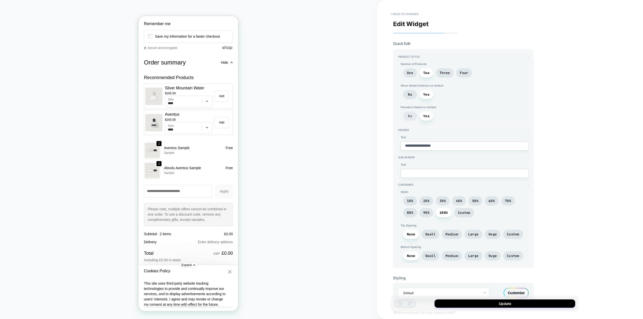
click at [414, 114] on span "No" at bounding box center [410, 116] width 14 height 9
click at [502, 303] on button "Update" at bounding box center [505, 304] width 141 height 8
type textarea "*"
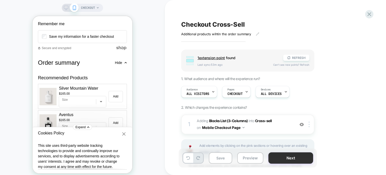
click at [286, 158] on button "Next" at bounding box center [290, 157] width 45 height 11
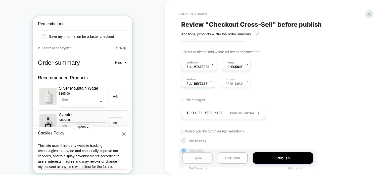
click at [200, 160] on button "Save" at bounding box center [197, 157] width 30 height 11
click at [368, 14] on icon at bounding box center [369, 14] width 4 height 4
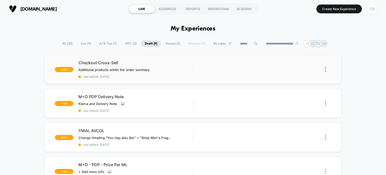
click at [325, 68] on img at bounding box center [325, 69] width 1 height 5
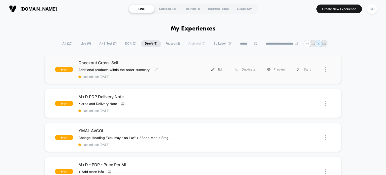
click at [115, 64] on span "Checkout Cross-Sell" at bounding box center [135, 62] width 115 height 5
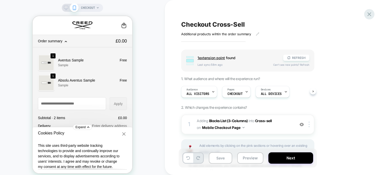
click at [368, 15] on icon at bounding box center [369, 14] width 7 height 7
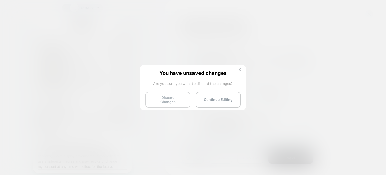
click at [178, 101] on button "Discard Changes" at bounding box center [167, 100] width 45 height 16
